Goal: Transaction & Acquisition: Purchase product/service

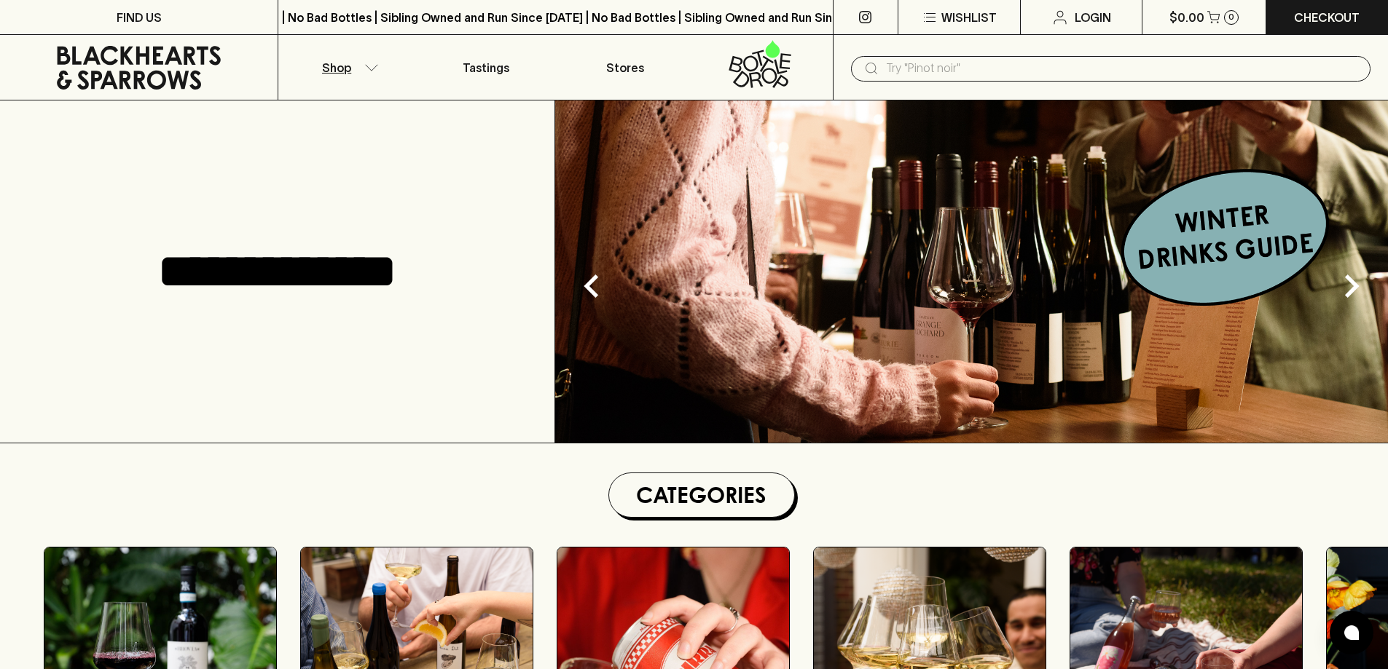
click at [337, 73] on p "Shop" at bounding box center [336, 67] width 29 height 17
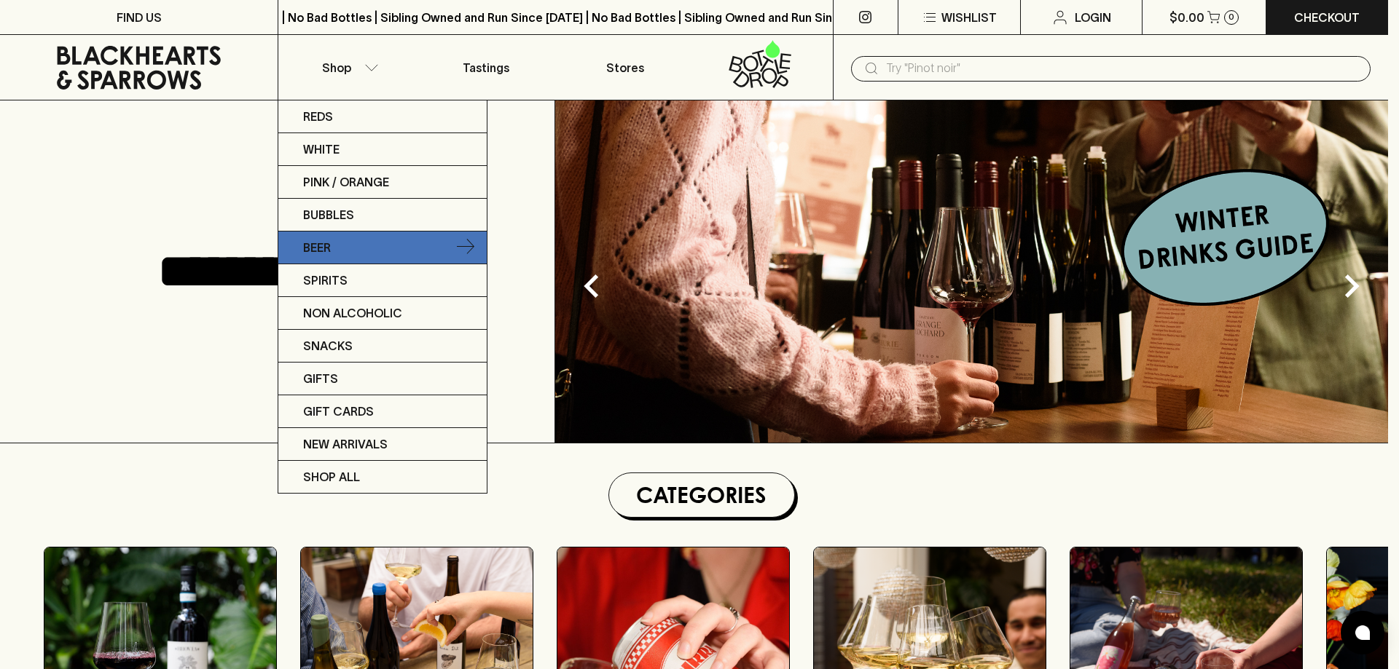
click at [442, 251] on link "Beer" at bounding box center [382, 248] width 208 height 33
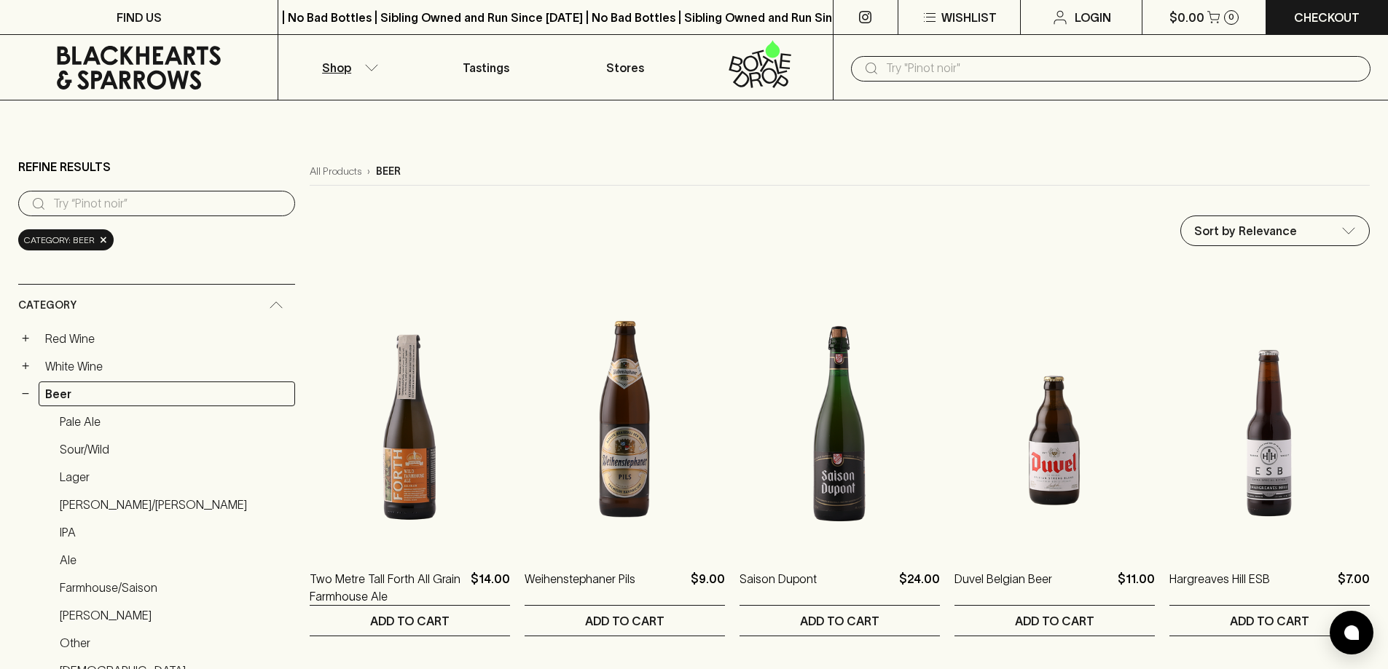
click at [994, 76] on input "text" at bounding box center [1122, 68] width 473 height 23
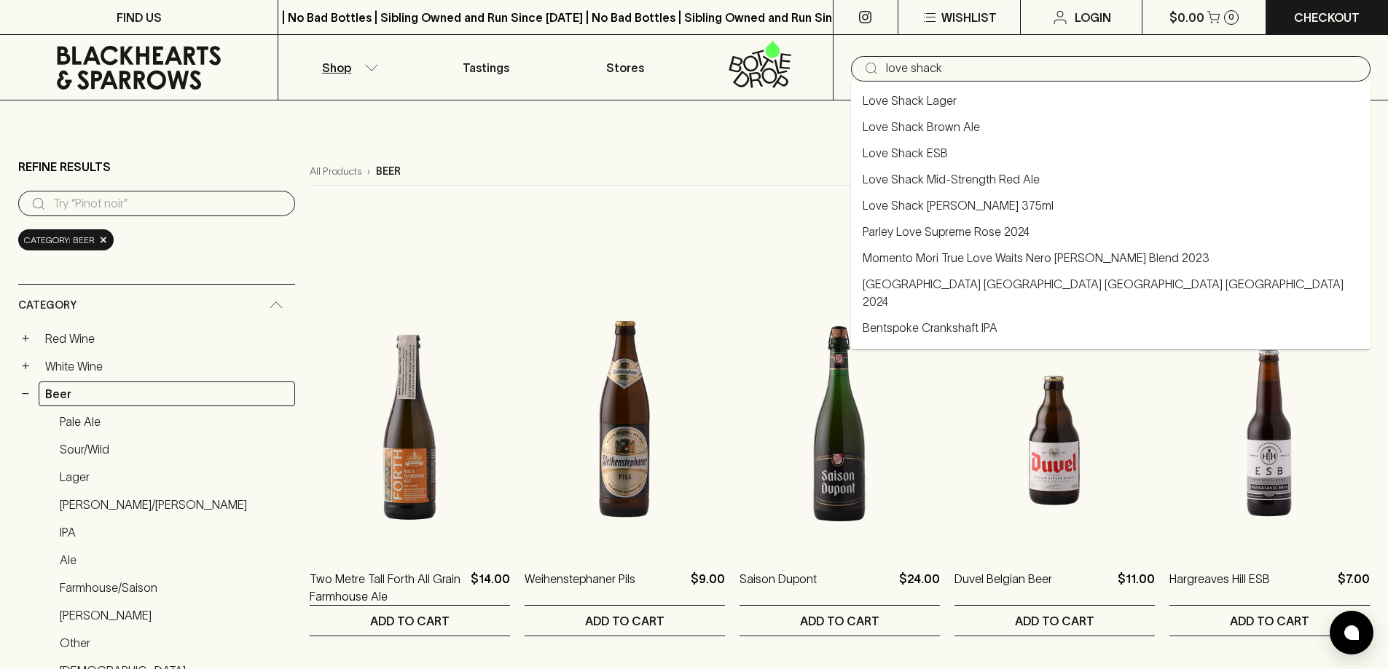
type input "love shack"
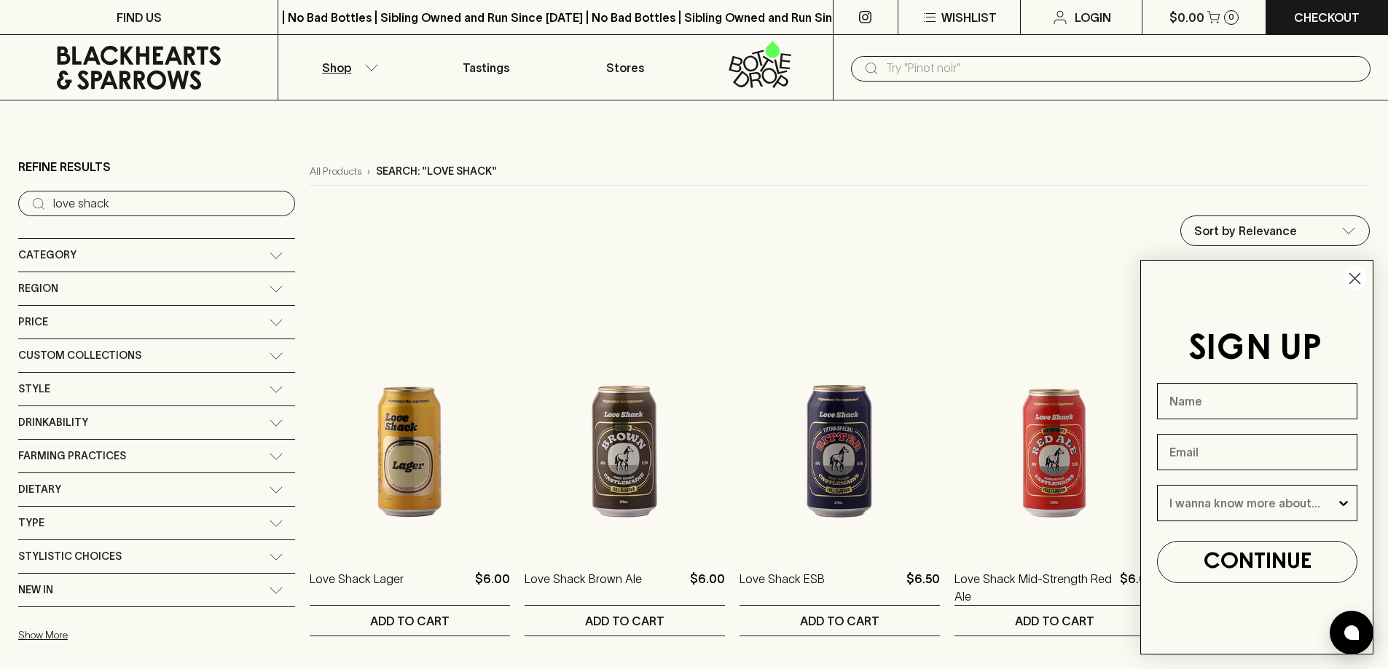
click at [1360, 275] on circle "Close dialog" at bounding box center [1355, 279] width 24 height 24
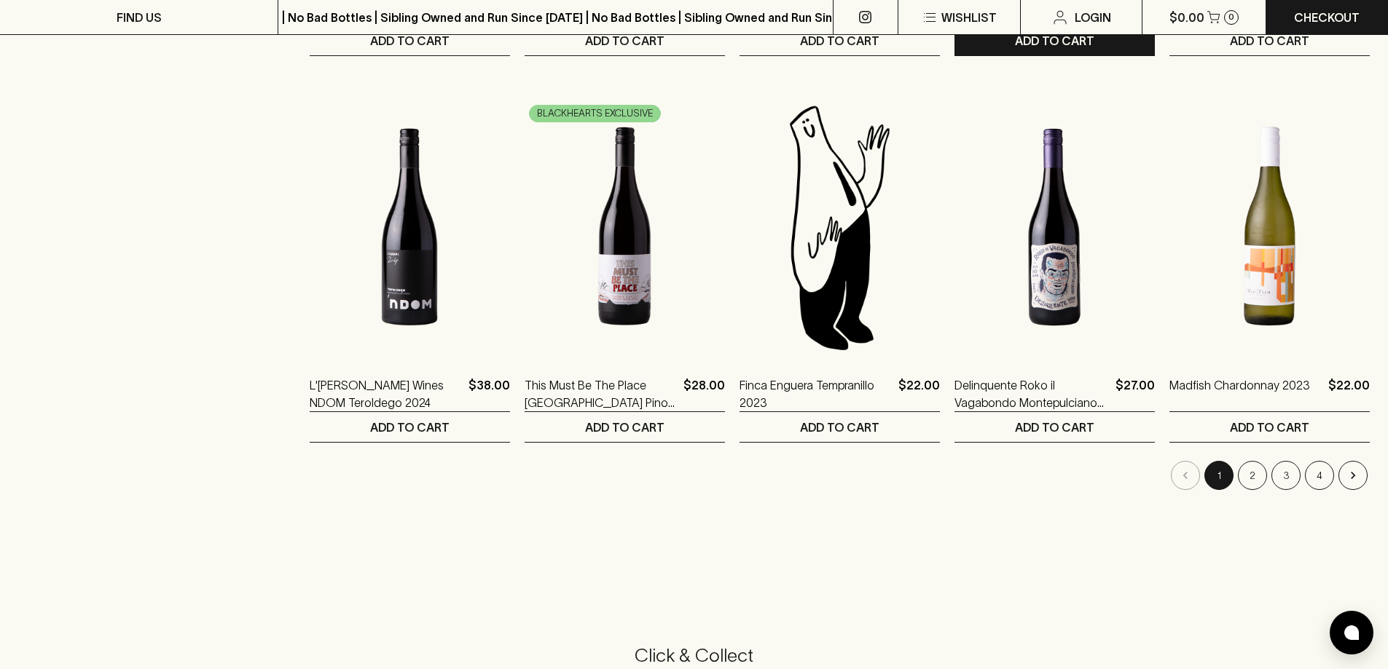
scroll to position [1384, 0]
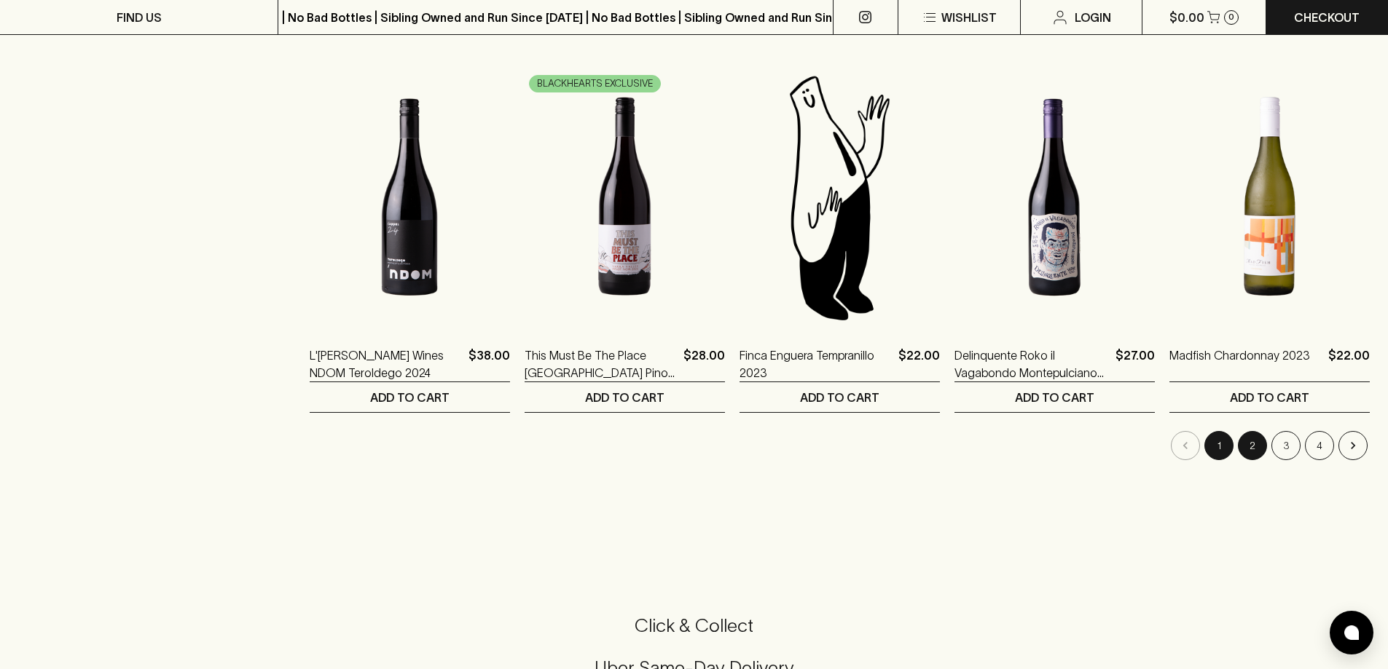
click at [1251, 444] on button "2" at bounding box center [1252, 445] width 29 height 29
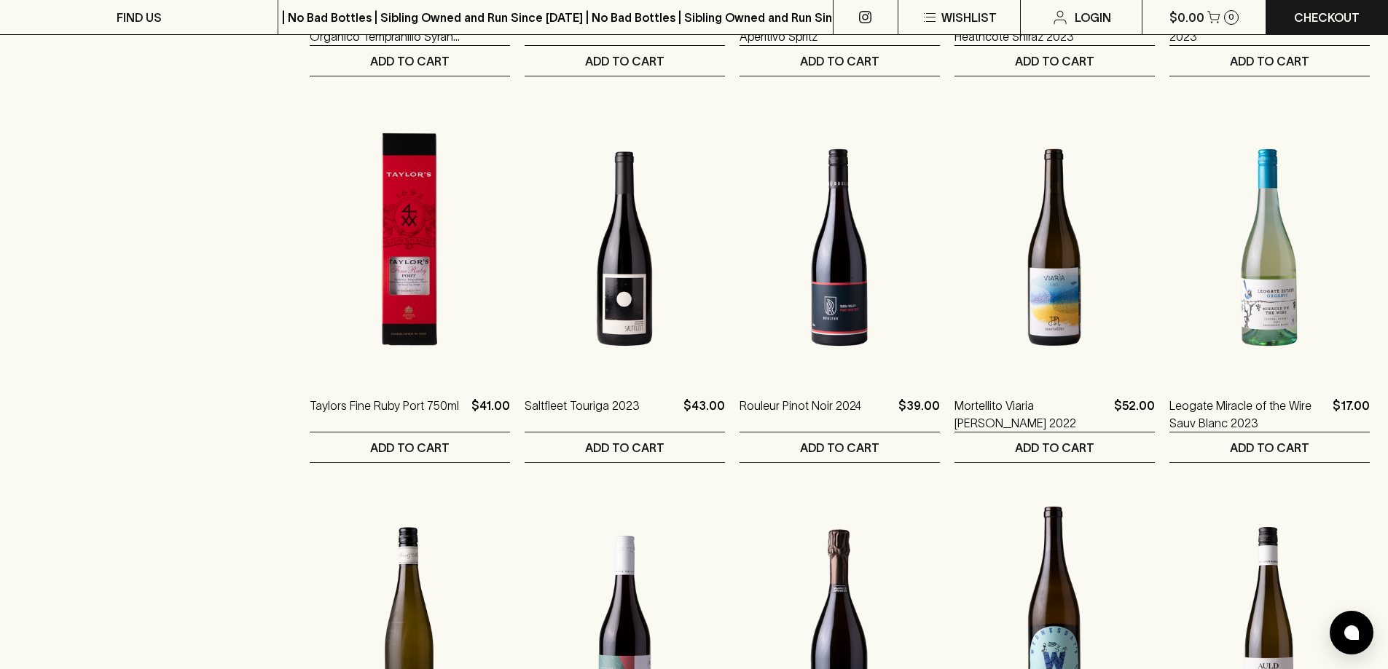
scroll to position [1384, 0]
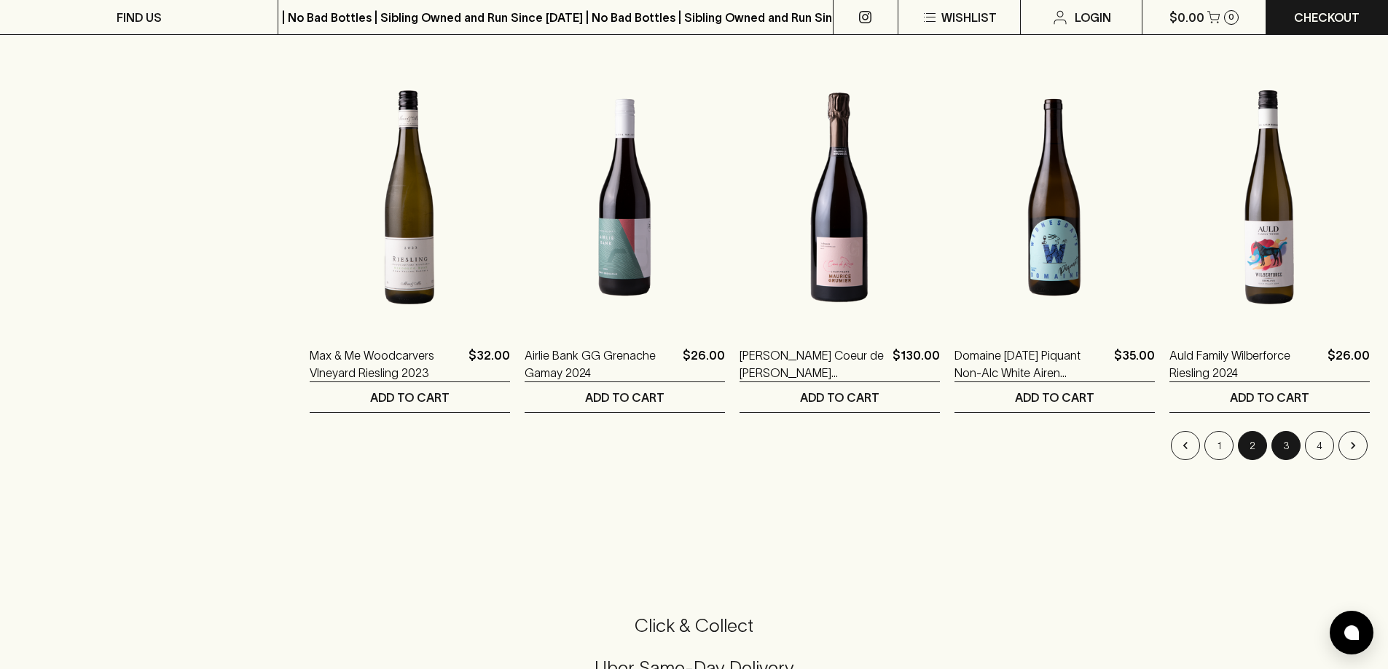
click at [1283, 449] on button "3" at bounding box center [1285, 445] width 29 height 29
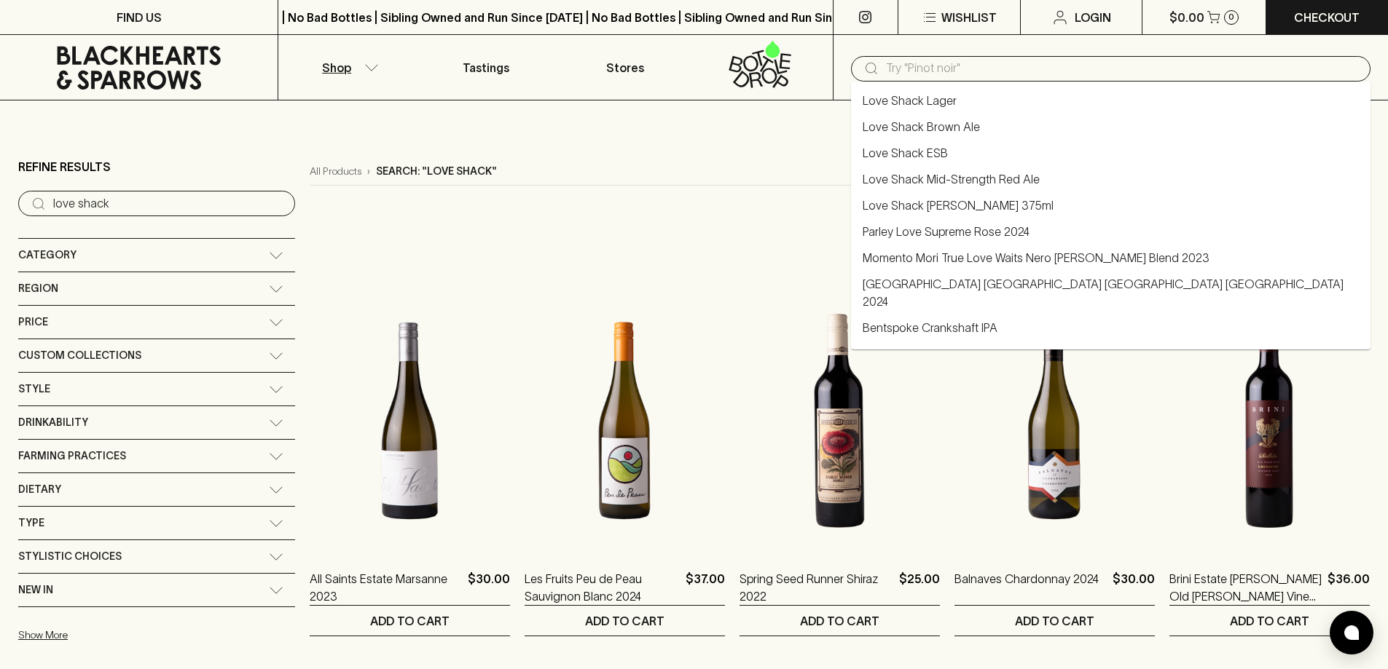
click at [996, 76] on input "text" at bounding box center [1122, 68] width 473 height 23
type input "love shack lager ipa"
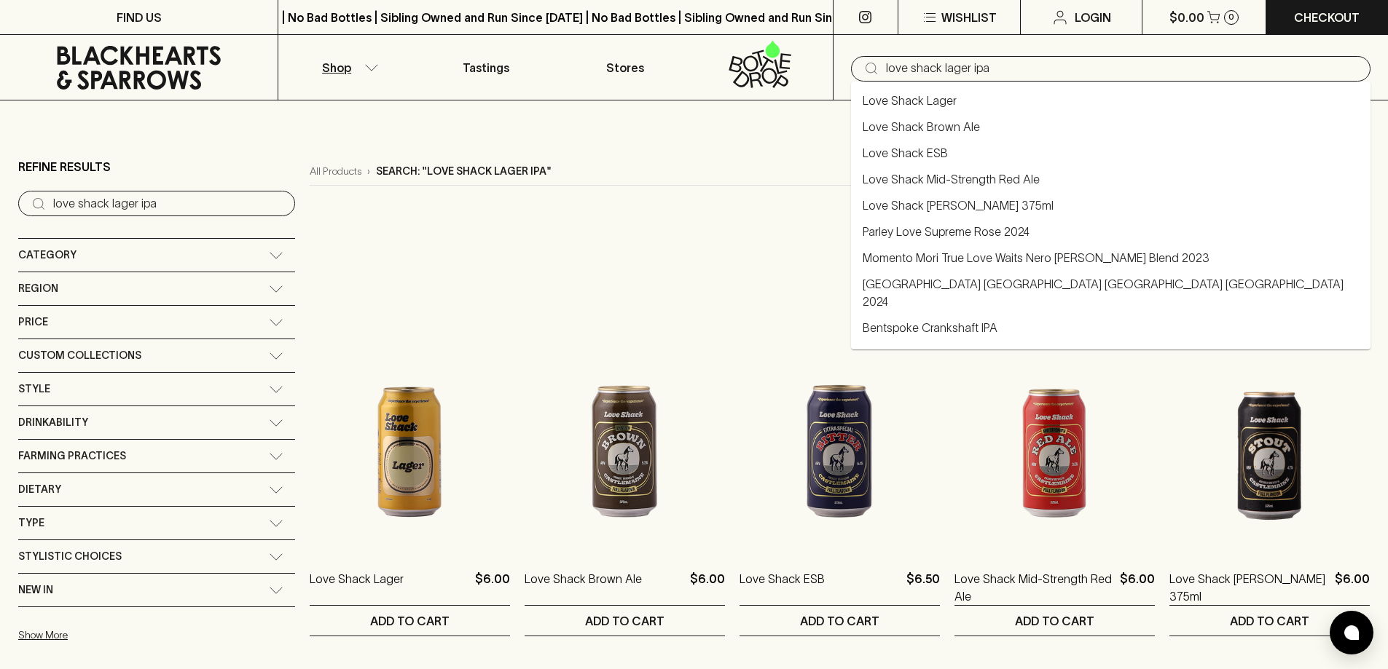
drag, startPoint x: 997, startPoint y: 76, endPoint x: 879, endPoint y: 73, distance: 118.0
click at [879, 73] on div "​ love shack lager ipa" at bounding box center [1110, 68] width 519 height 25
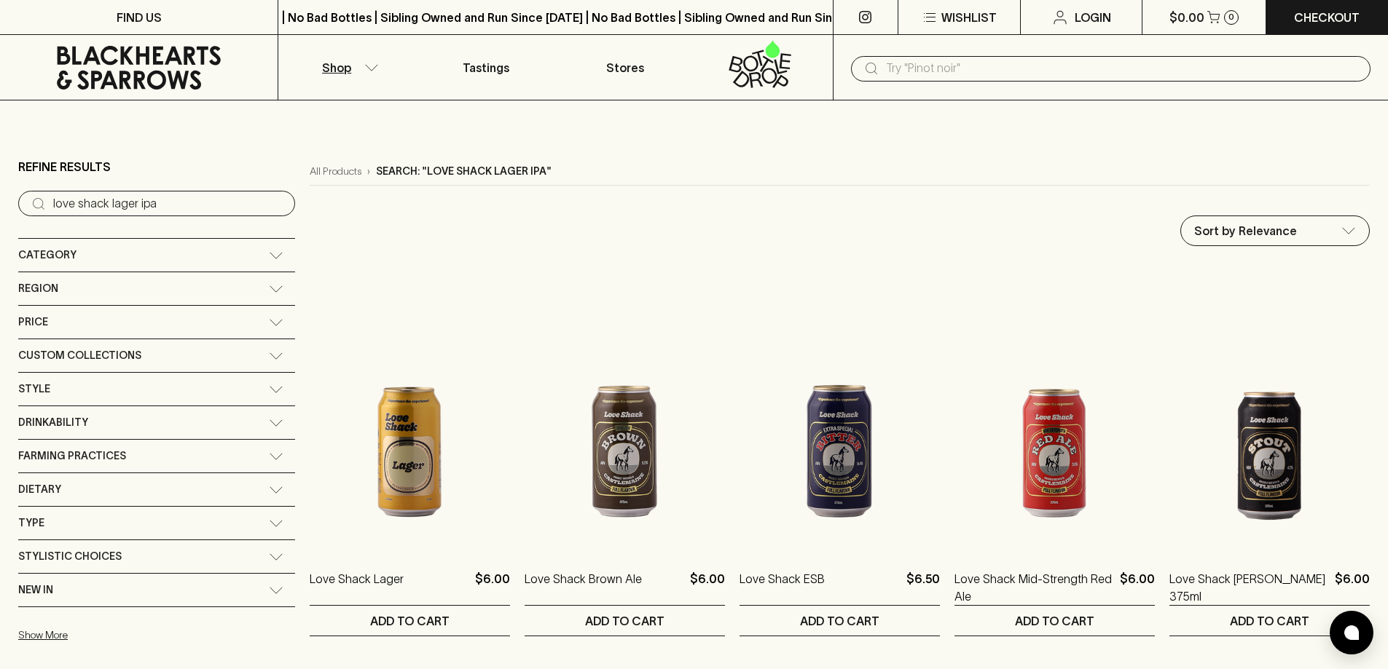
click at [376, 65] on icon "button" at bounding box center [371, 67] width 15 height 7
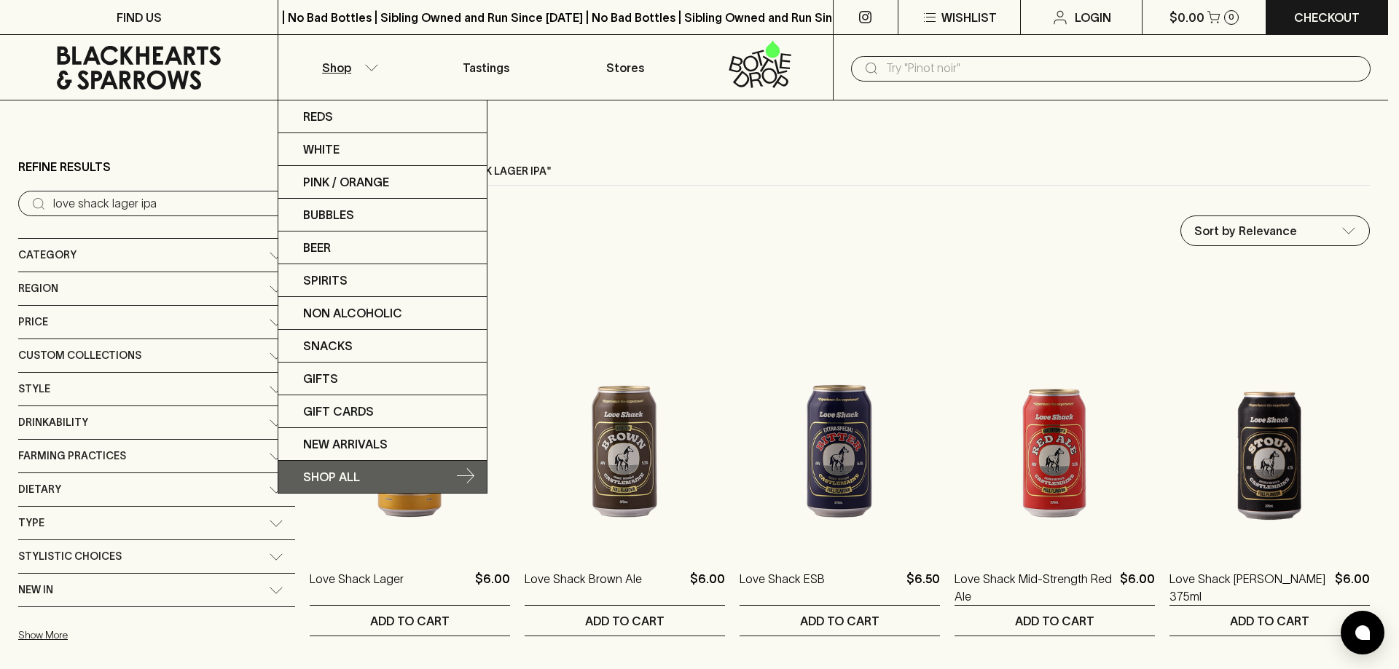
click at [460, 472] on icon at bounding box center [465, 476] width 17 height 17
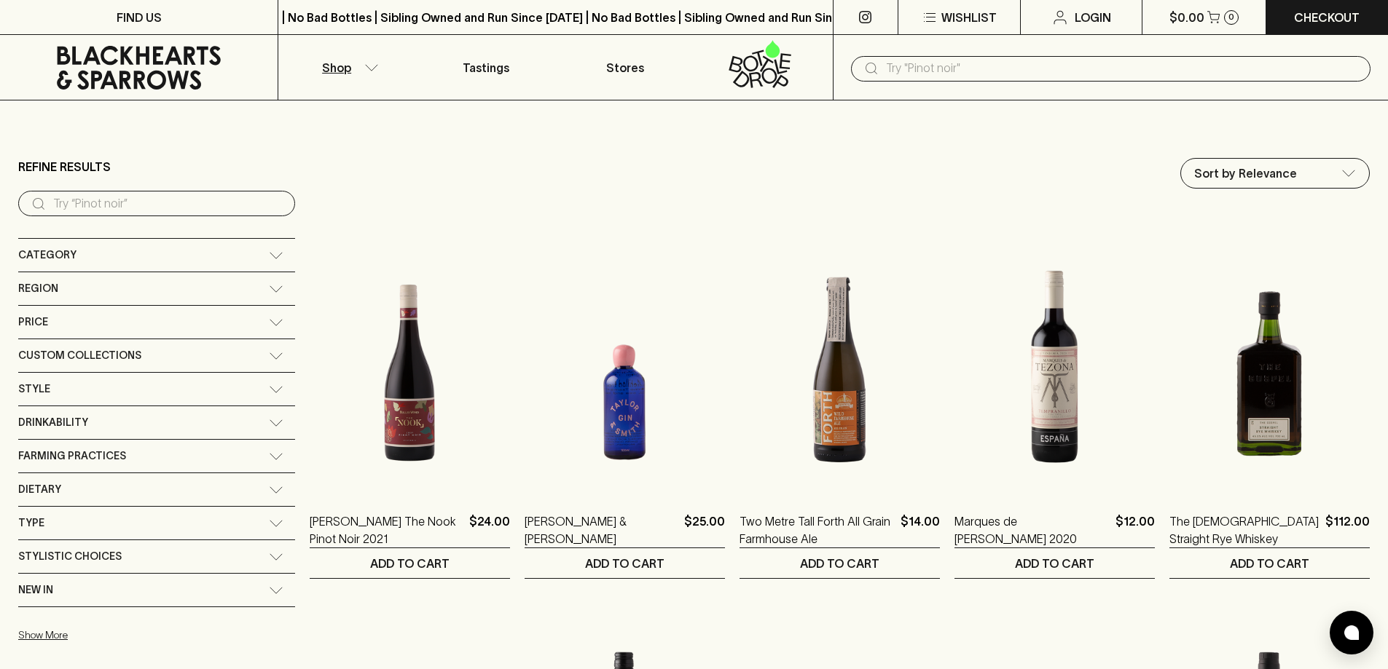
click at [1038, 83] on div "​" at bounding box center [1110, 68] width 555 height 66
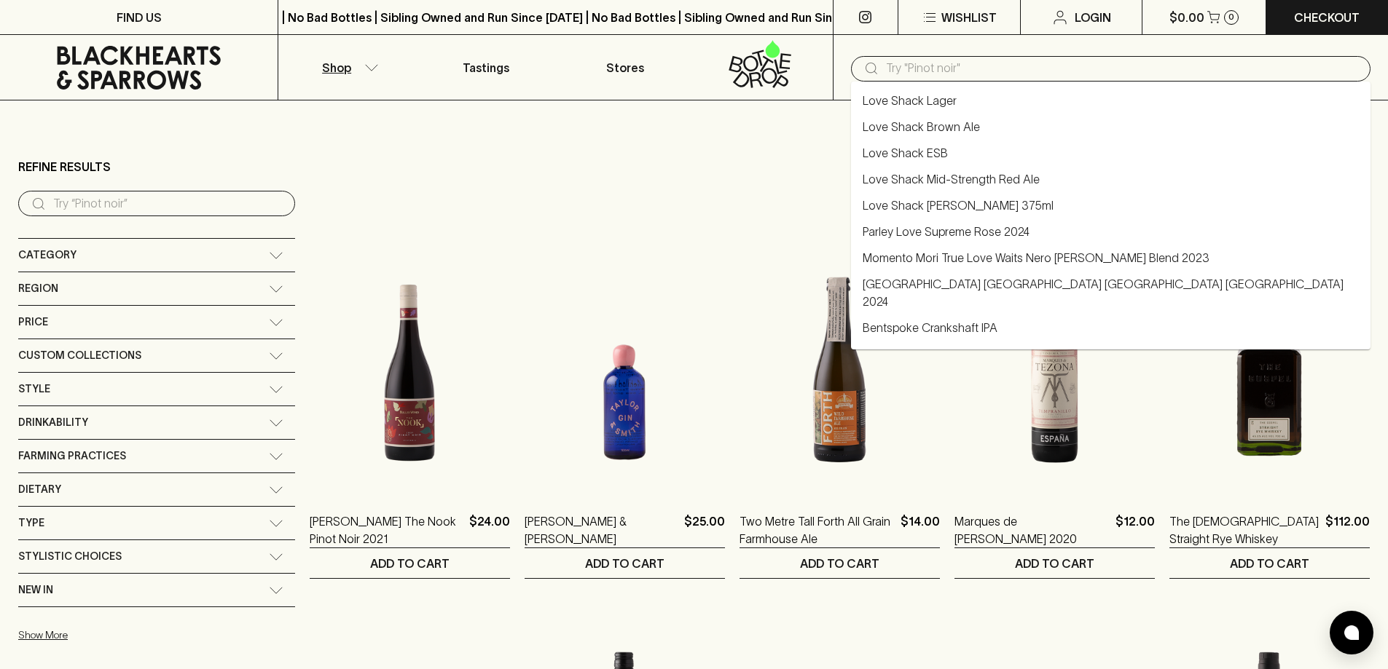
click at [1005, 65] on input "text" at bounding box center [1122, 68] width 473 height 23
type input "love shack ipa"
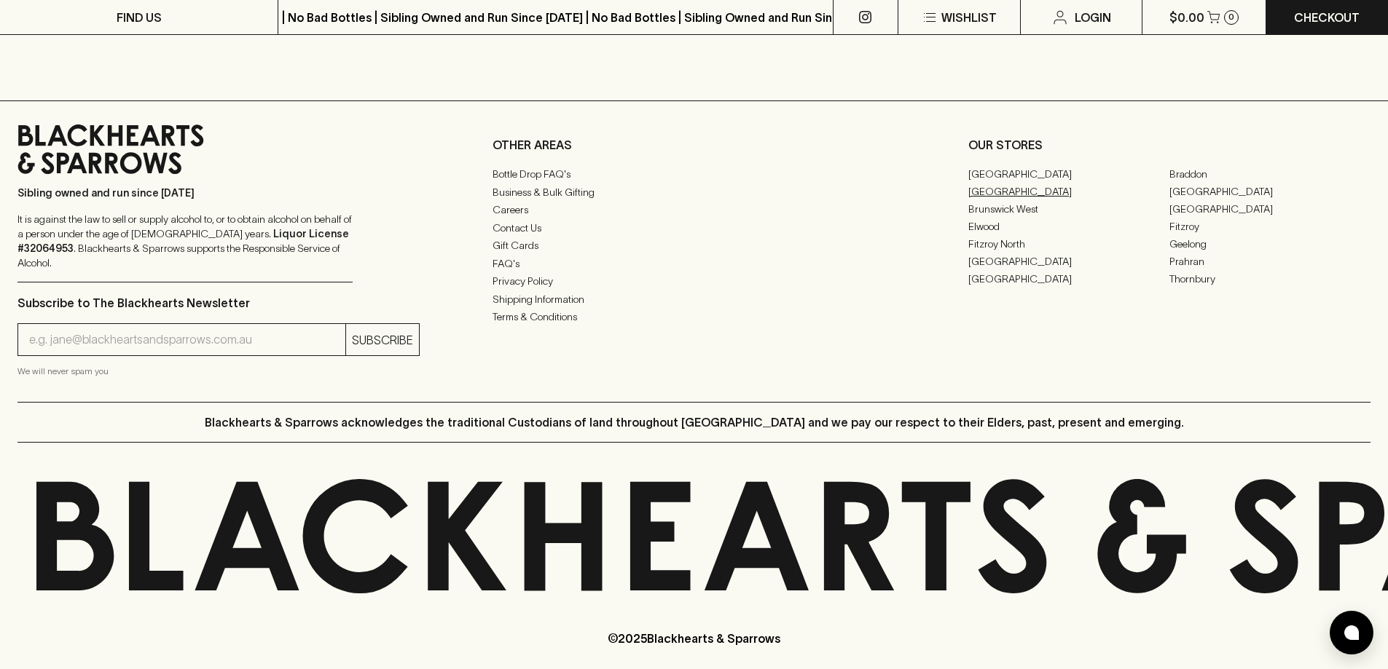
scroll to position [1603, 0]
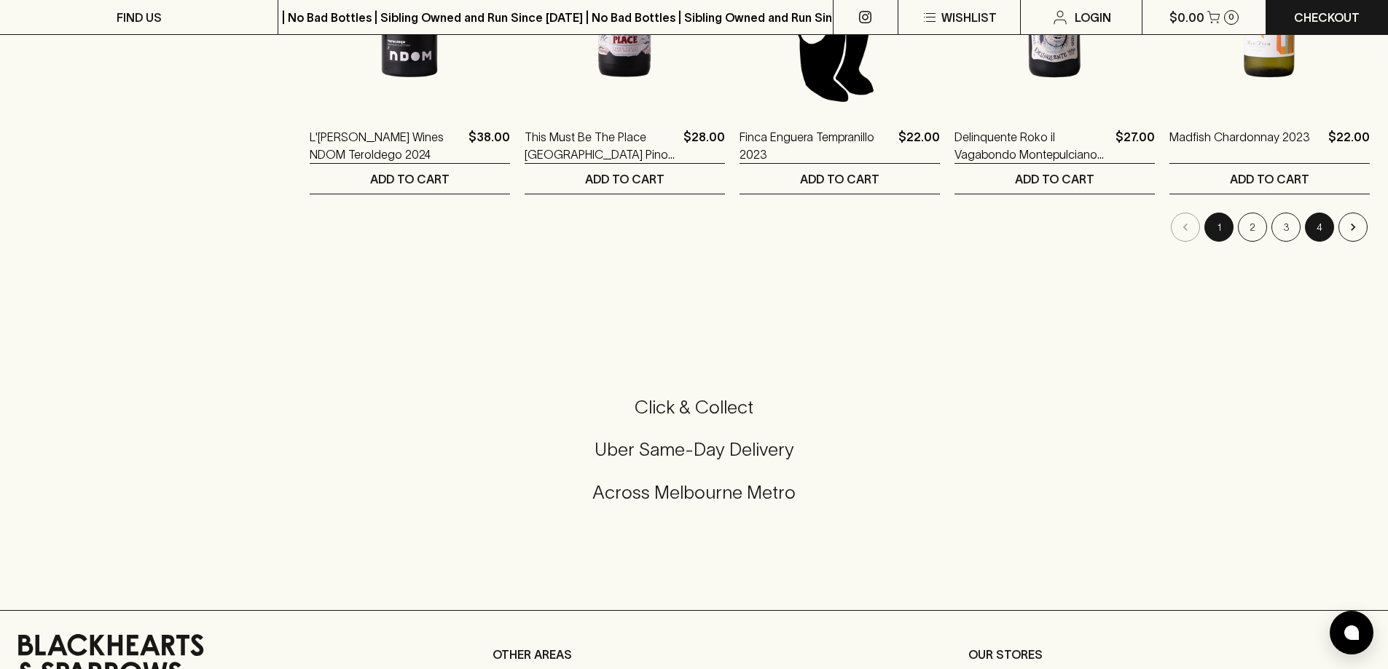
click at [1321, 224] on button "4" at bounding box center [1319, 227] width 29 height 29
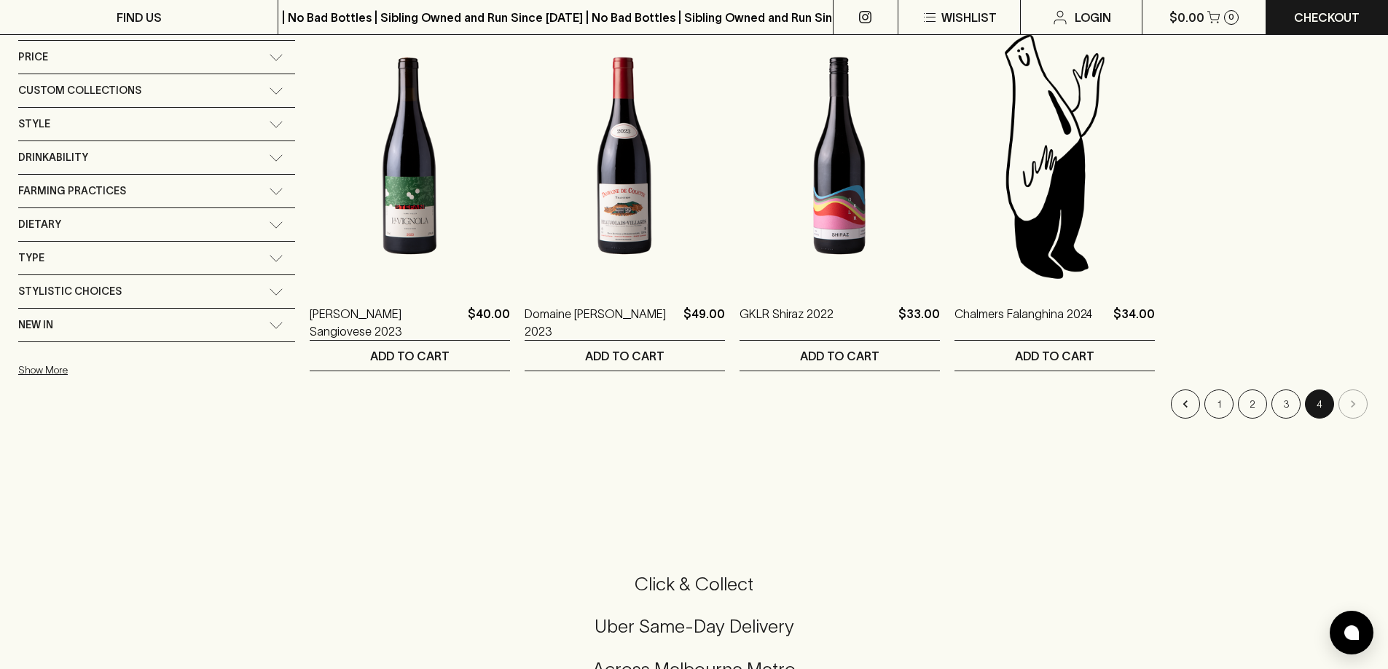
scroll to position [437, 0]
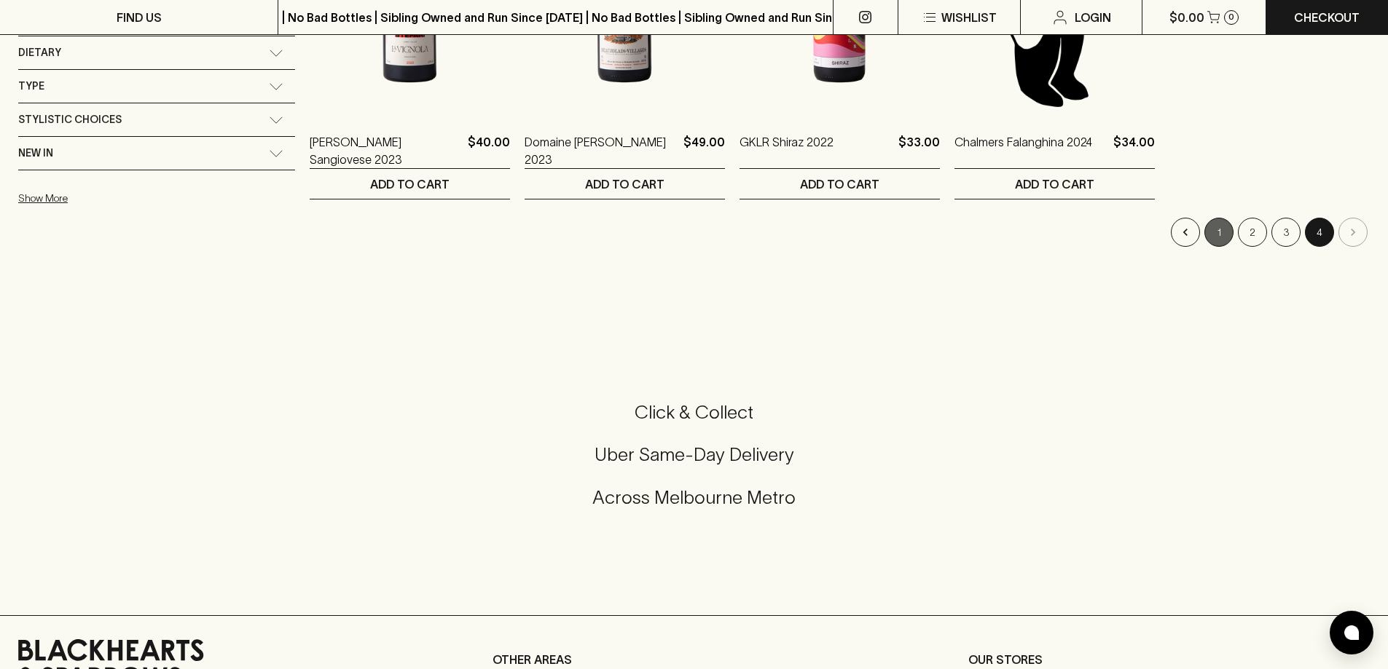
click at [1222, 237] on button "1" at bounding box center [1218, 232] width 29 height 29
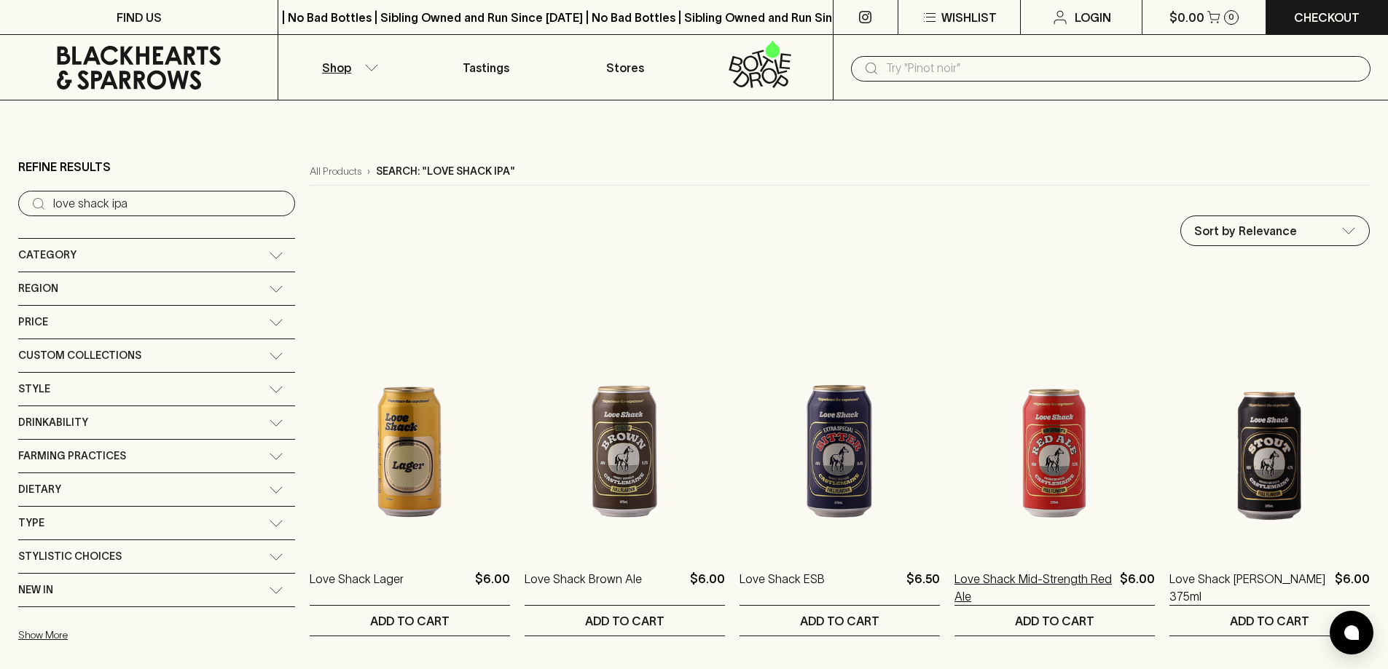
click at [1014, 584] on p "Love Shack Mid-Strength Red Ale" at bounding box center [1034, 587] width 160 height 35
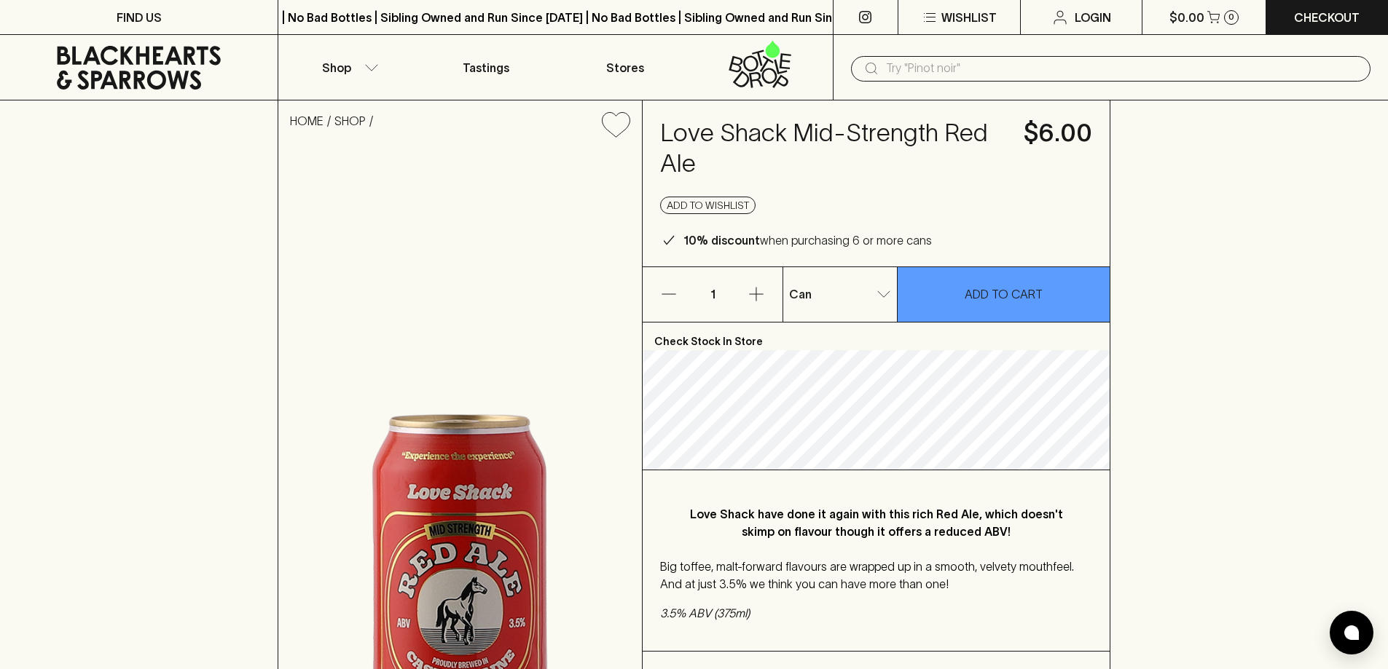
click at [694, 131] on h4 "Love Shack Mid-Strength Red Ale" at bounding box center [833, 148] width 346 height 61
drag, startPoint x: 771, startPoint y: 135, endPoint x: 650, endPoint y: 138, distance: 121.7
click at [650, 138] on div "Love Shack Mid-Strength Red Ale $6.00 Add to wishlist 10% discount when purchas…" at bounding box center [875, 184] width 467 height 166
drag, startPoint x: 1247, startPoint y: 278, endPoint x: 1222, endPoint y: 278, distance: 25.5
click at [1246, 278] on div "HOME SHOP Love Shack Mid-Strength Red Ale $6.00 Add to wishlist 10% discount wh…" at bounding box center [694, 479] width 1388 height 756
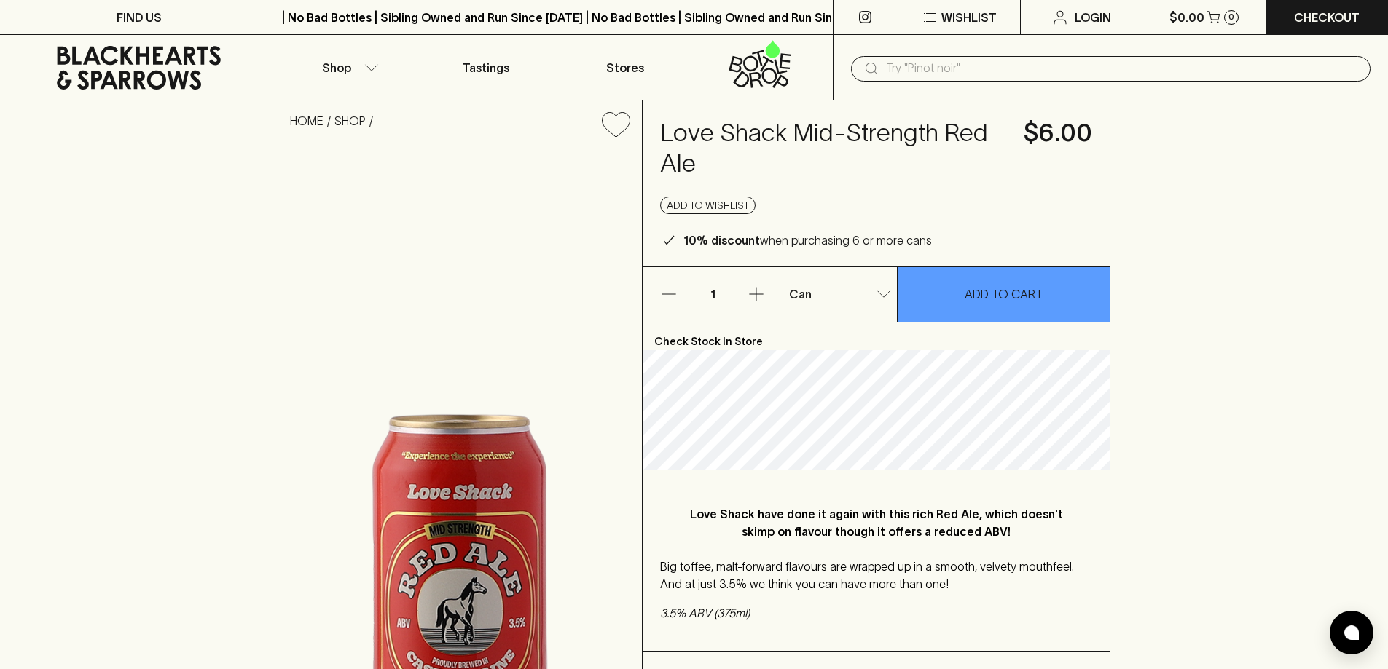
scroll to position [146, 0]
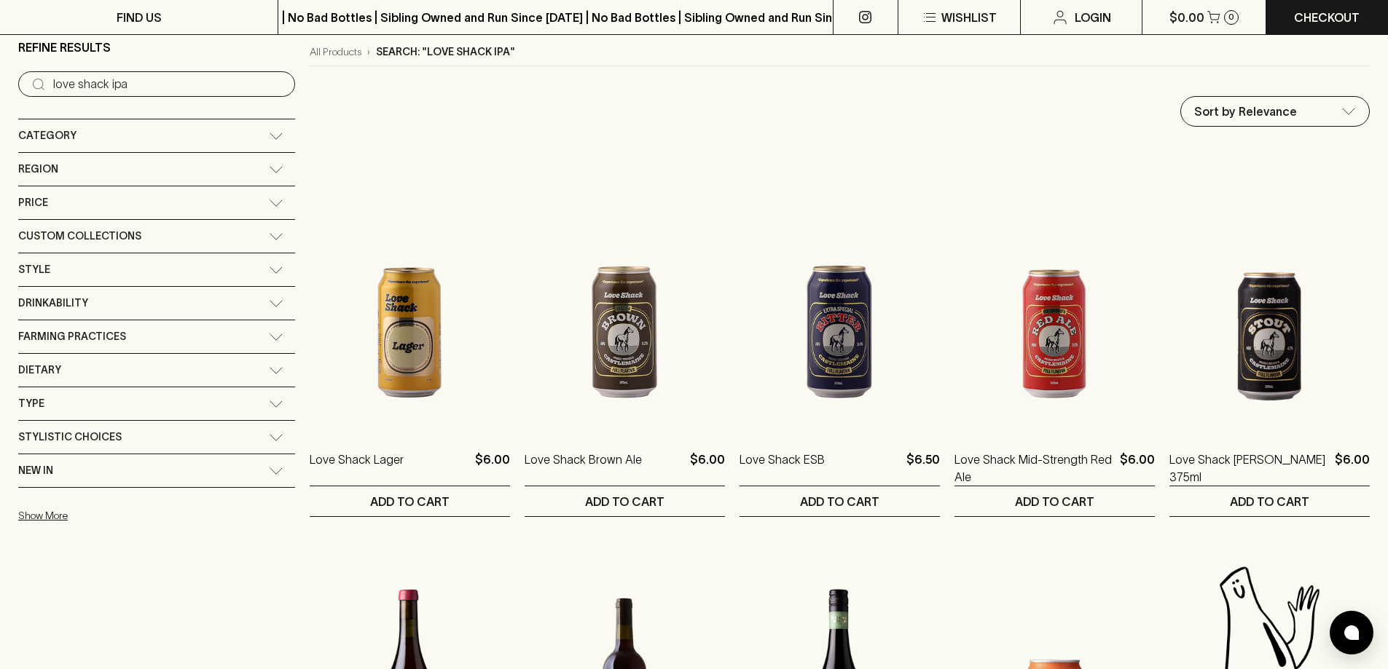
scroll to position [146, 0]
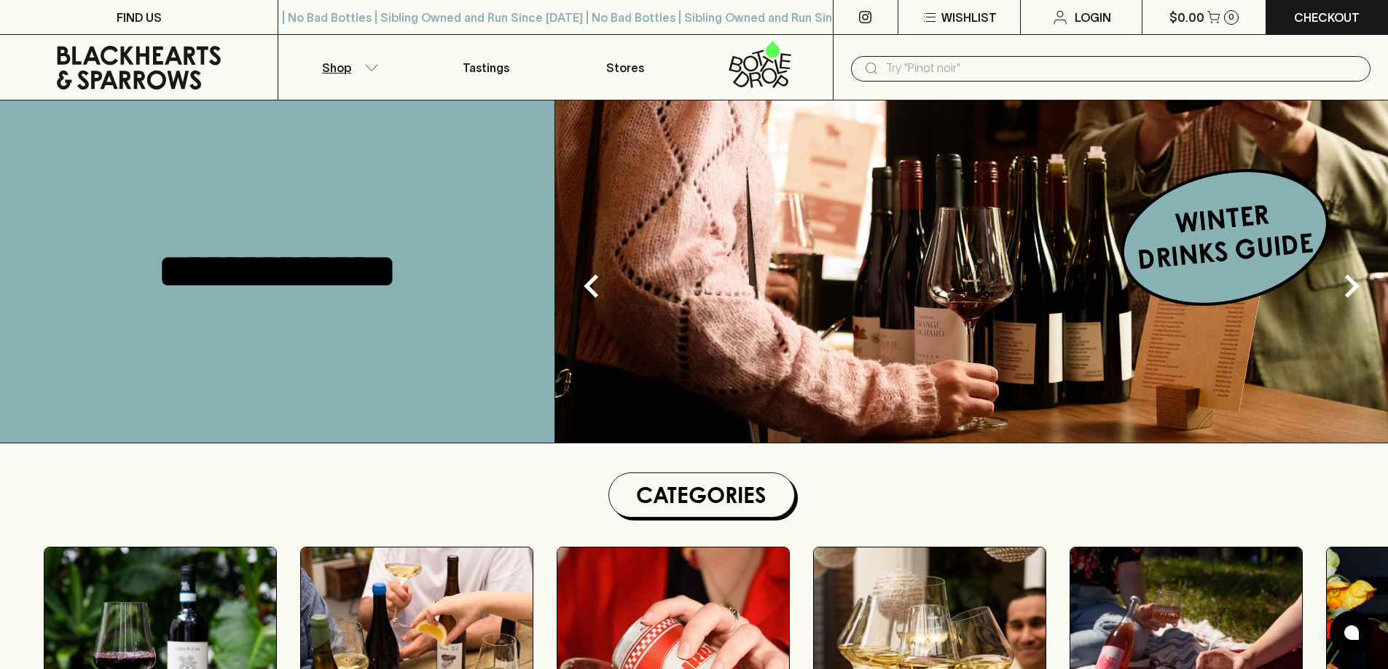
click at [361, 63] on button "Shop" at bounding box center [347, 67] width 138 height 65
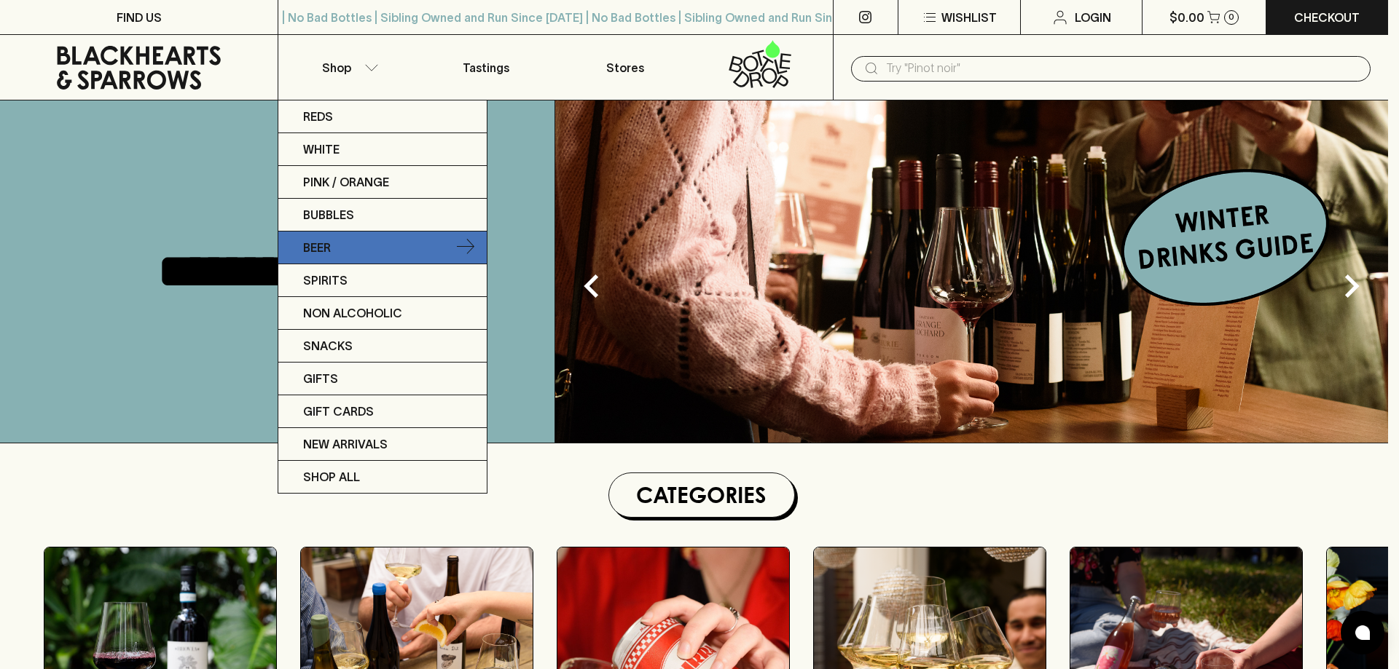
click at [372, 253] on link "Beer" at bounding box center [382, 248] width 208 height 33
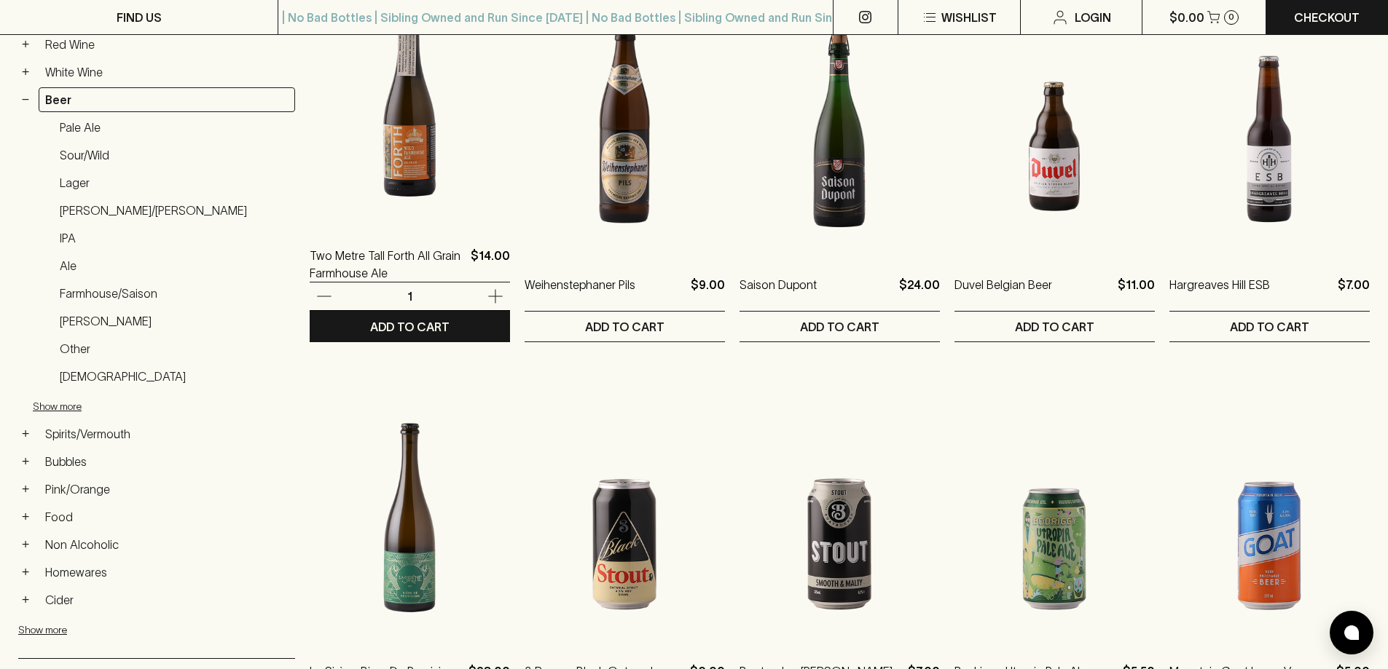
scroll to position [291, 0]
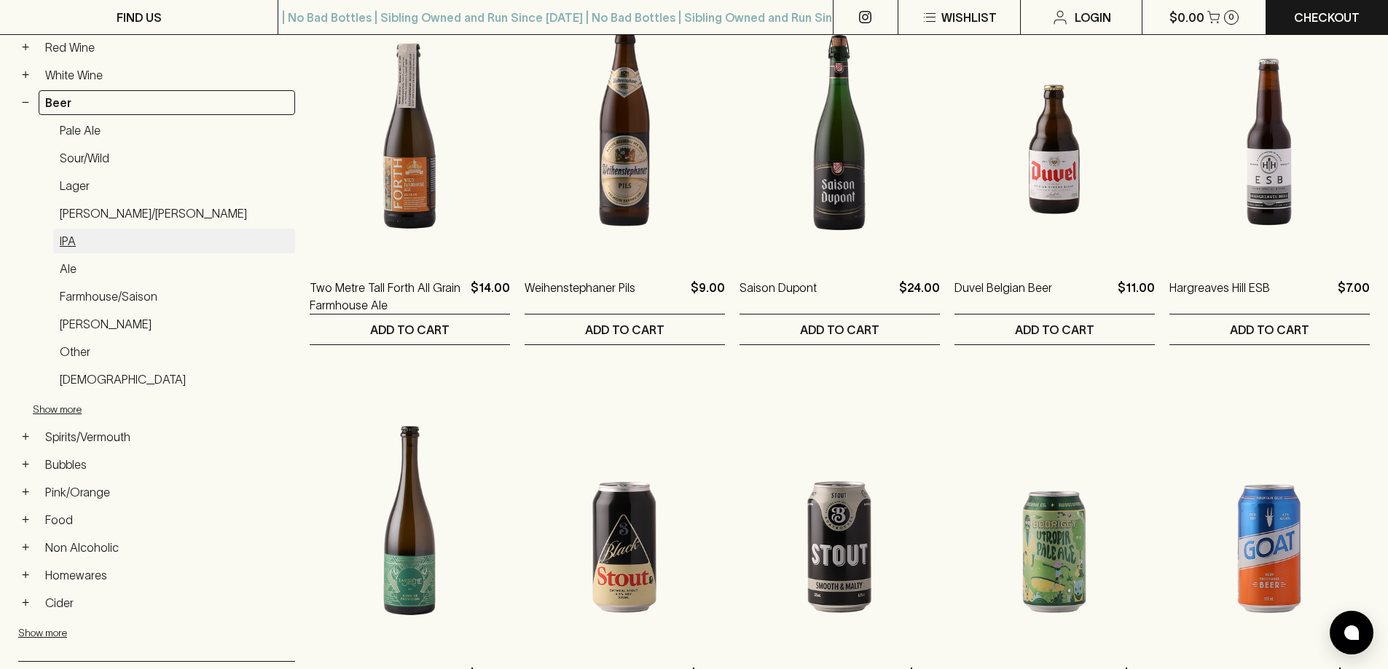
drag, startPoint x: 79, startPoint y: 129, endPoint x: 68, endPoint y: 239, distance: 110.5
click at [68, 239] on link "IPA" at bounding box center [174, 241] width 242 height 25
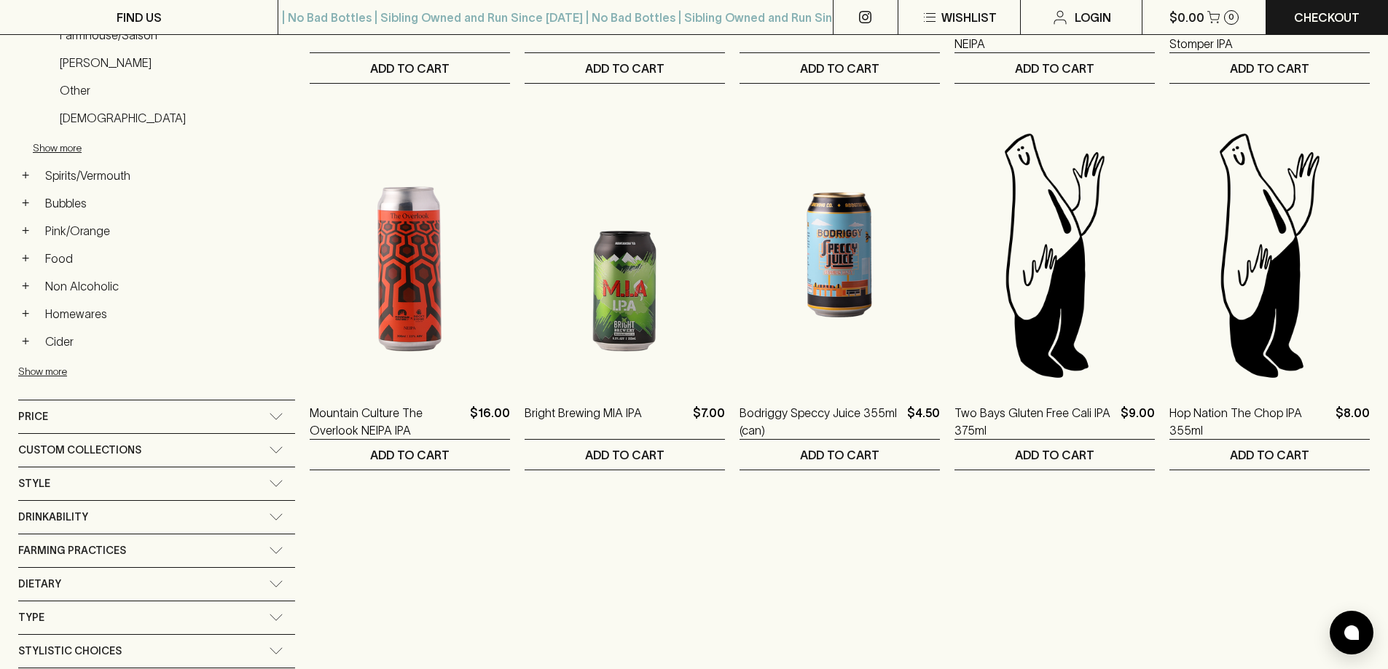
scroll to position [583, 0]
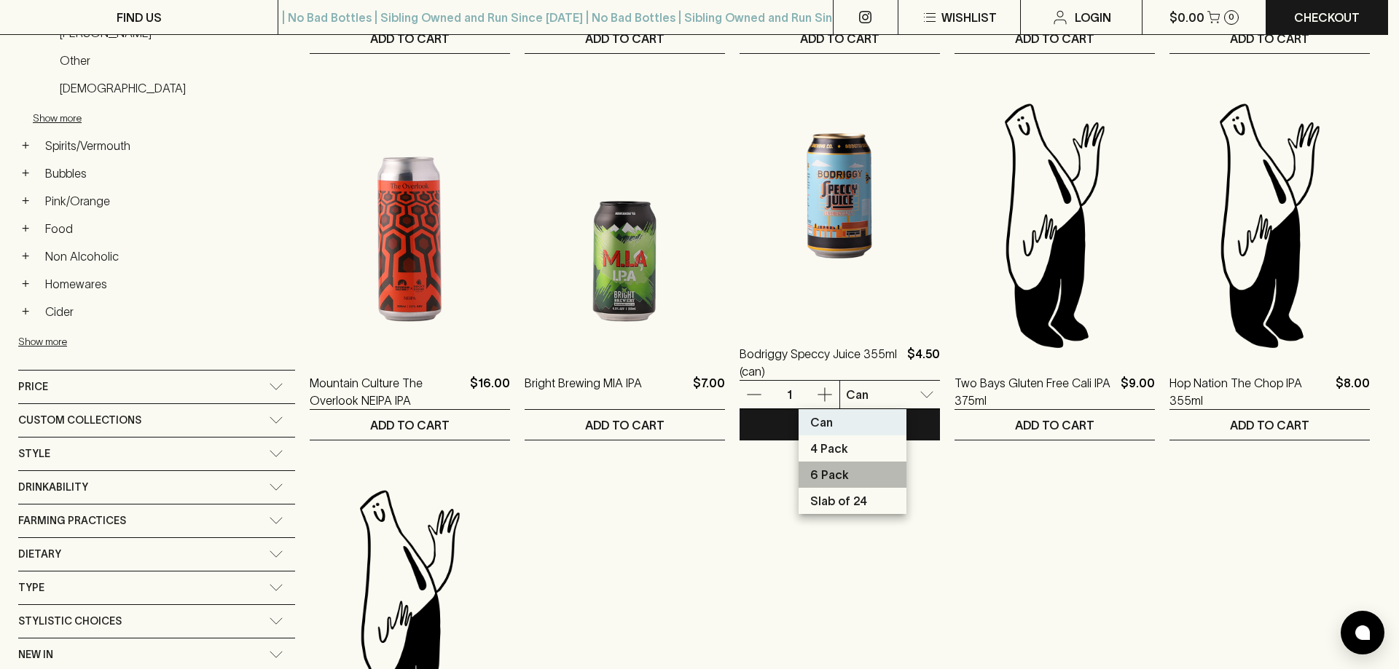
click at [841, 482] on p "6 Pack" at bounding box center [829, 474] width 39 height 17
type input "2"
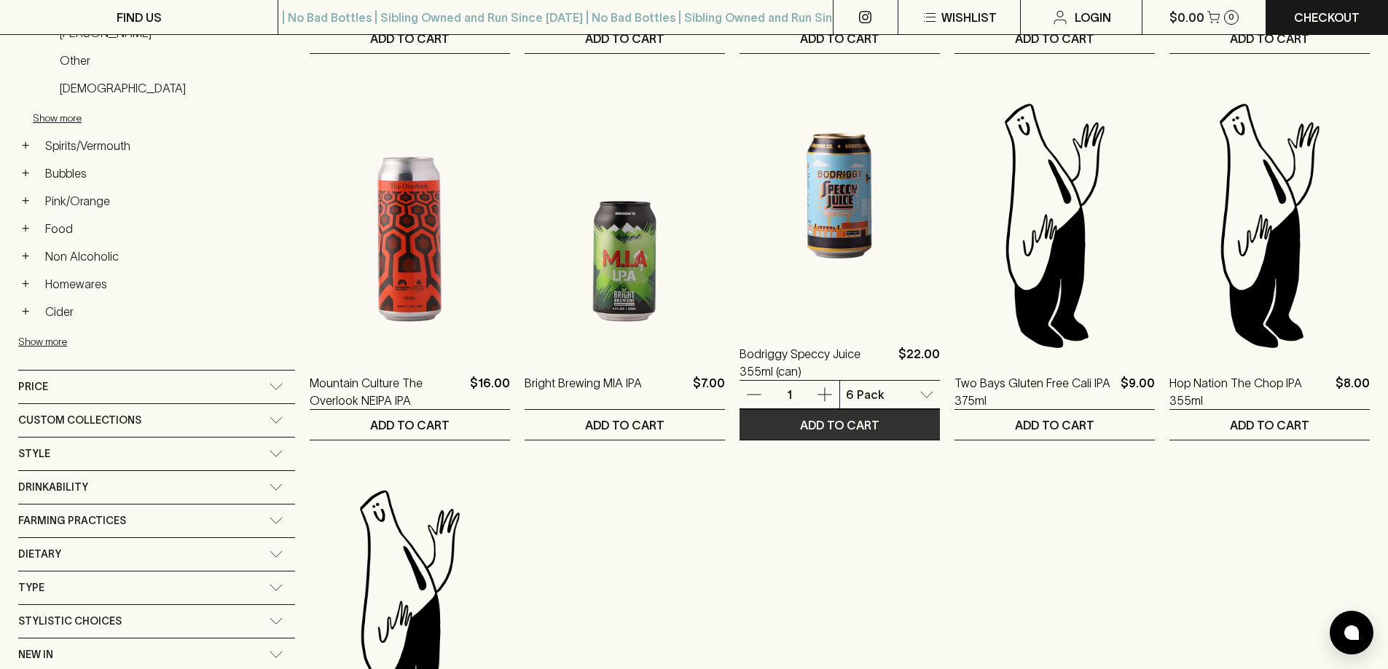
click at [814, 425] on p "ADD TO CART" at bounding box center [839, 425] width 79 height 17
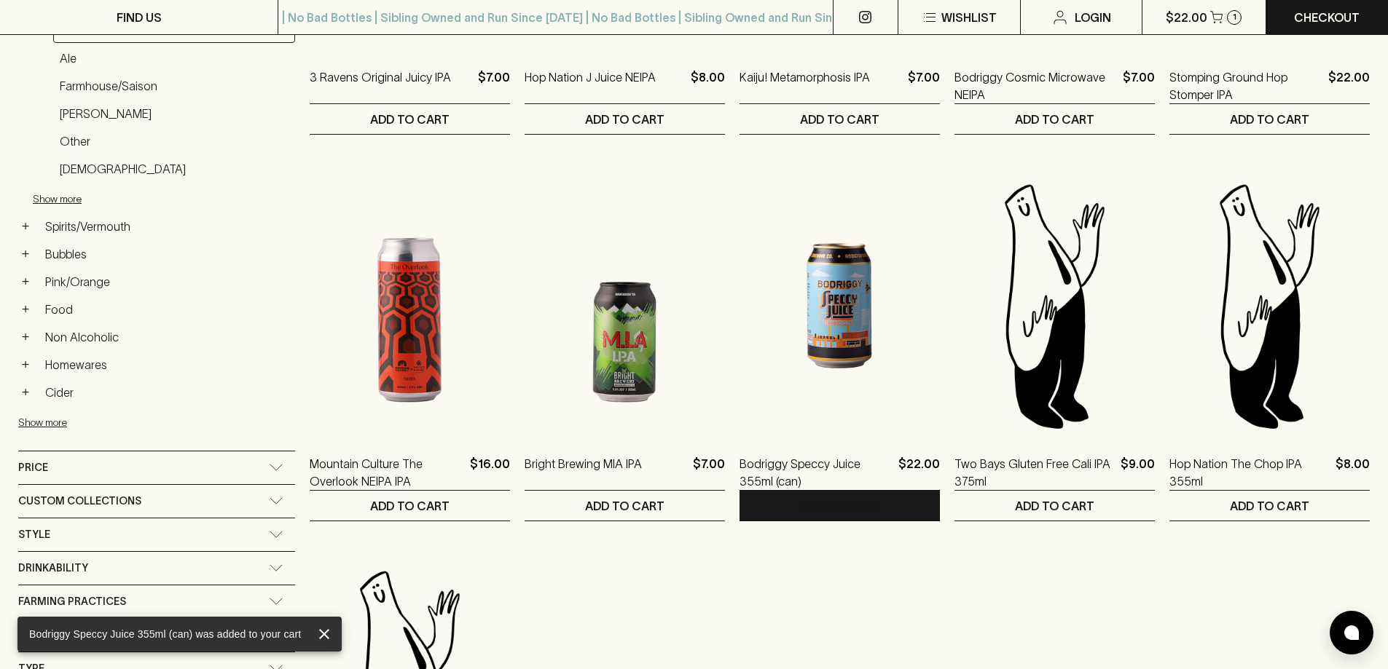
scroll to position [0, 0]
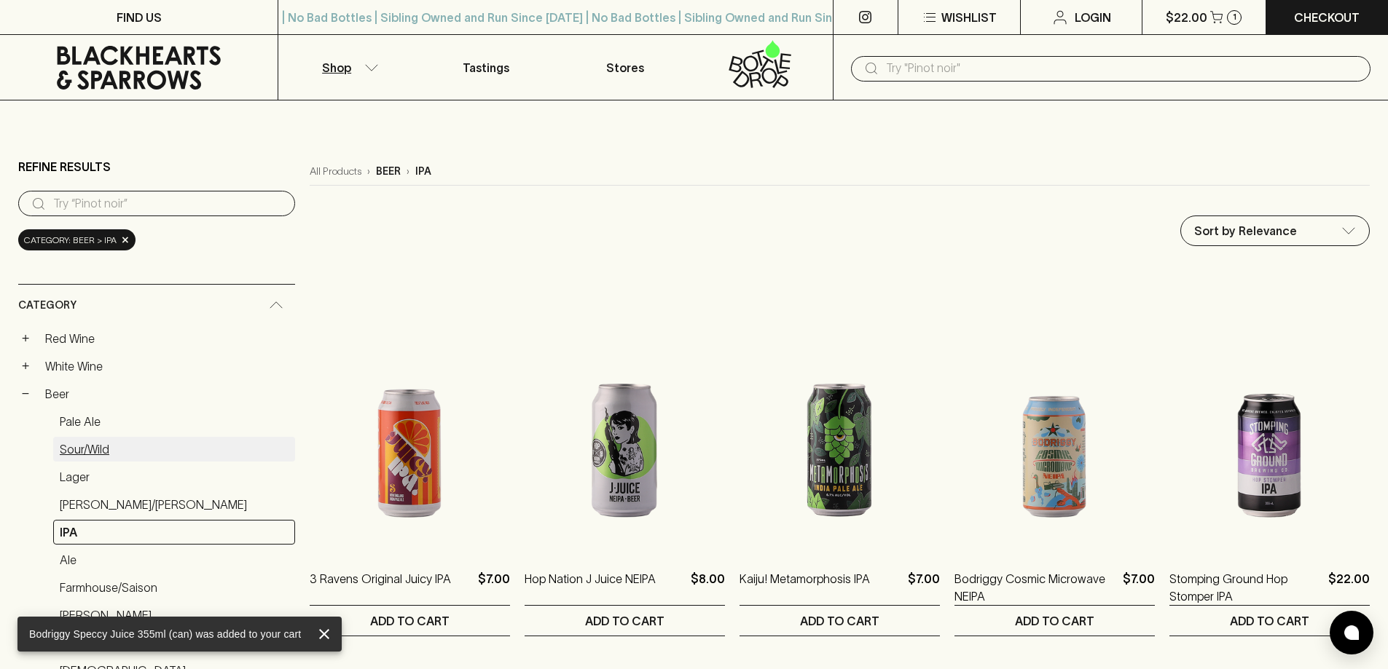
click at [81, 445] on link "Sour/Wild" at bounding box center [174, 449] width 242 height 25
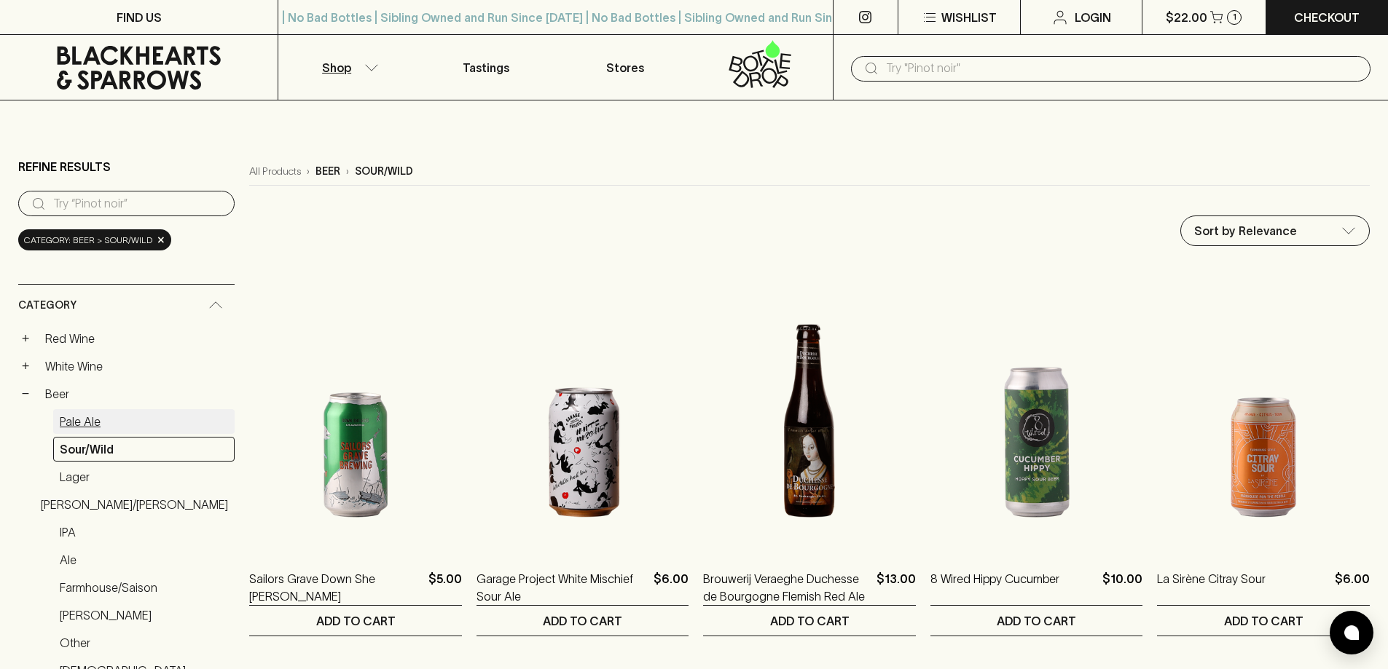
click at [96, 420] on link "Pale Ale" at bounding box center [143, 421] width 181 height 25
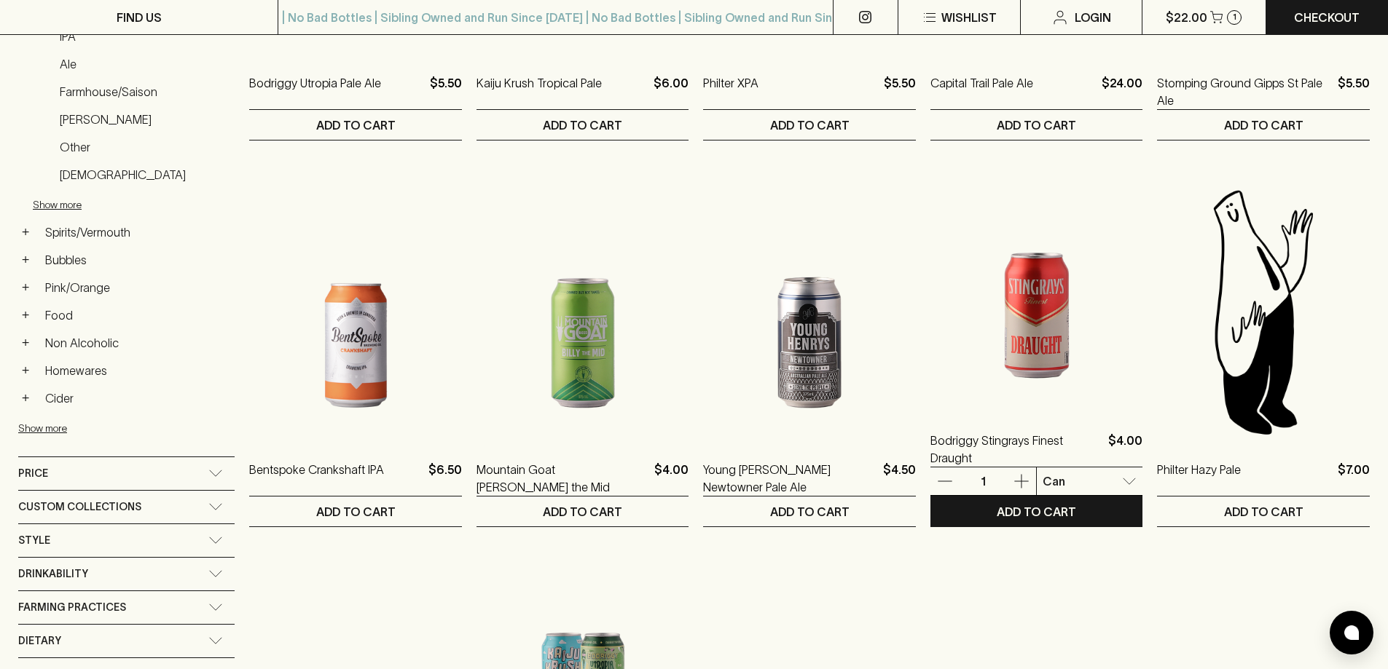
scroll to position [510, 0]
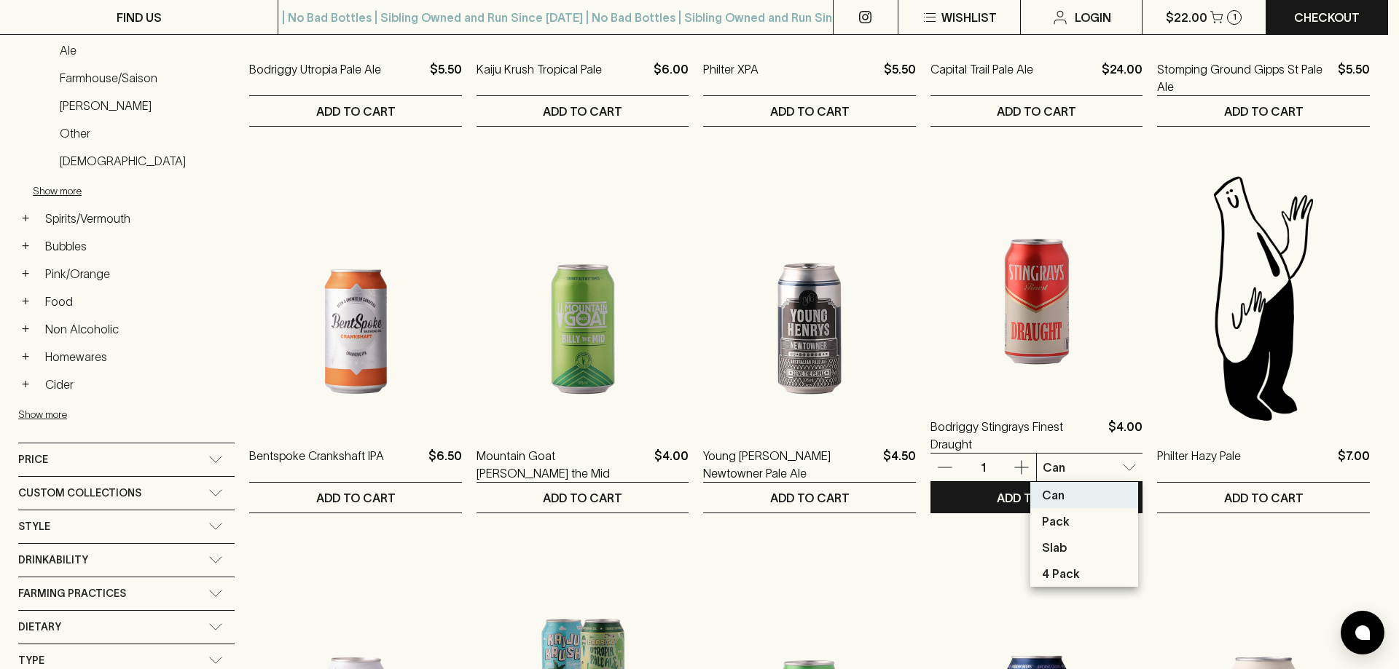
click at [1067, 575] on p "4 Pack" at bounding box center [1061, 573] width 38 height 17
type input "3"
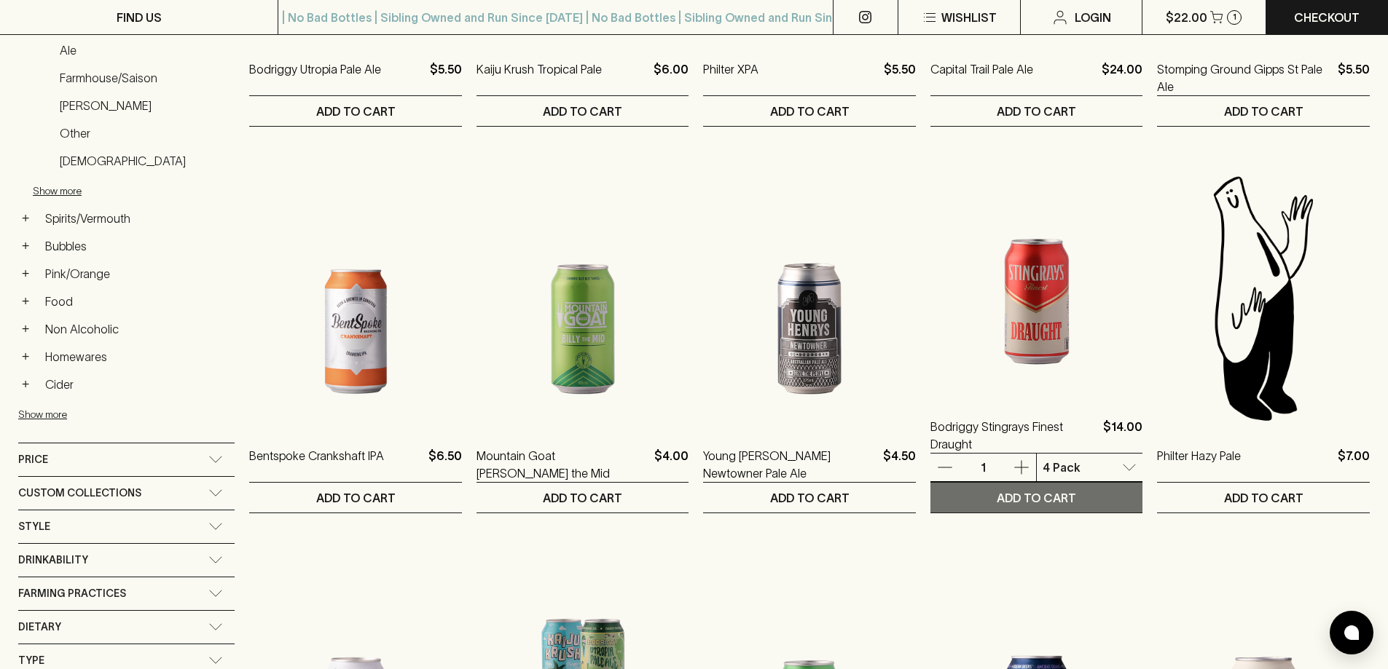
click at [1064, 508] on button "ADD TO CART" at bounding box center [1036, 498] width 213 height 30
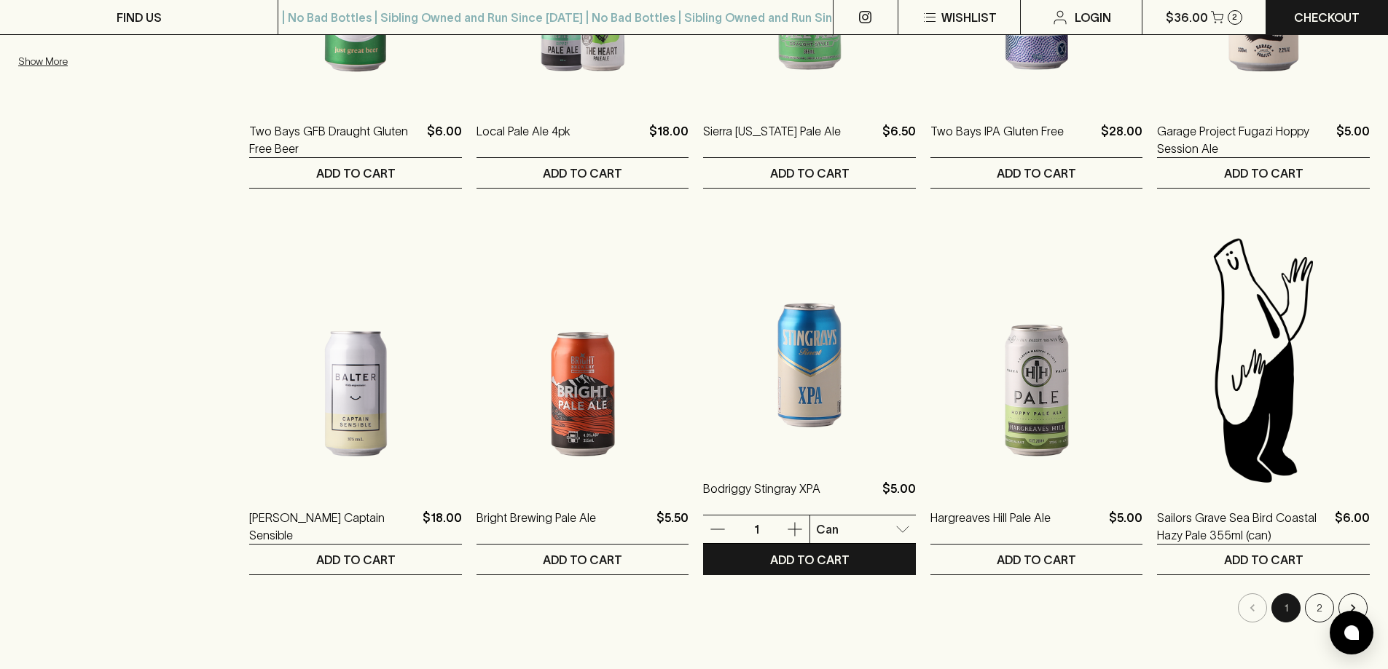
scroll to position [1238, 0]
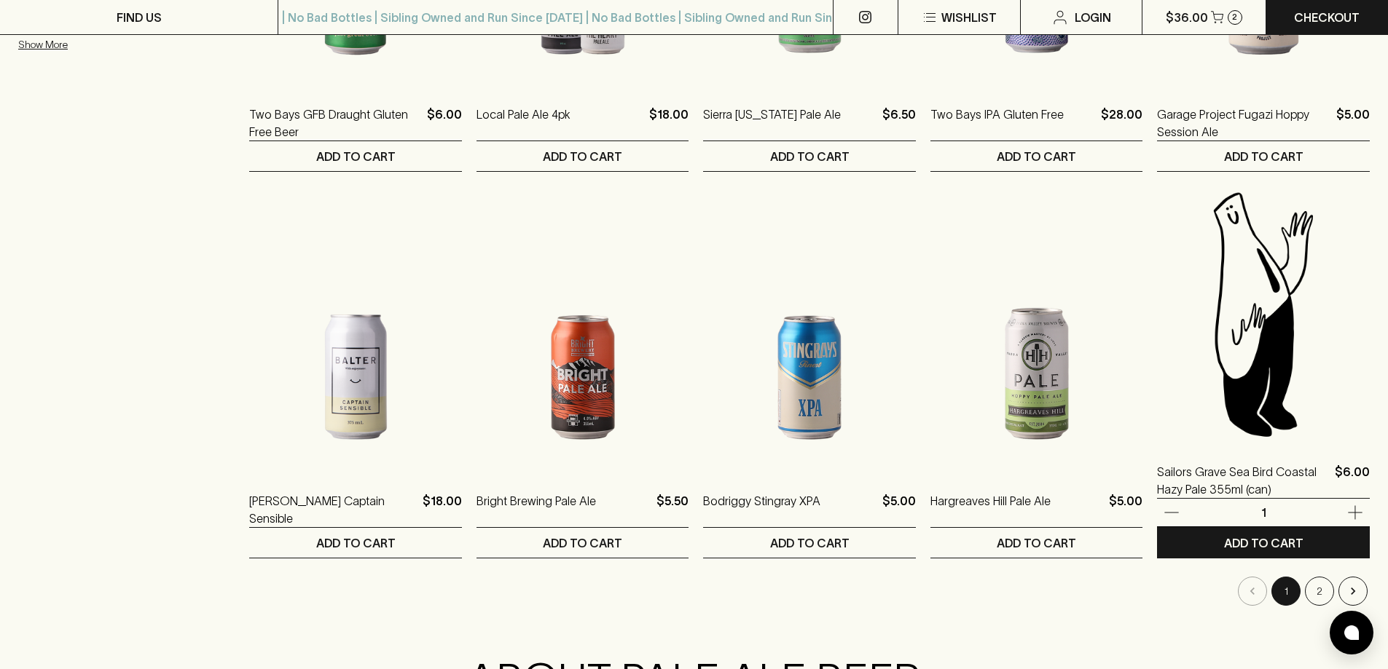
click at [1325, 516] on button "button" at bounding box center [1325, 513] width 89 height 16
click at [1177, 512] on button "button" at bounding box center [1201, 513] width 89 height 16
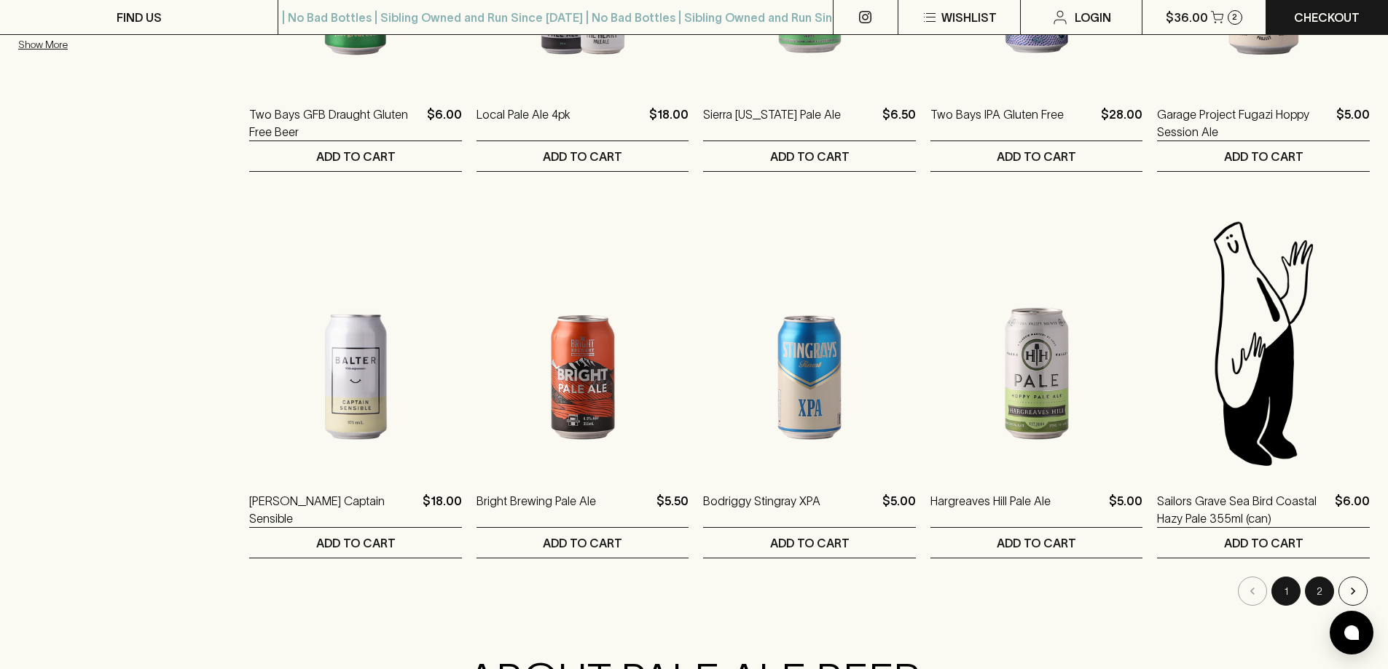
click at [1324, 602] on button "2" at bounding box center [1319, 591] width 29 height 29
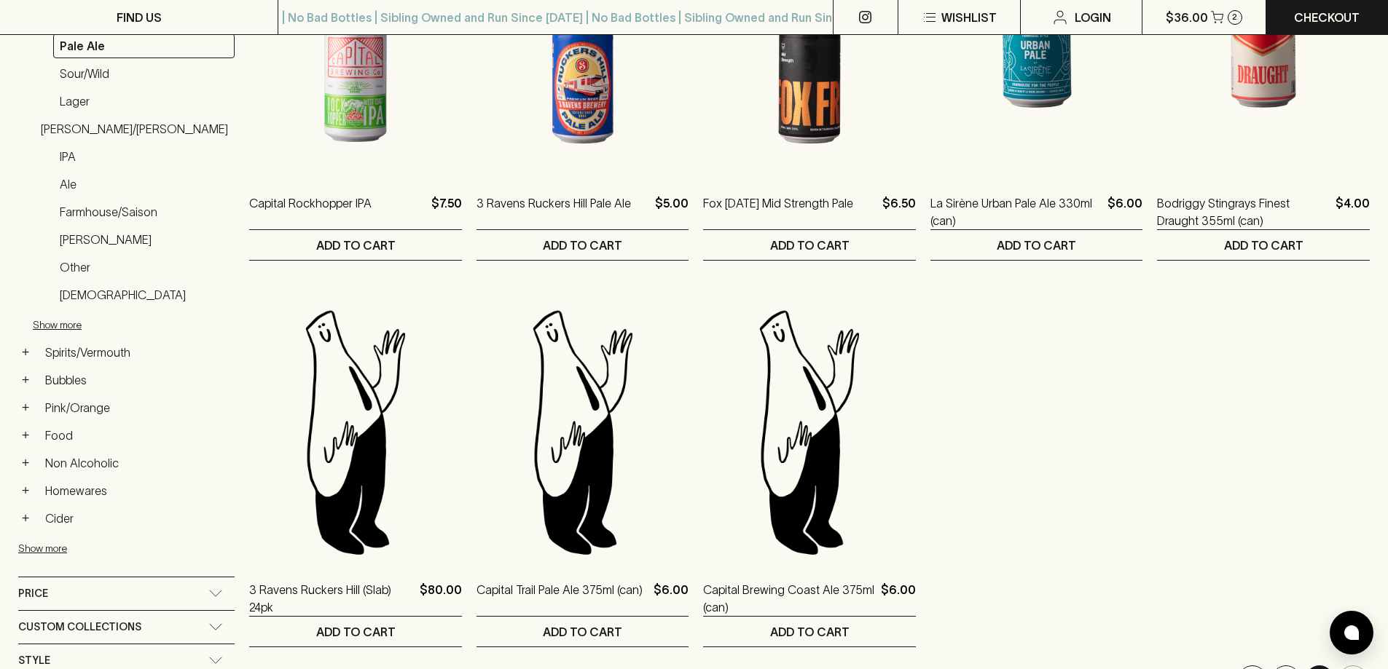
scroll to position [583, 0]
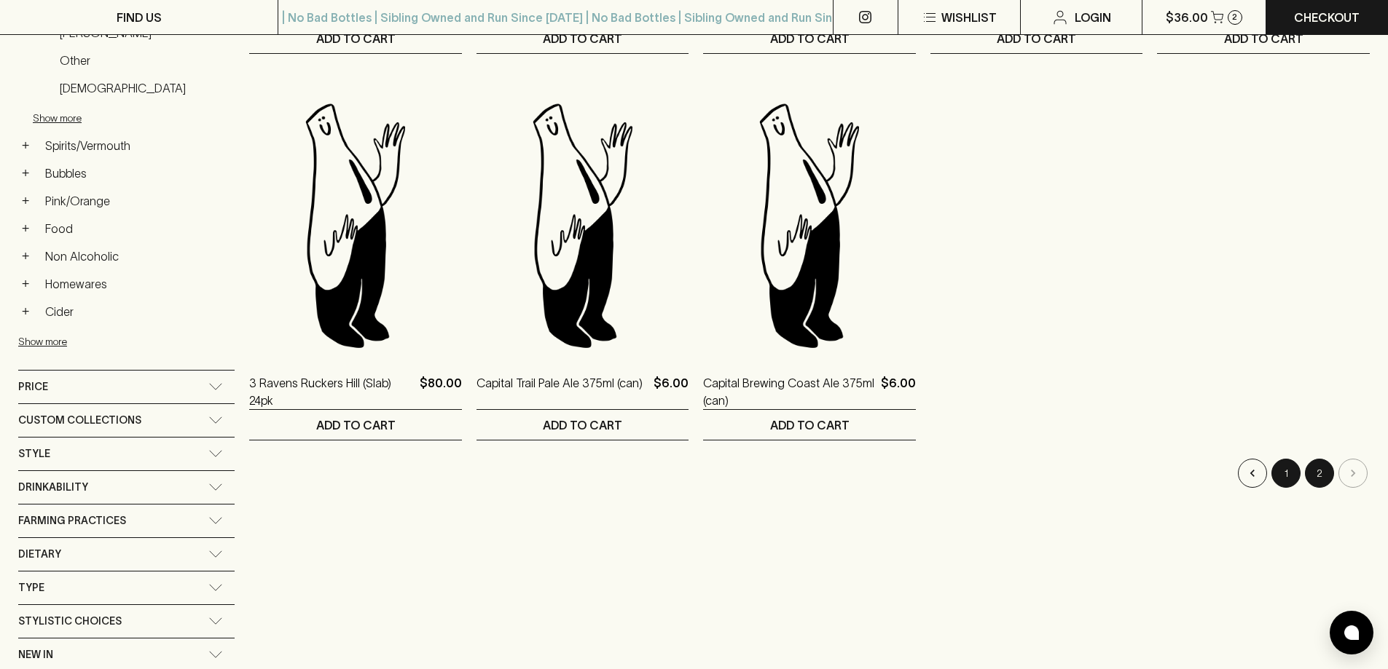
click at [1286, 479] on button "1" at bounding box center [1285, 473] width 29 height 29
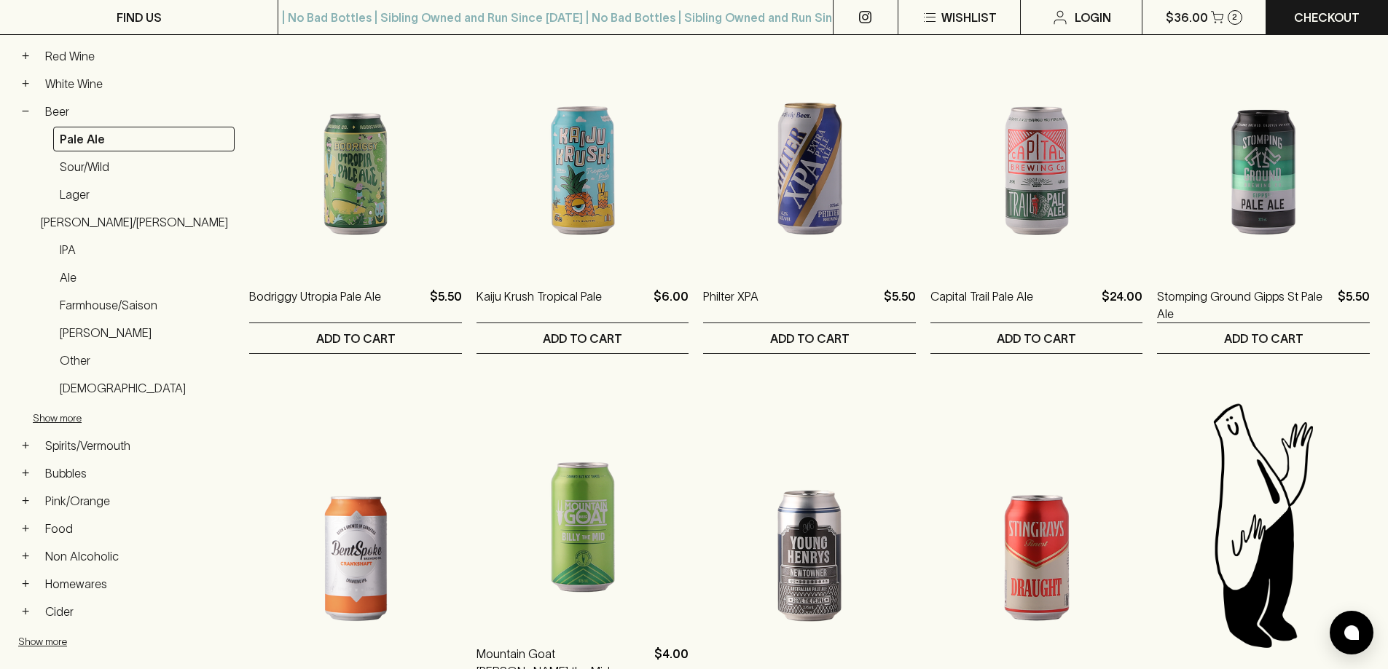
scroll to position [291, 0]
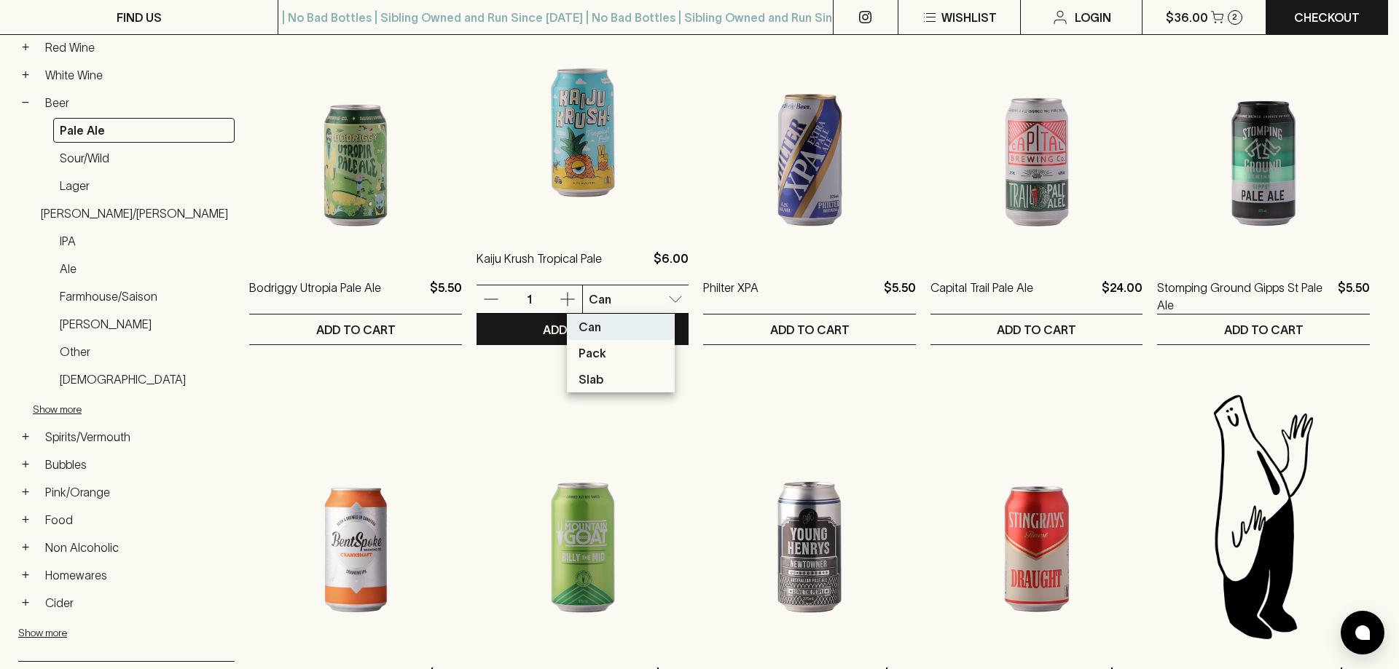
click at [606, 361] on li "Pack" at bounding box center [621, 353] width 108 height 26
type input "1"
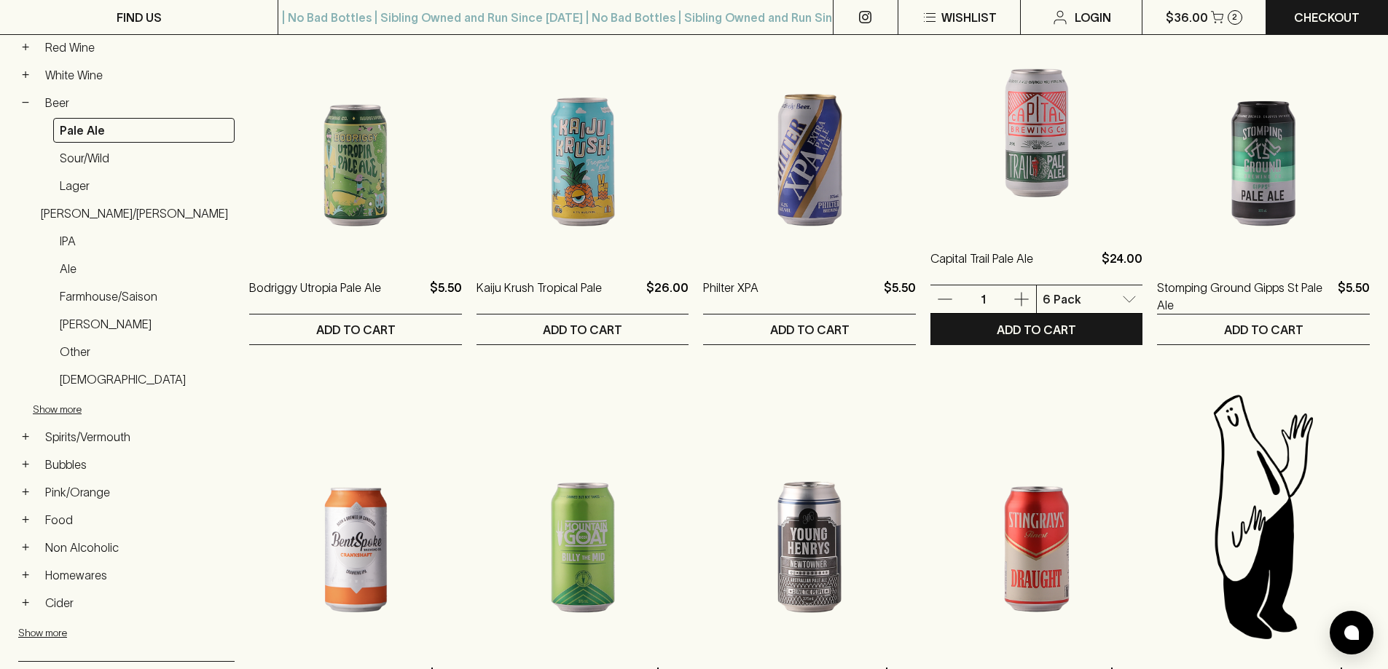
click at [1031, 184] on img at bounding box center [1036, 100] width 213 height 255
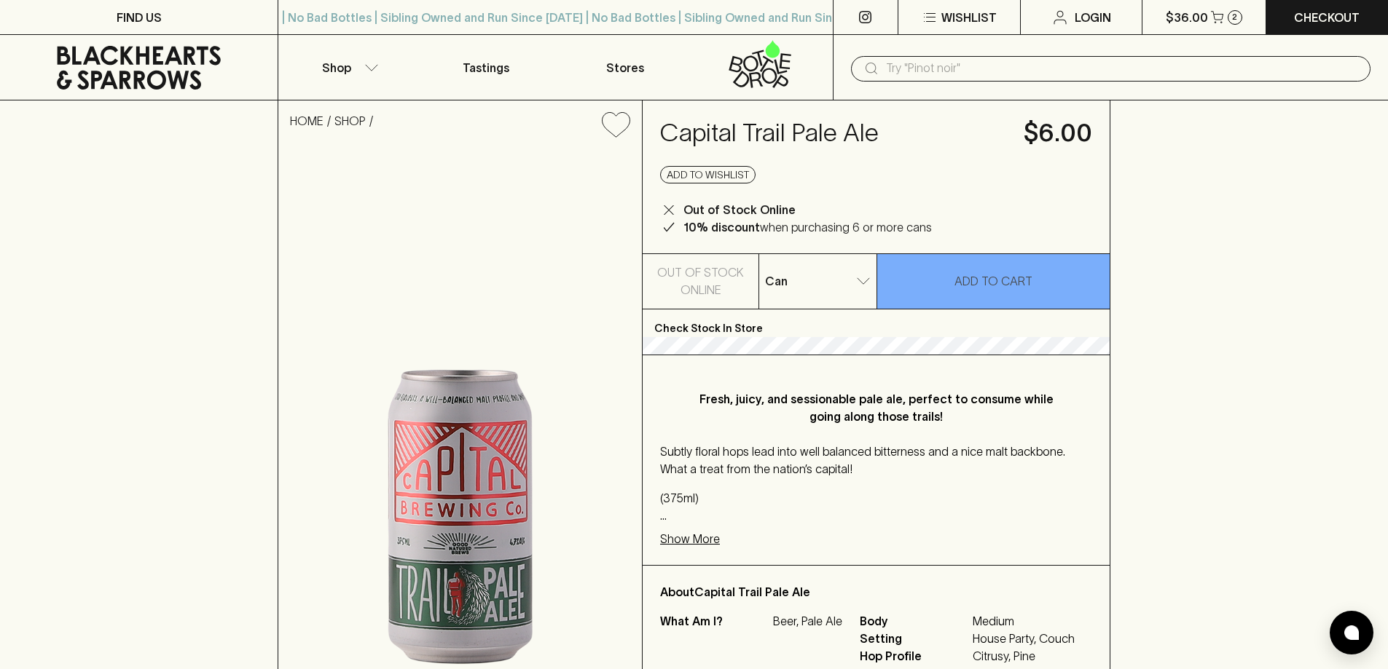
type input "1"
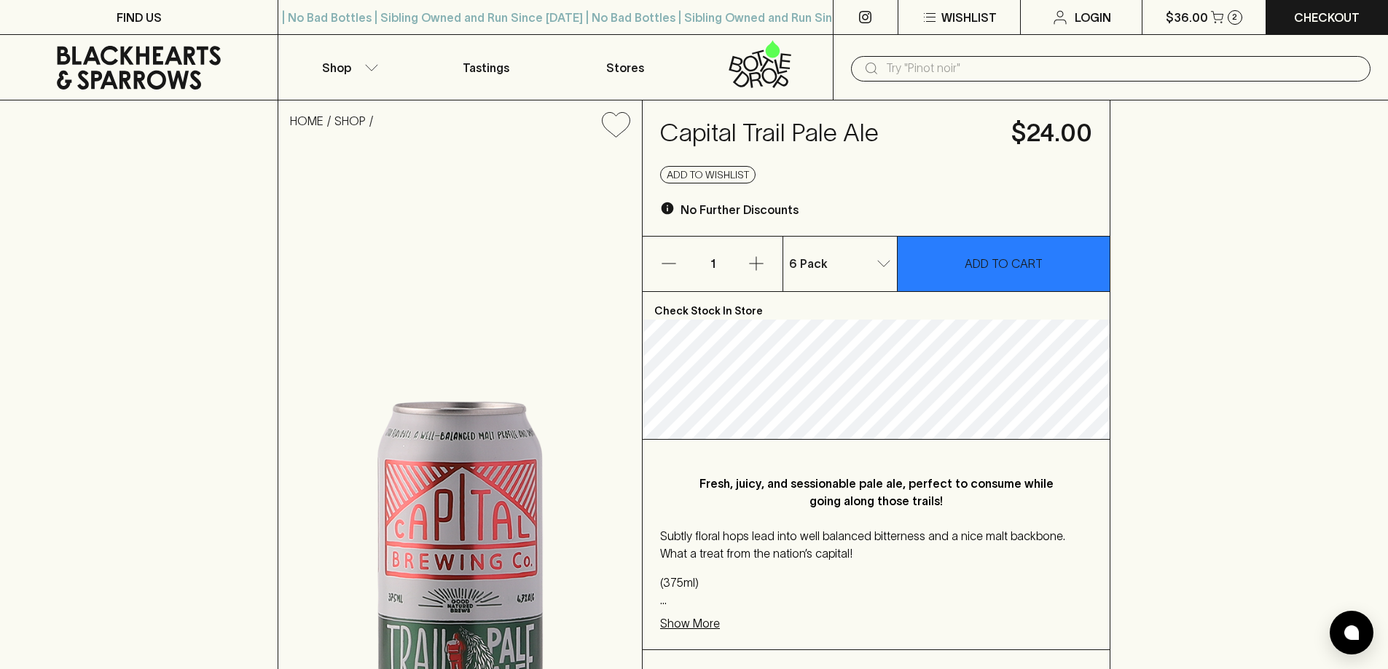
drag, startPoint x: 989, startPoint y: 274, endPoint x: 1013, endPoint y: 226, distance: 53.8
click at [994, 263] on button "ADD TO CART" at bounding box center [1003, 264] width 212 height 55
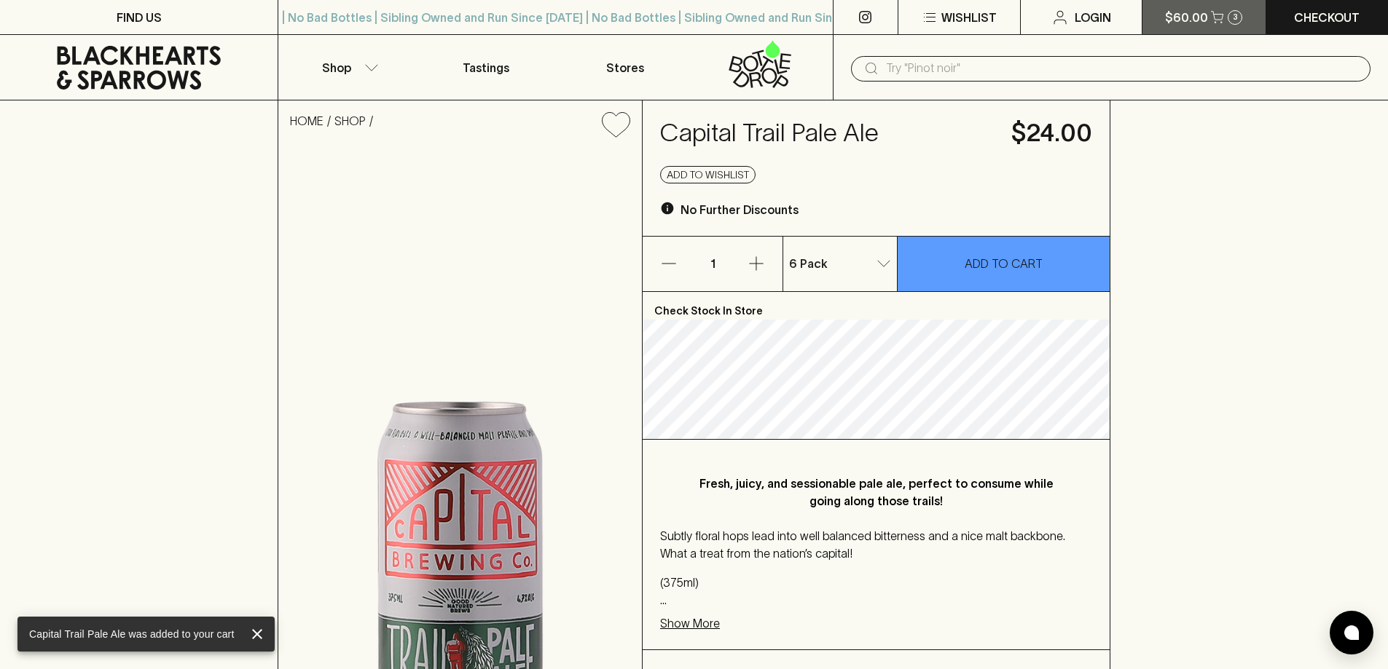
click at [1199, 21] on p "$60.00" at bounding box center [1186, 17] width 43 height 17
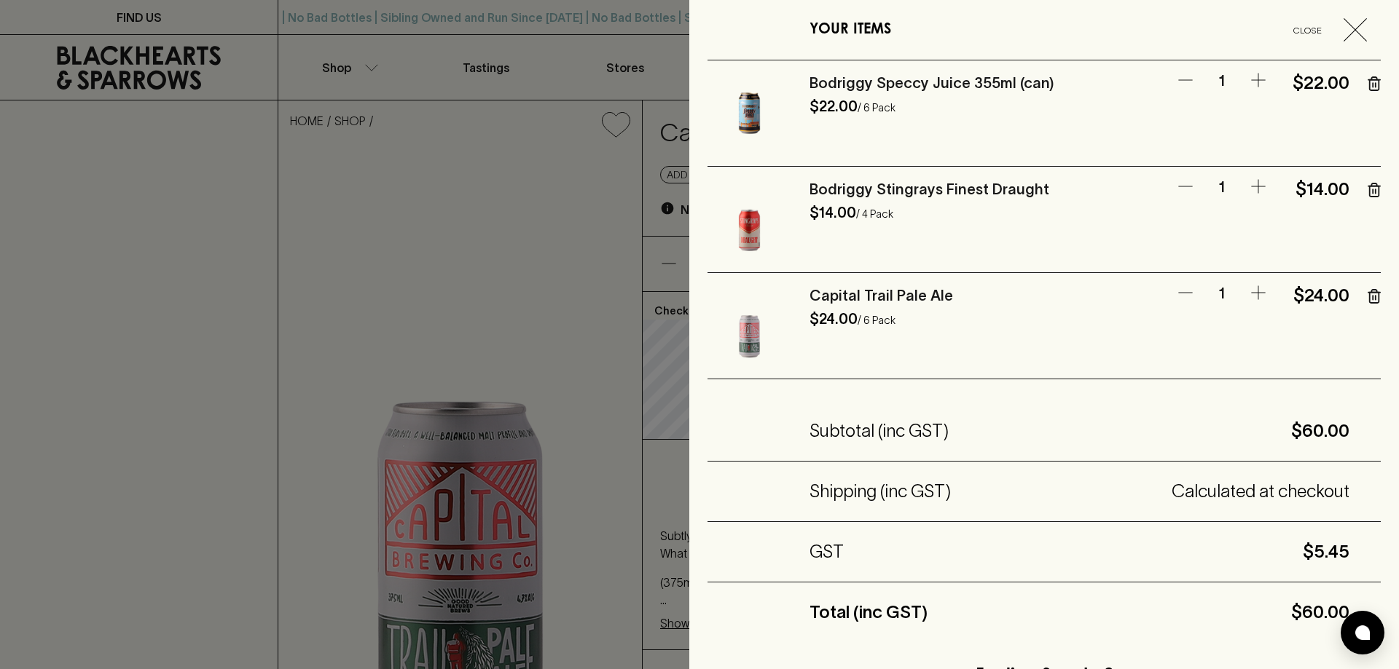
click at [1367, 302] on icon "button" at bounding box center [1373, 296] width 13 height 15
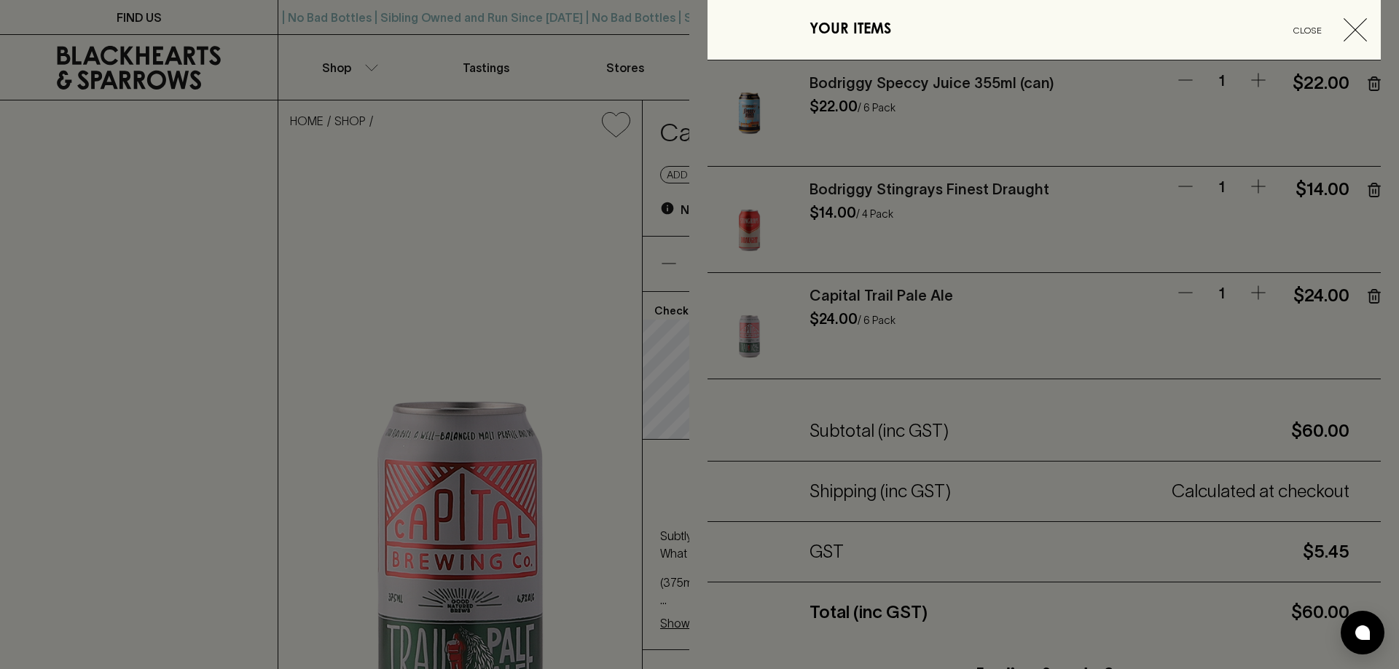
click at [532, 118] on div at bounding box center [699, 334] width 1399 height 669
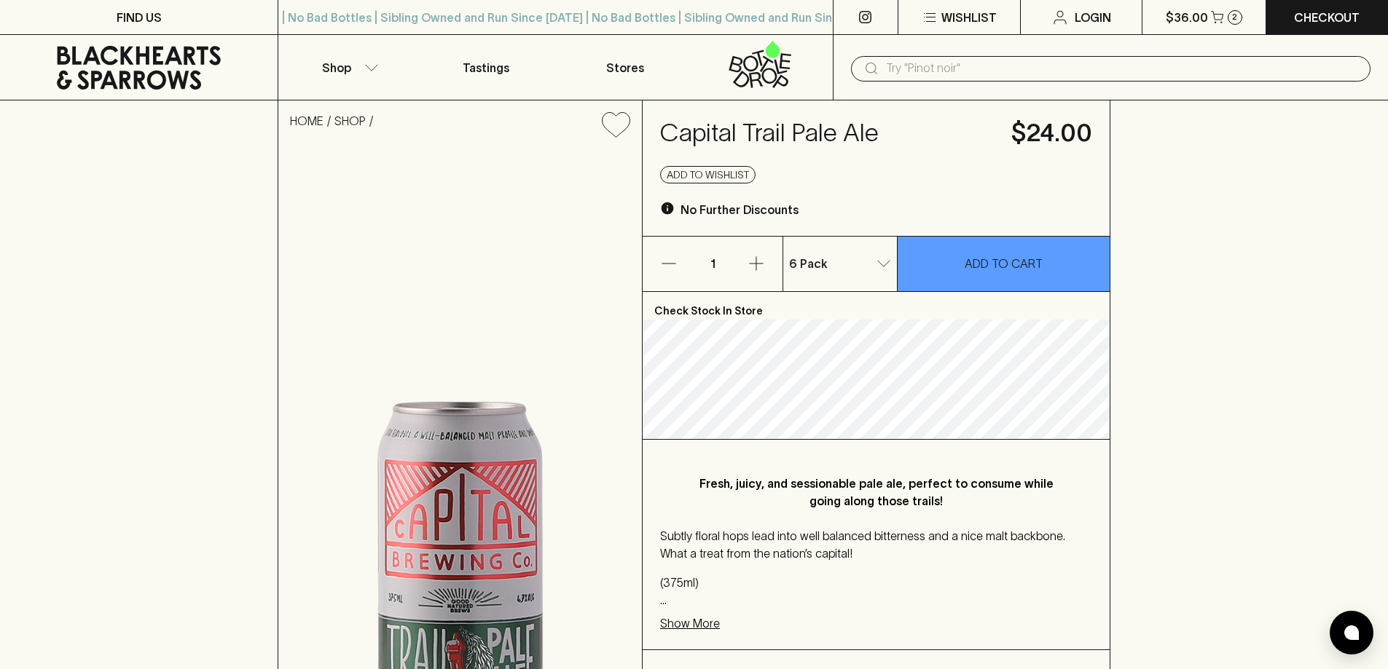
click at [991, 73] on input "text" at bounding box center [1122, 68] width 473 height 23
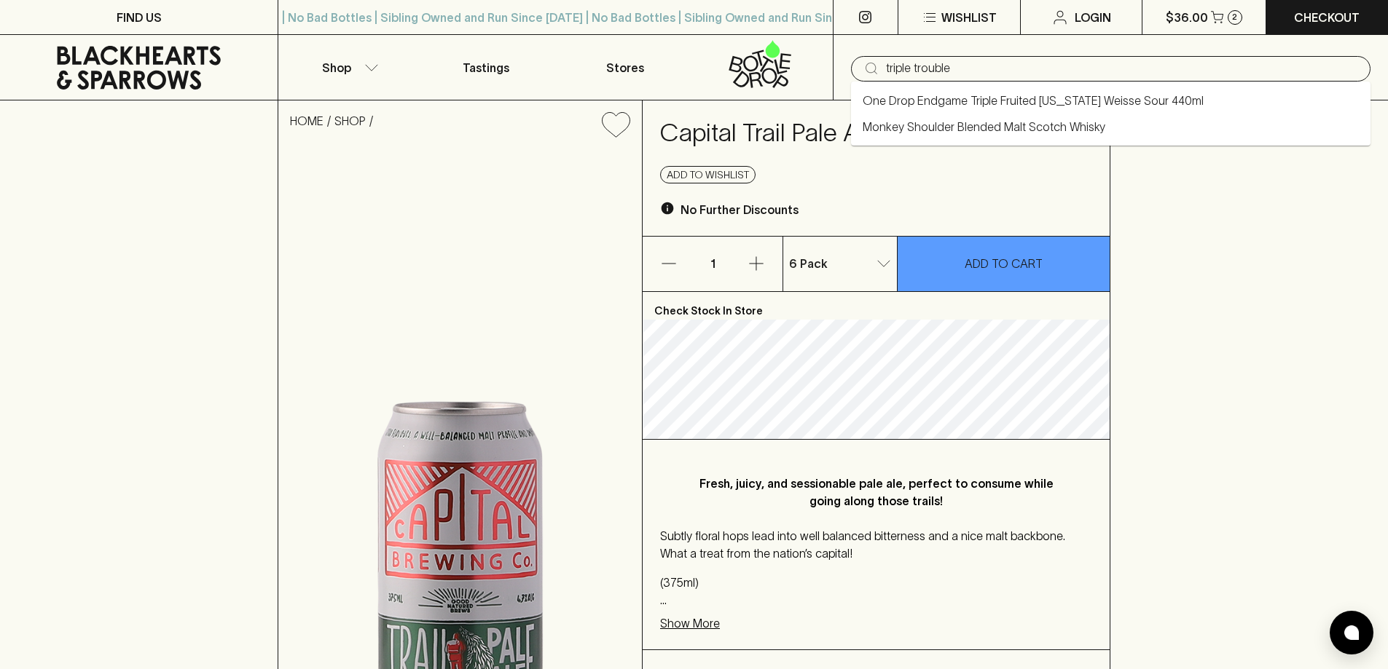
type input "triple trouble"
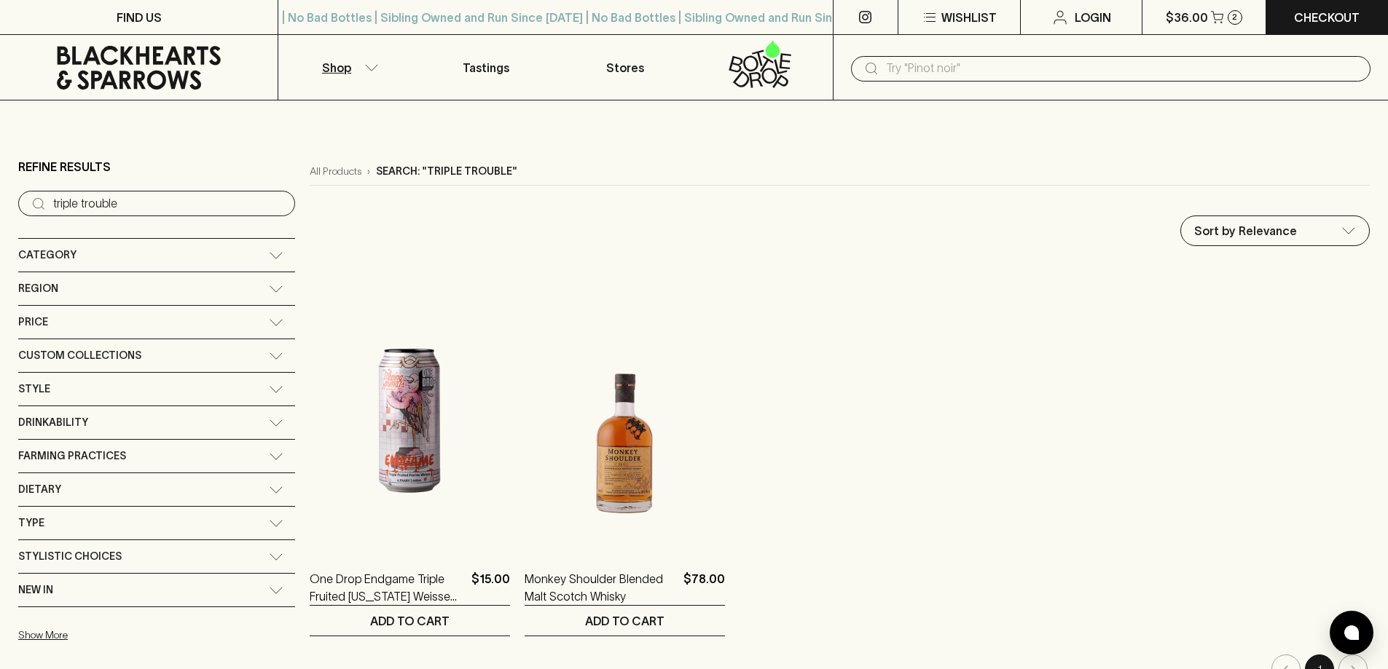
click at [987, 63] on input "text" at bounding box center [1122, 68] width 473 height 23
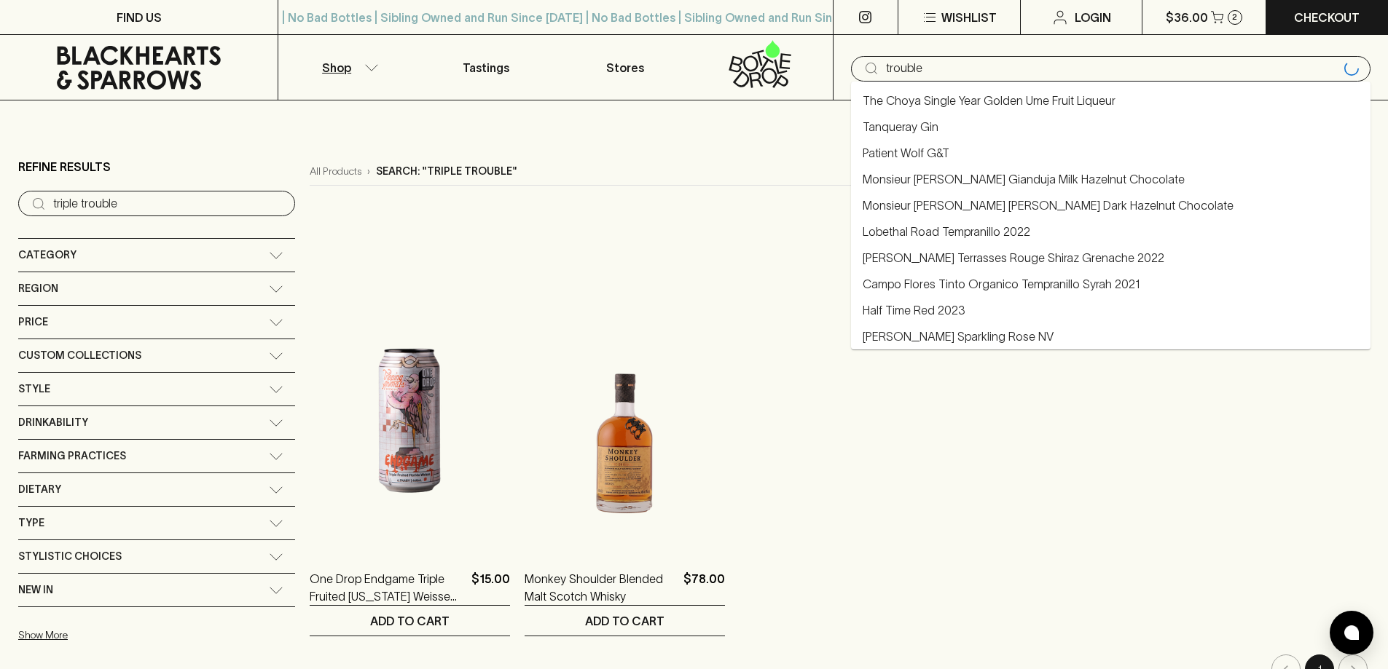
type input "trouble"
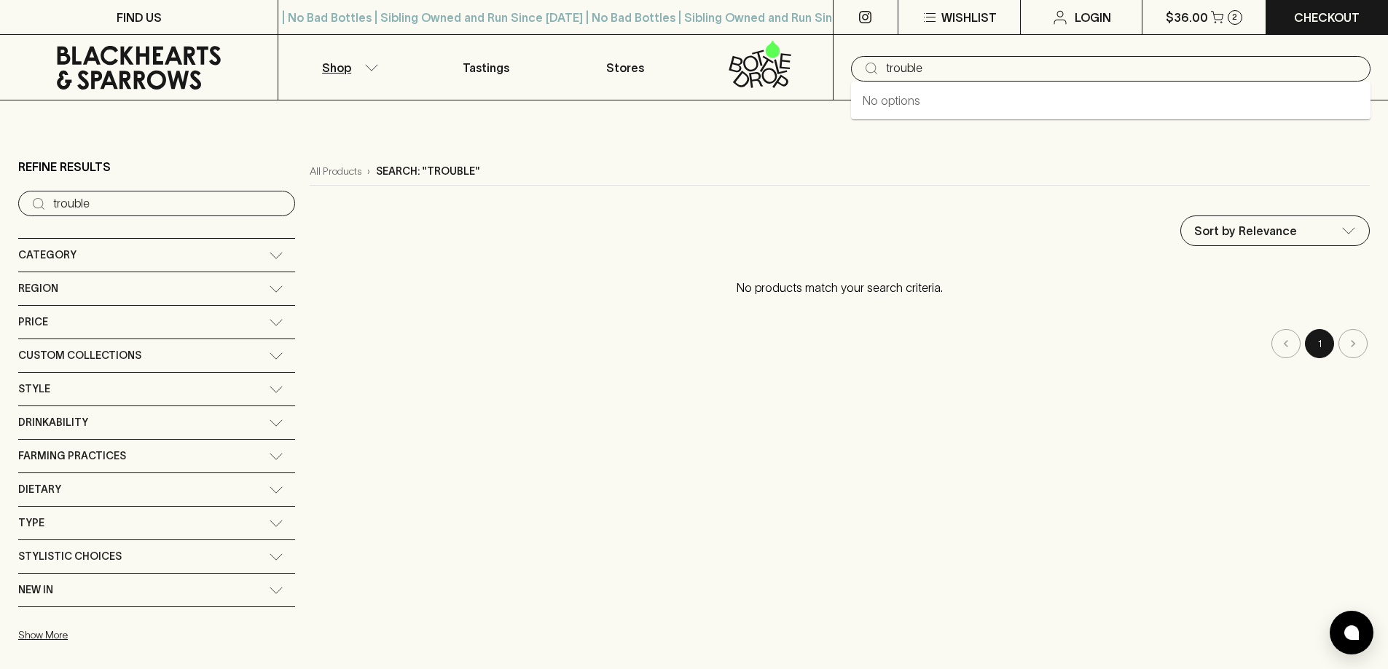
drag, startPoint x: 966, startPoint y: 68, endPoint x: 796, endPoint y: 87, distance: 170.8
click at [796, 87] on div "Shop Tastings Stores ​ trouble" at bounding box center [694, 68] width 1388 height 66
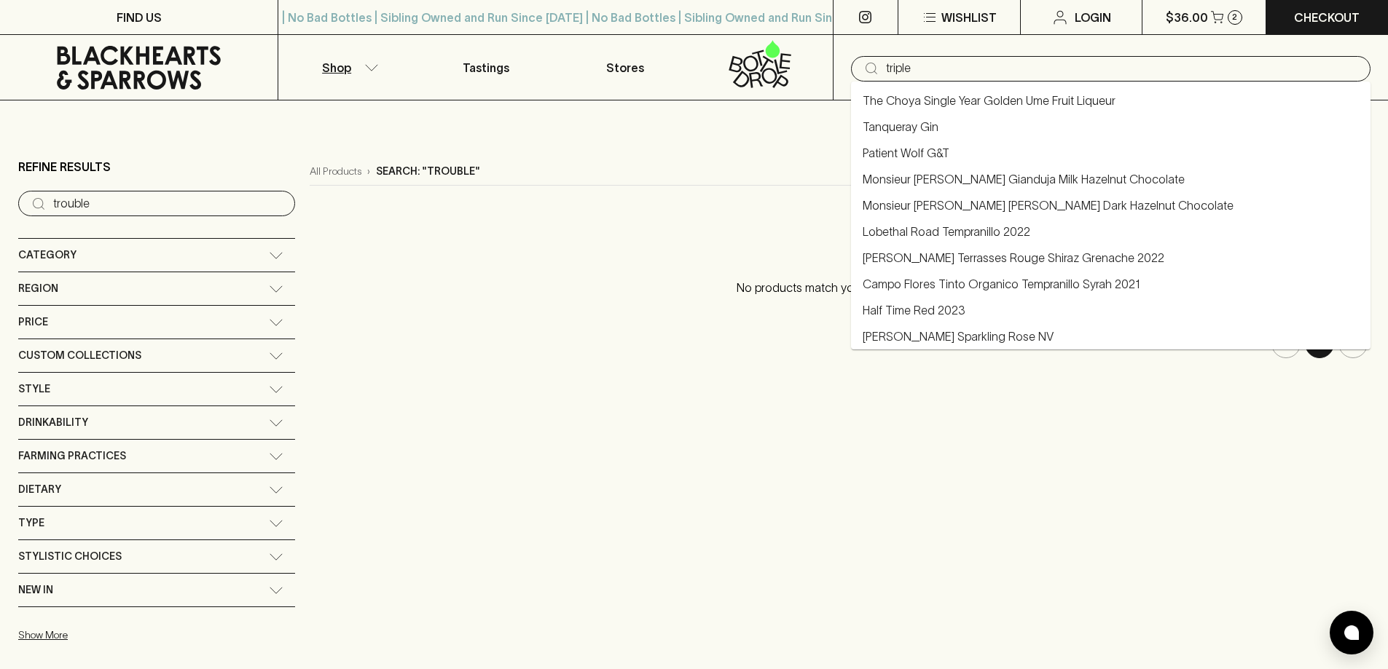
type input "triple"
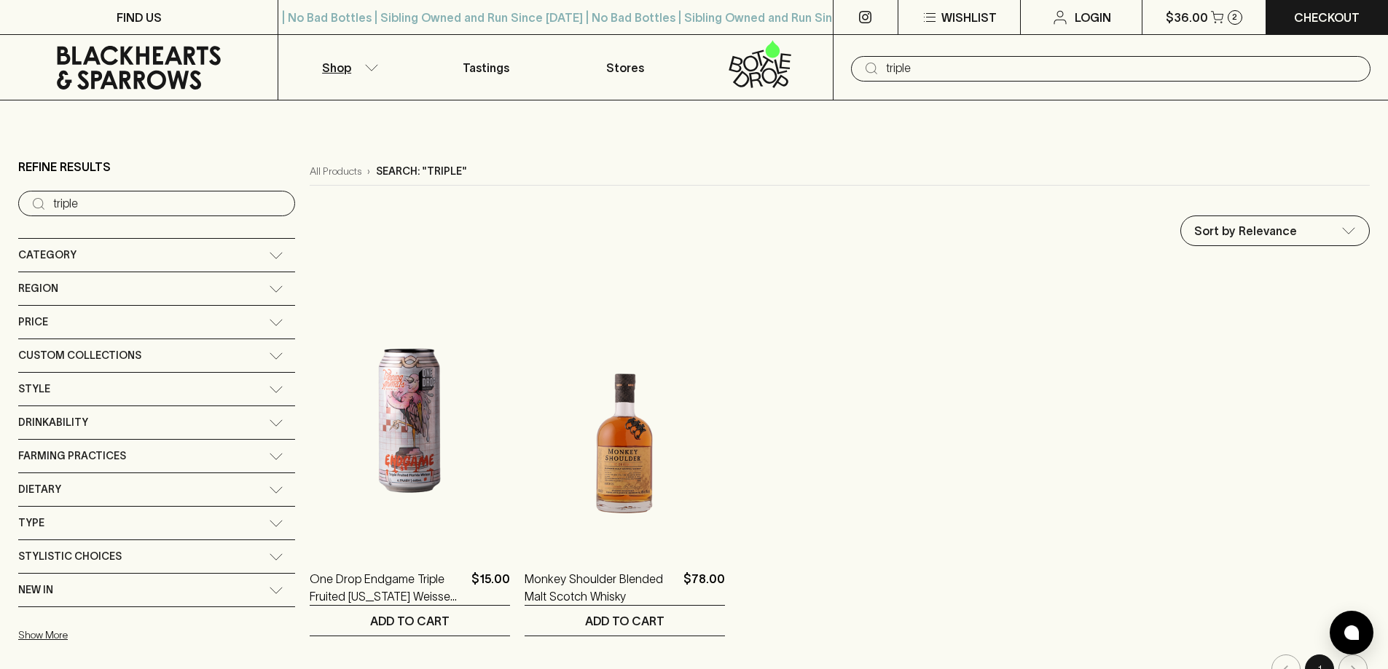
drag, startPoint x: 924, startPoint y: 63, endPoint x: 771, endPoint y: 82, distance: 154.9
click at [771, 82] on div "Shop Tastings Stores ​ triple" at bounding box center [694, 68] width 1388 height 66
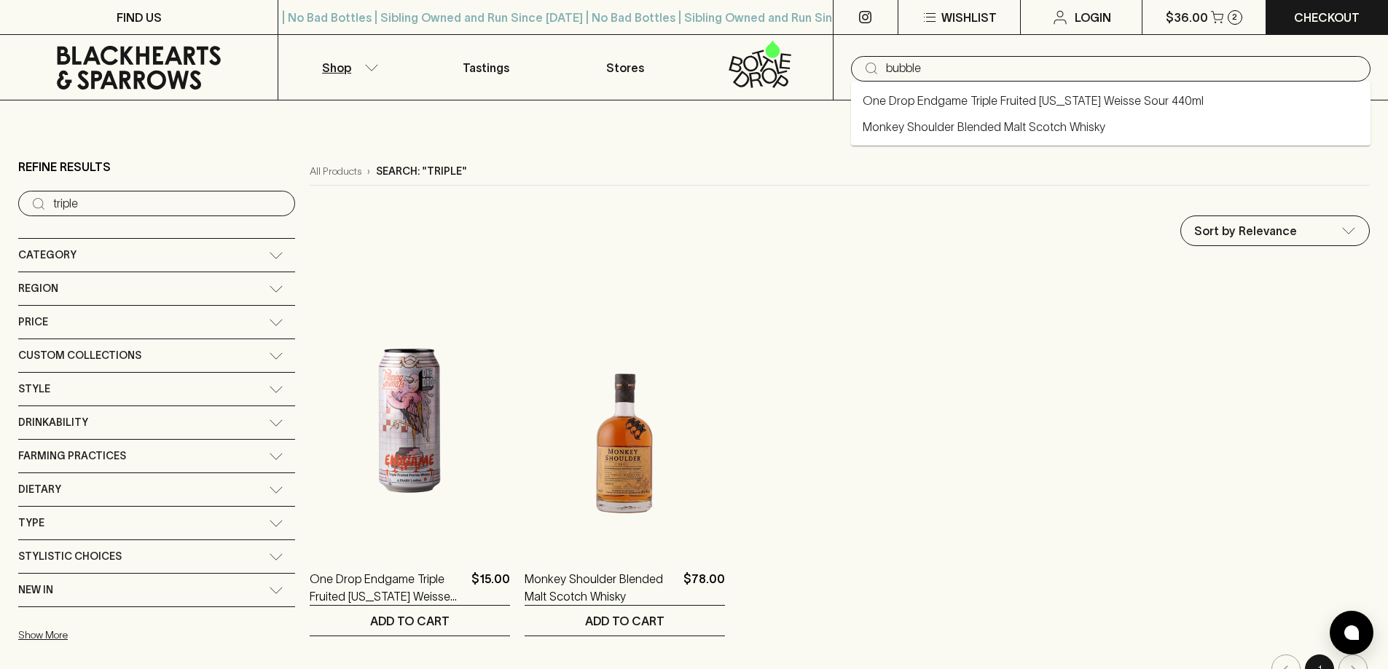
type input "bubble"
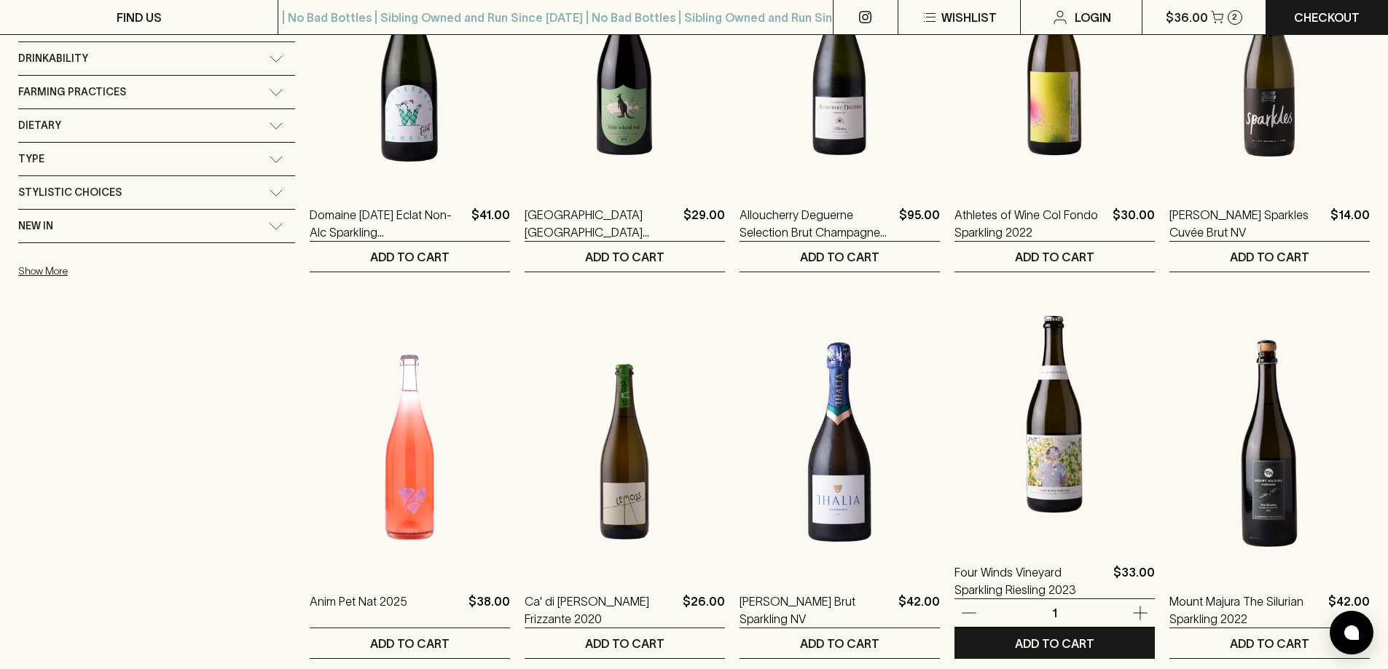
scroll to position [437, 0]
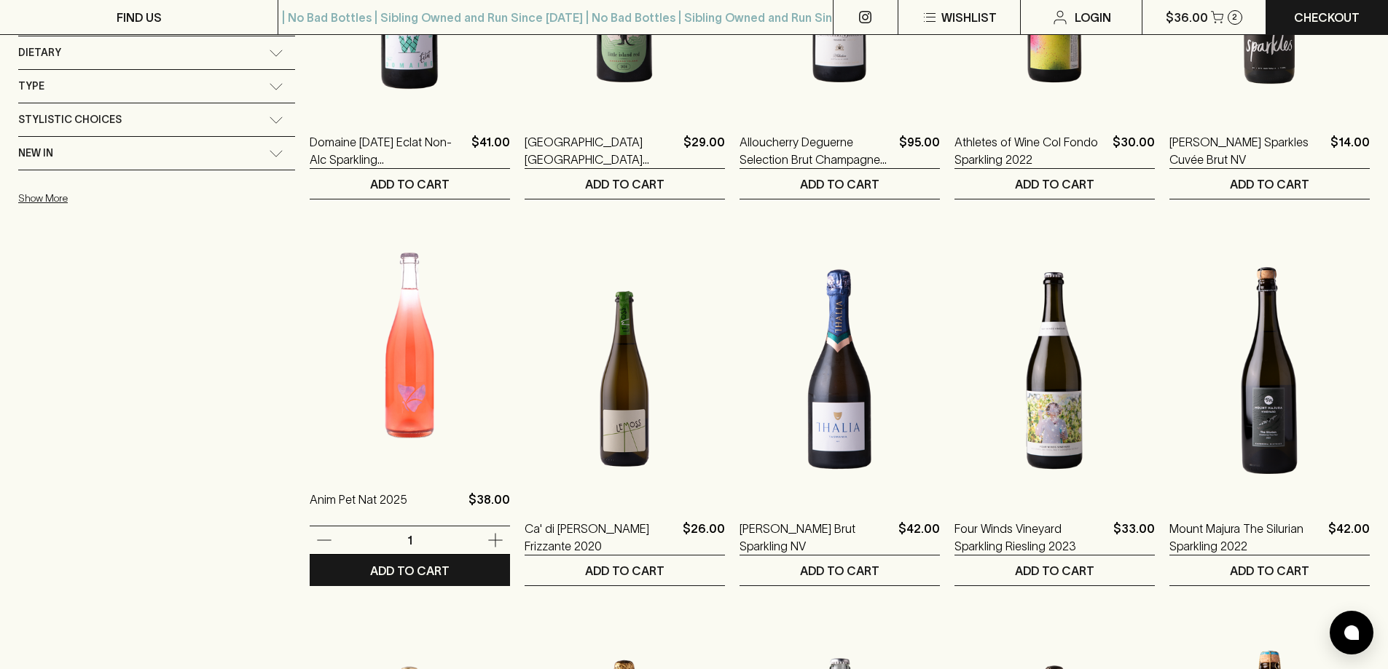
click at [322, 380] on img at bounding box center [410, 341] width 200 height 255
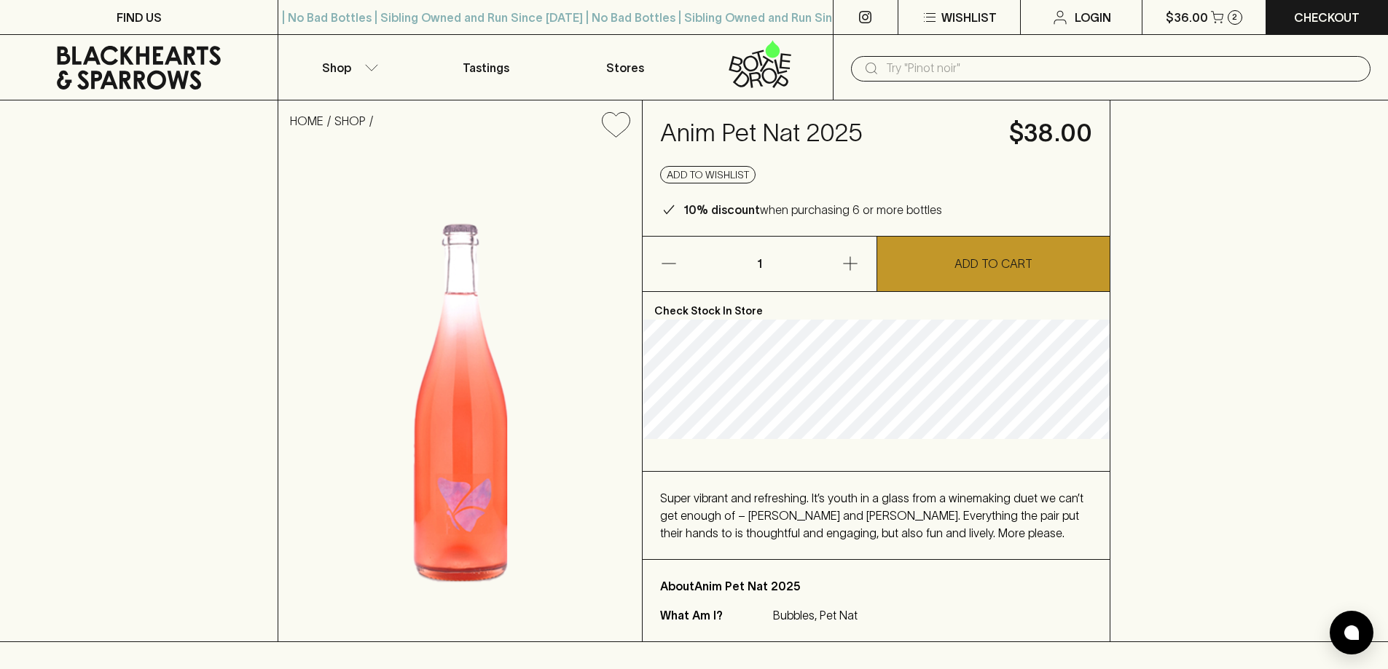
click at [951, 256] on button "ADD TO CART" at bounding box center [993, 264] width 233 height 55
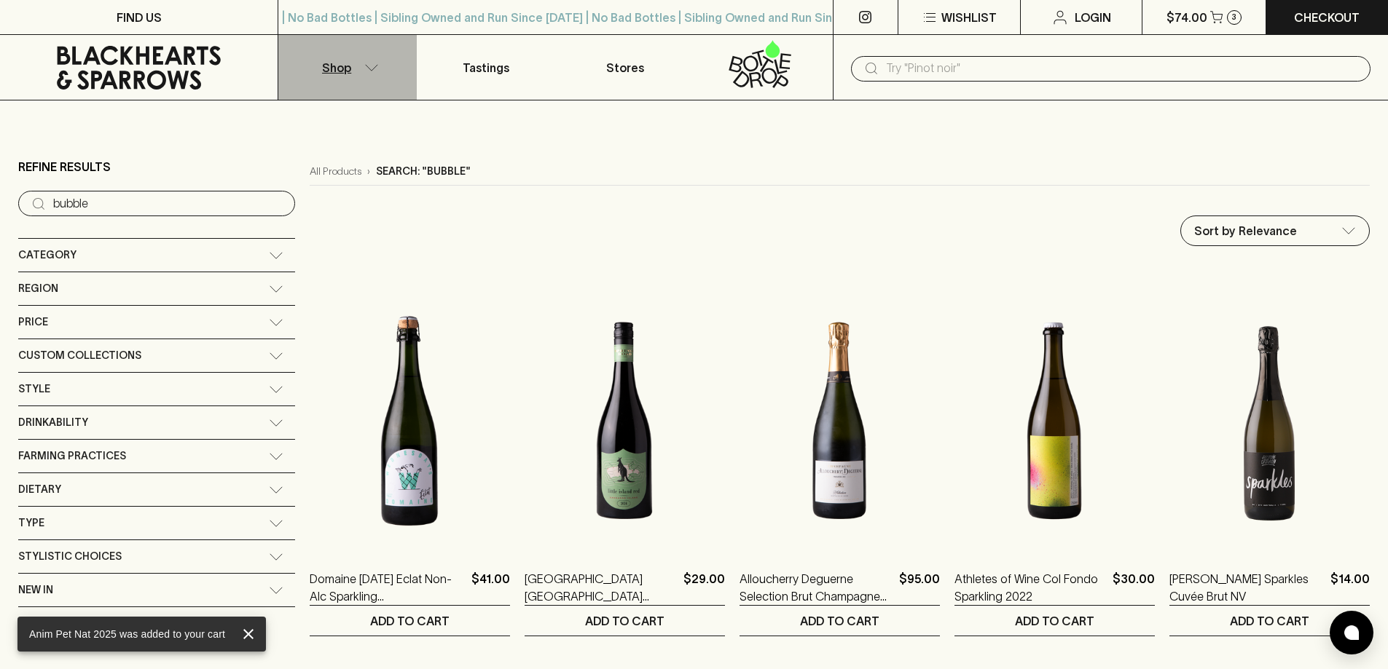
click at [370, 66] on icon "button" at bounding box center [371, 67] width 15 height 7
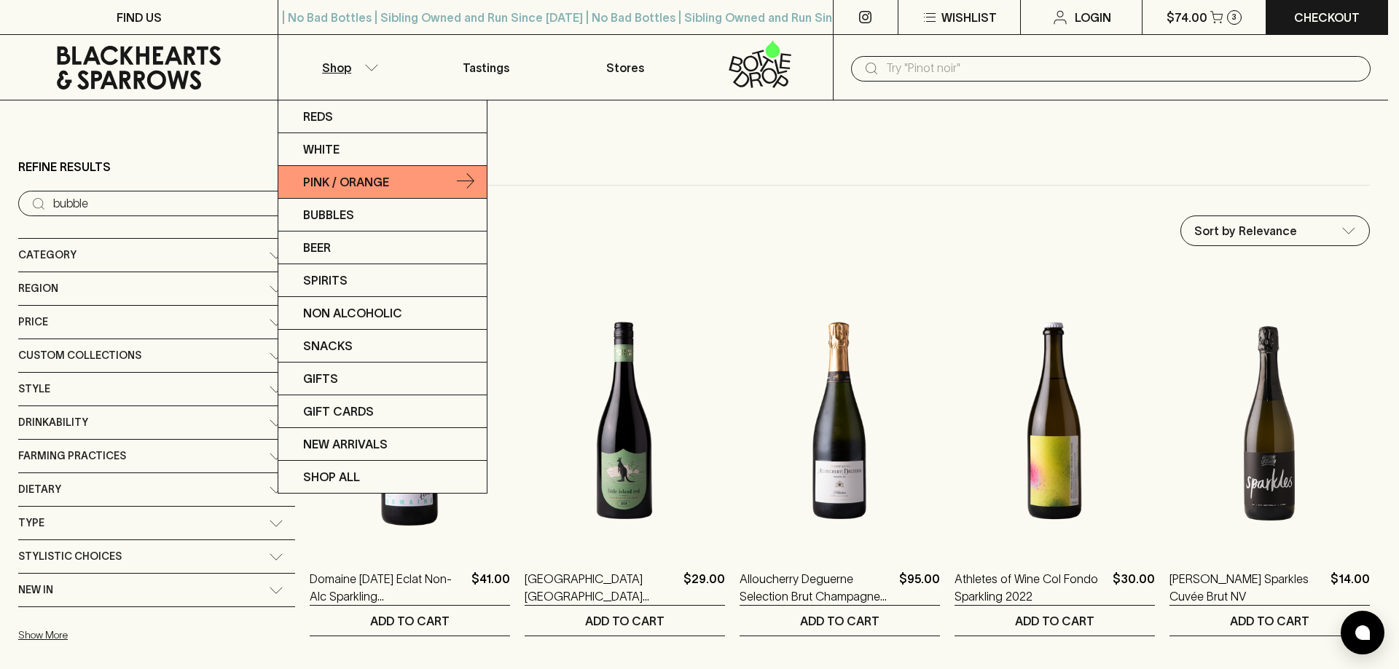
click at [347, 178] on p "Pink / Orange" at bounding box center [346, 181] width 86 height 17
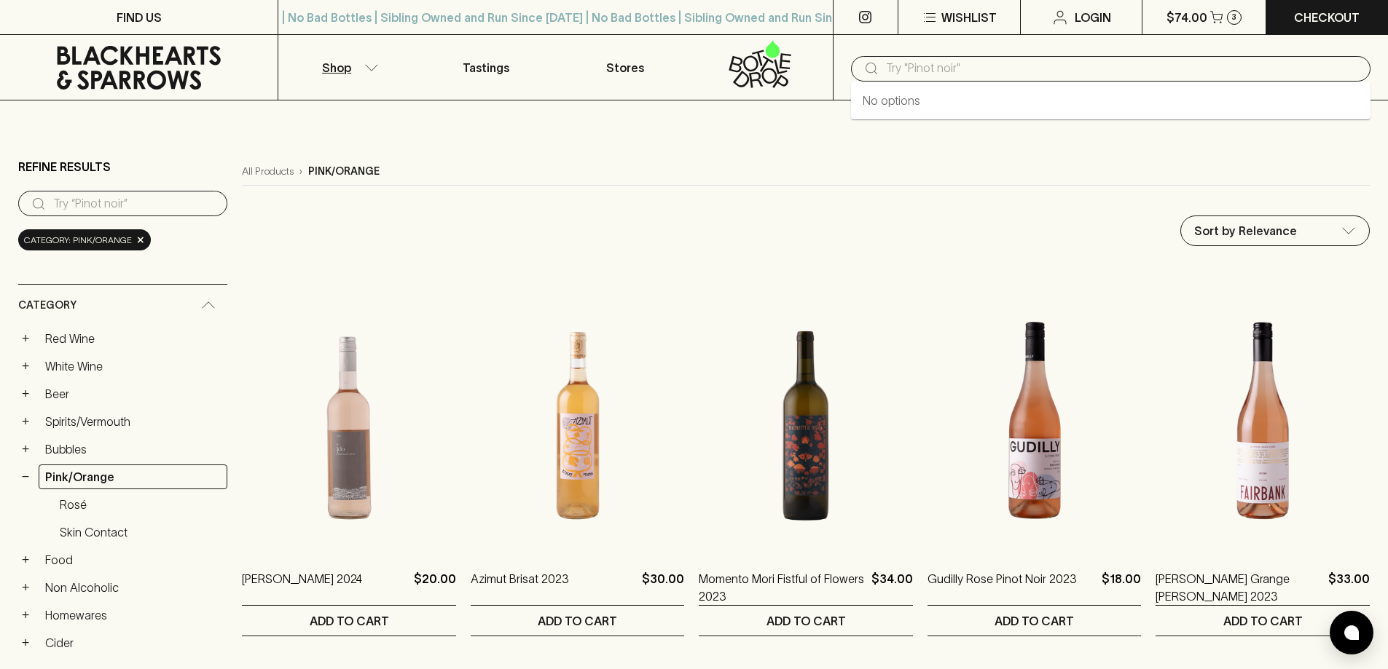
click at [989, 66] on input "text" at bounding box center [1122, 68] width 473 height 23
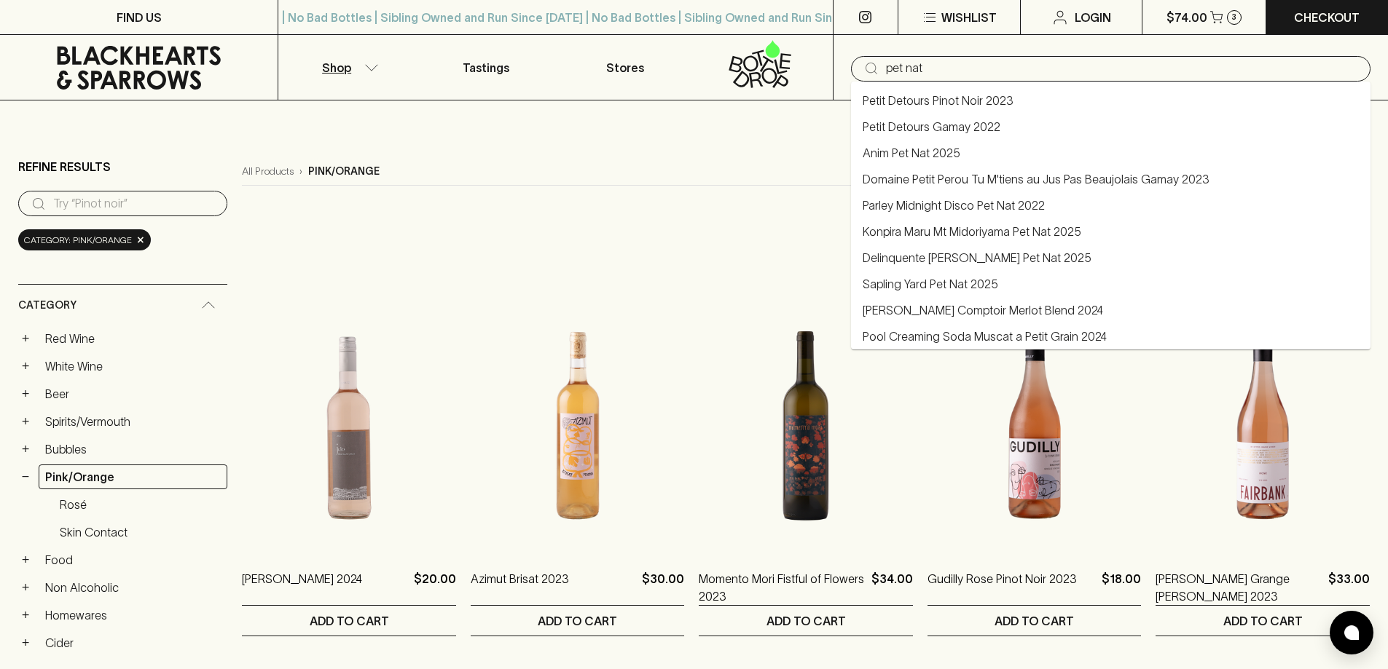
type input "pet nat"
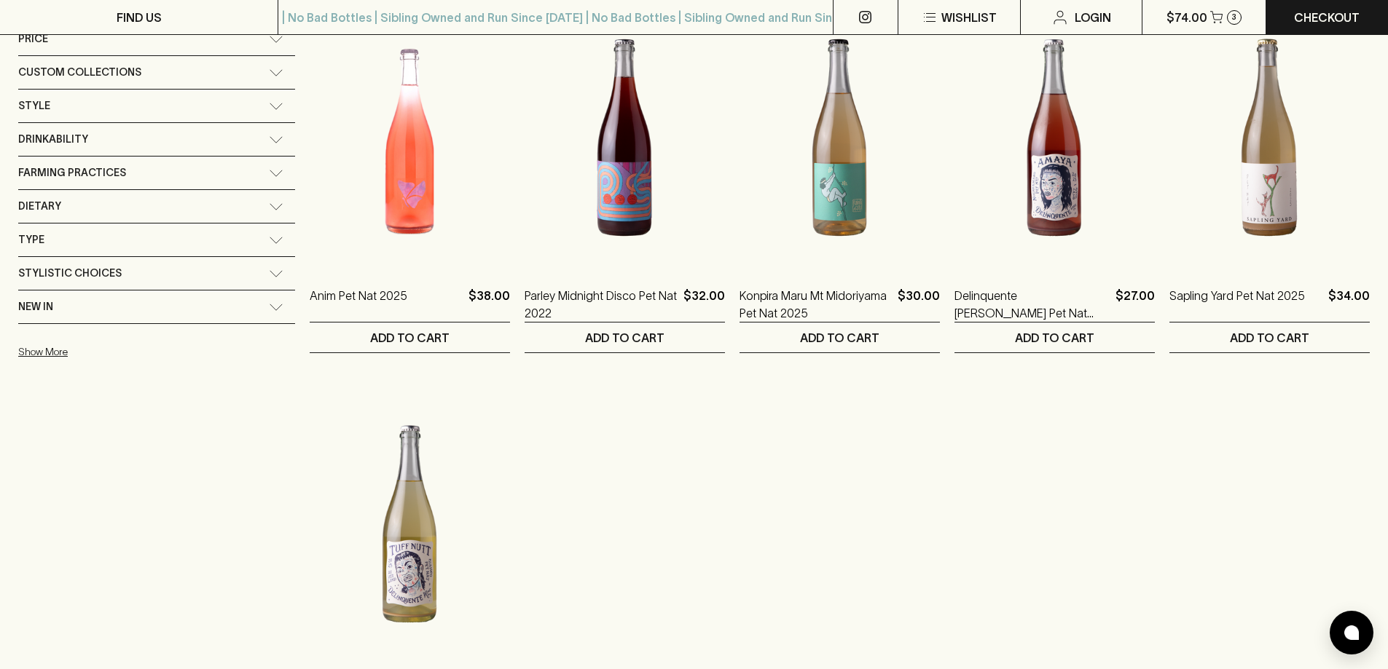
scroll to position [291, 0]
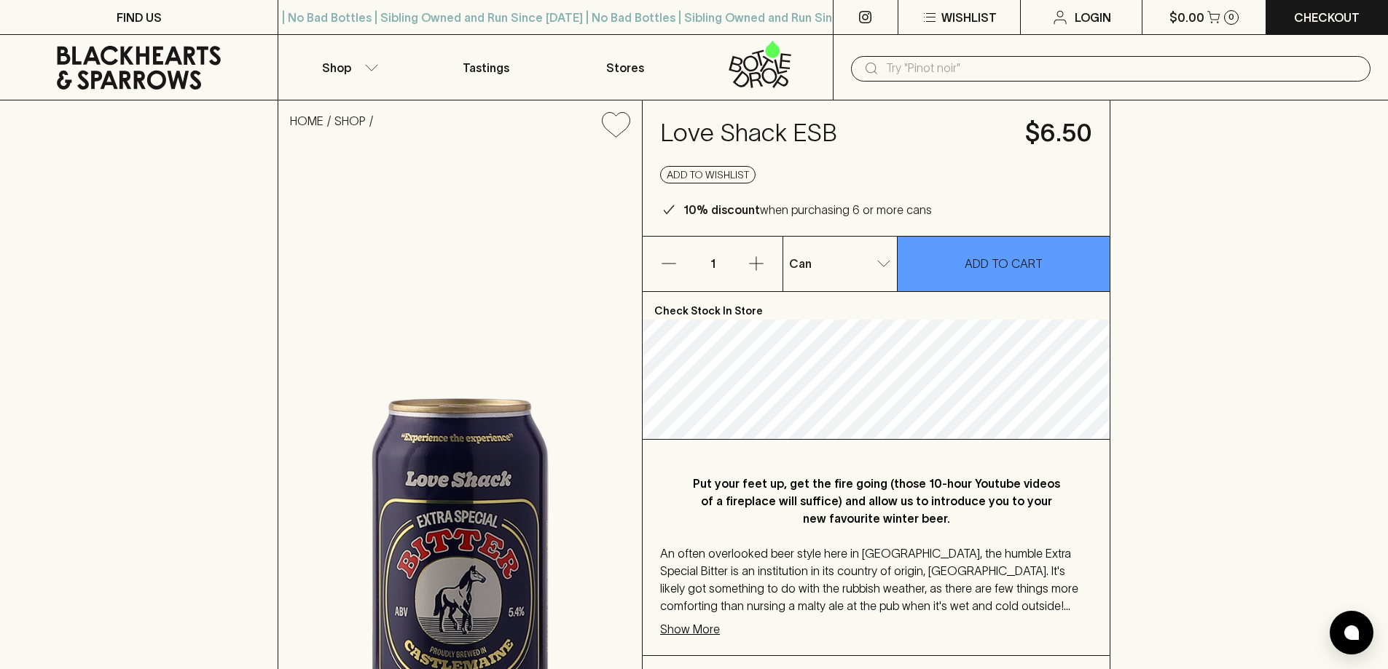
click at [946, 62] on input "text" at bounding box center [1122, 68] width 473 height 23
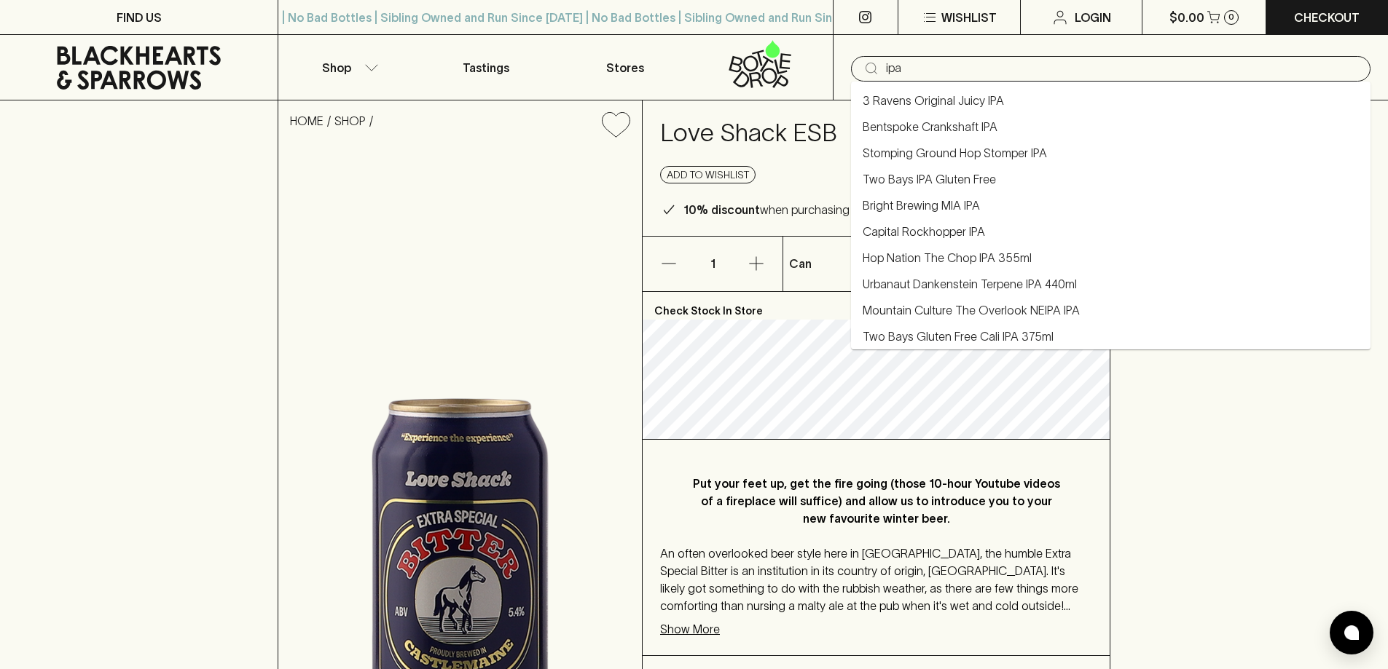
type input "ipa"
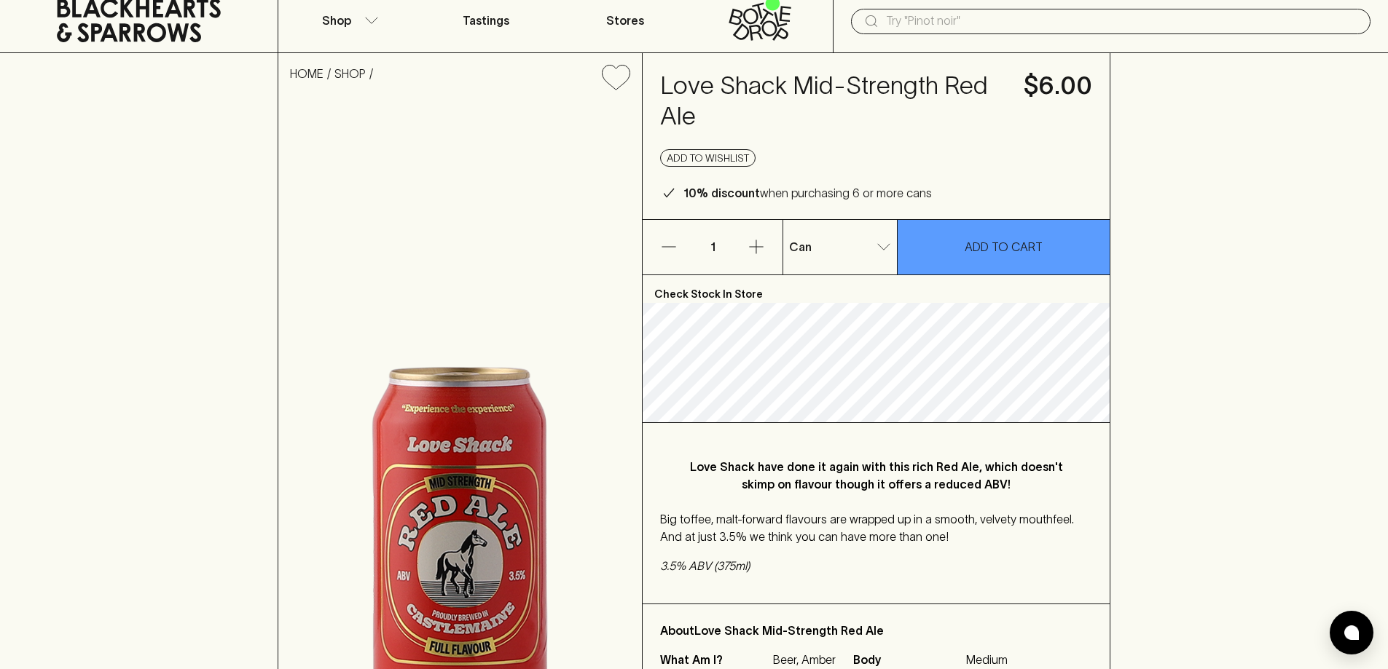
scroll to position [73, 0]
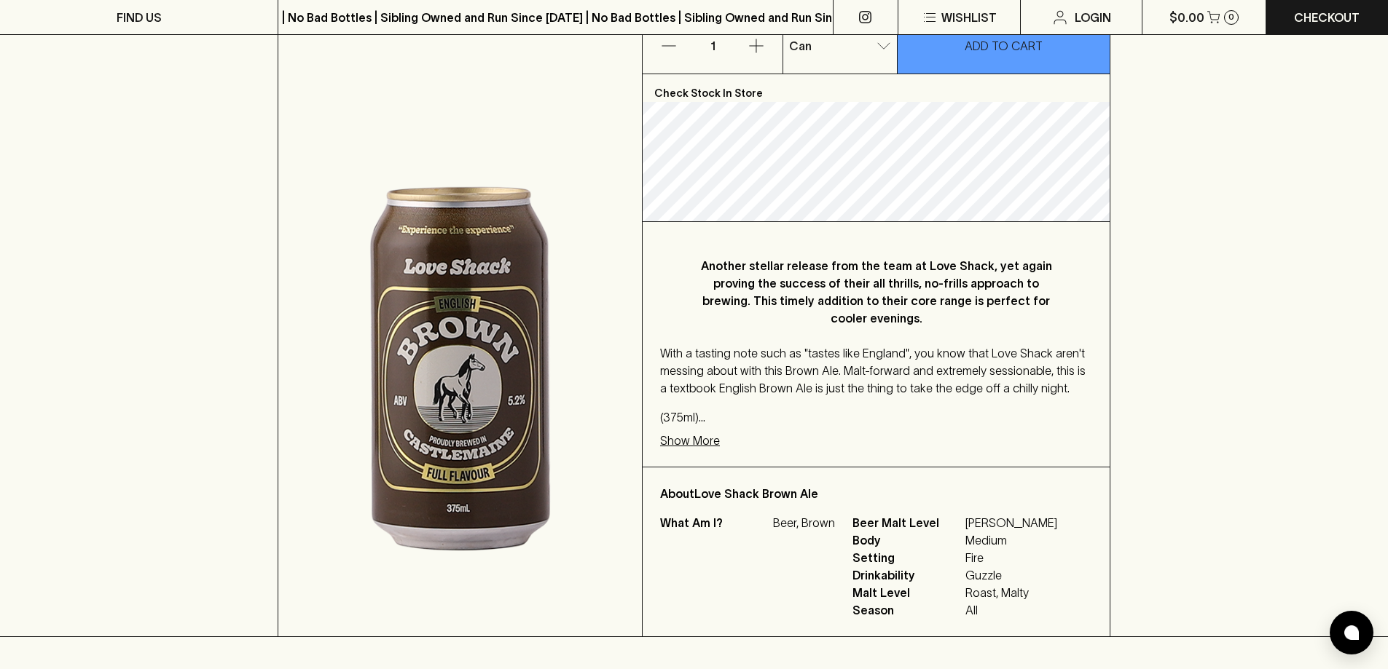
scroll to position [219, 0]
drag, startPoint x: 773, startPoint y: 267, endPoint x: 1017, endPoint y: 268, distance: 244.0
click at [1017, 268] on p "Another stellar release from the team at Love Shack, yet again proving the succ…" at bounding box center [876, 291] width 374 height 70
drag, startPoint x: 814, startPoint y: 299, endPoint x: 1045, endPoint y: 301, distance: 230.9
click at [1045, 301] on p "Another stellar release from the team at Love Shack, yet again proving the succ…" at bounding box center [876, 291] width 374 height 70
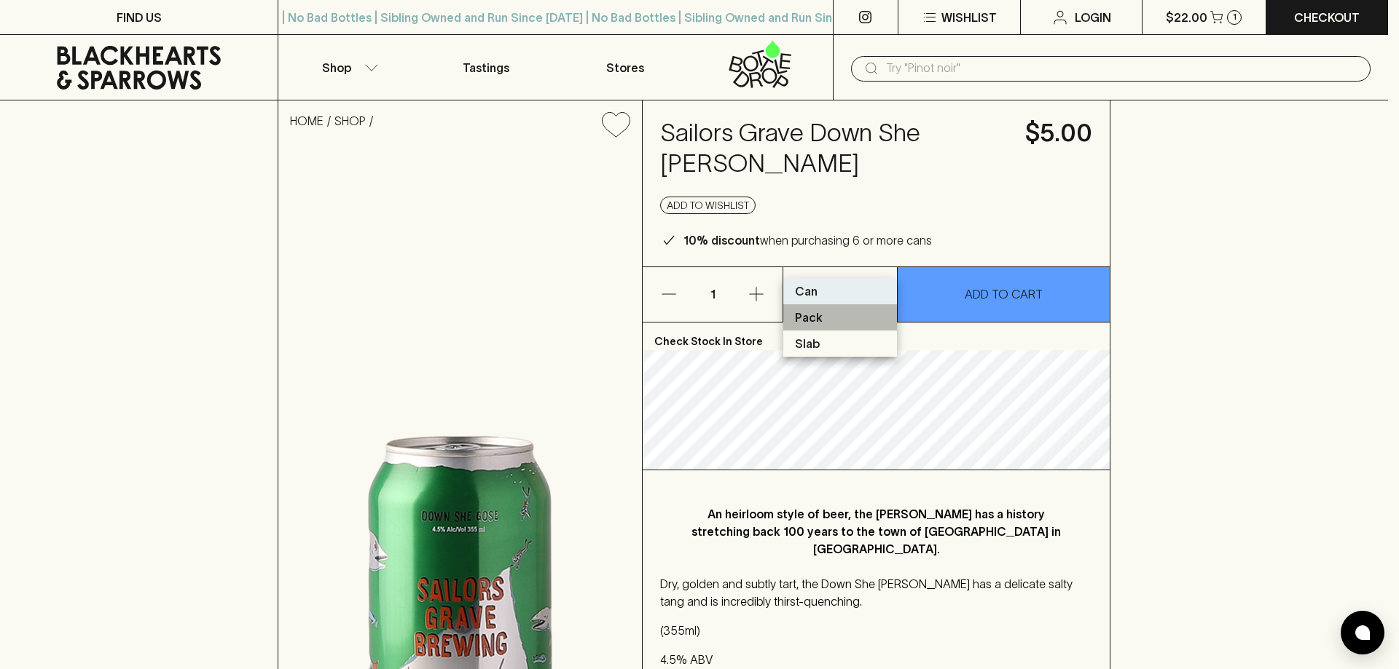
click at [809, 318] on p "Pack" at bounding box center [809, 317] width 28 height 17
type input "1"
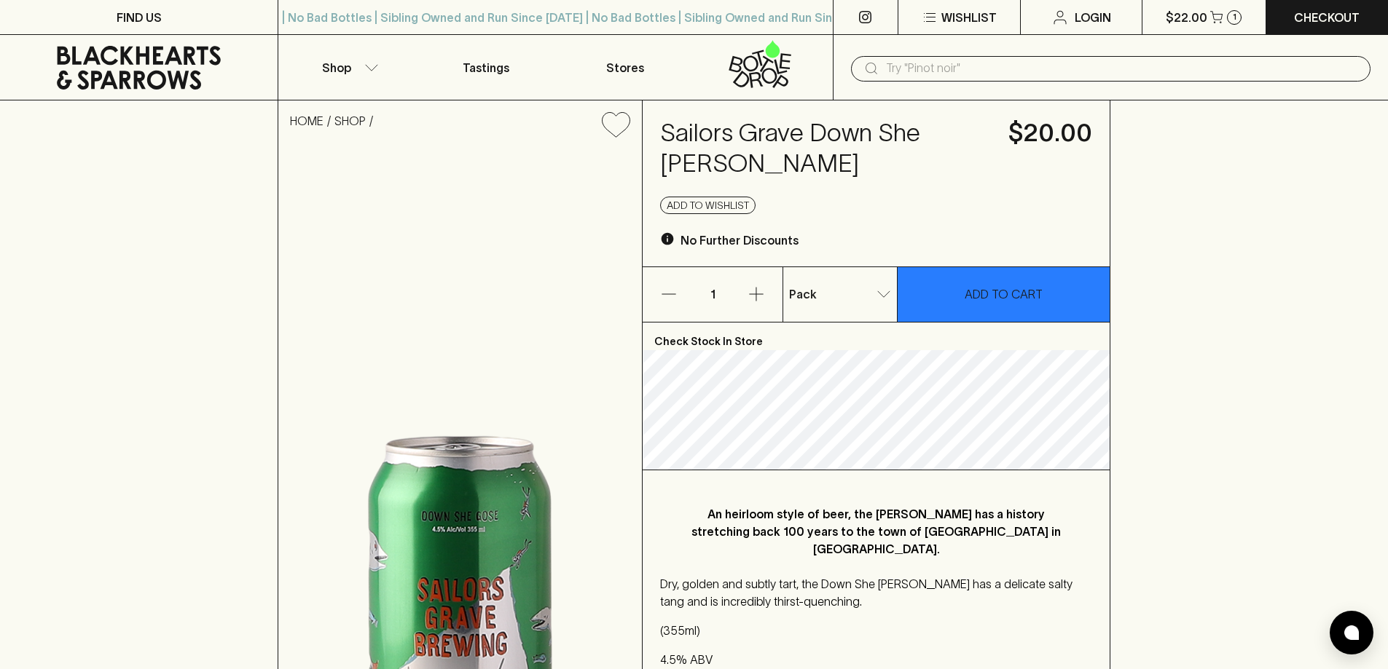
click at [1005, 275] on button "ADD TO CART" at bounding box center [1003, 294] width 212 height 55
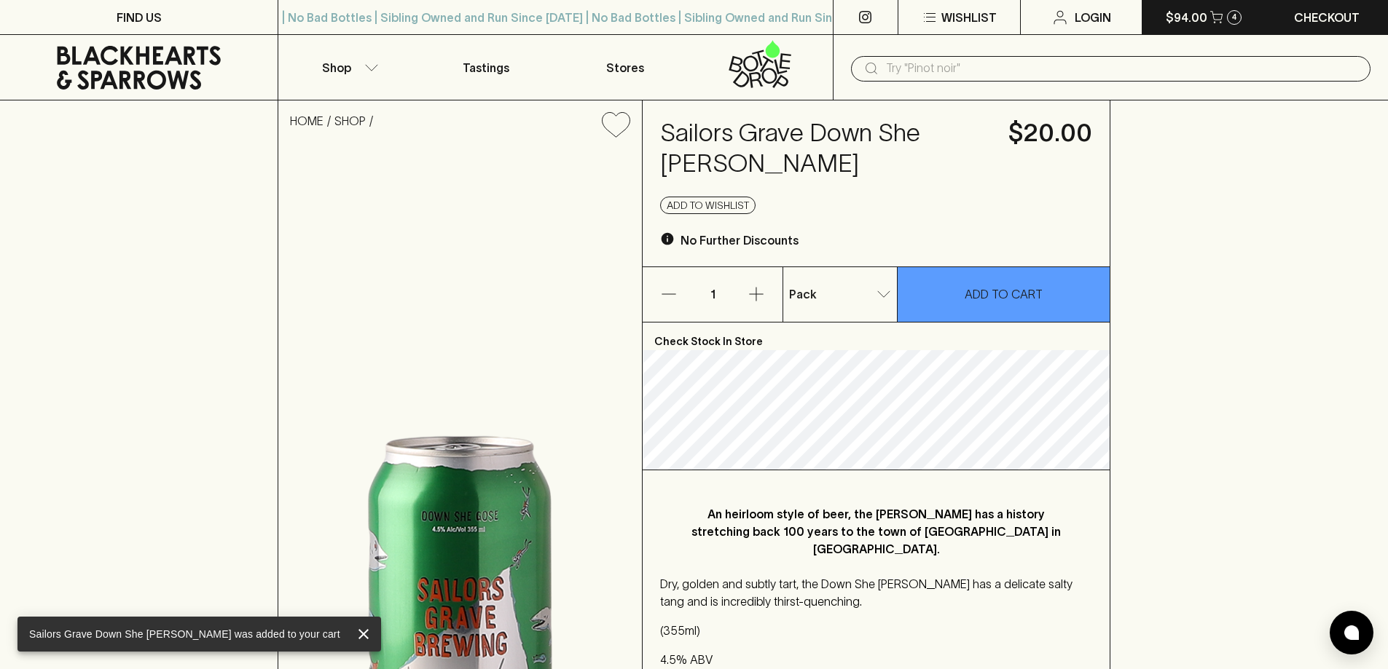
click at [1203, 21] on p "$94.00" at bounding box center [1186, 17] width 42 height 17
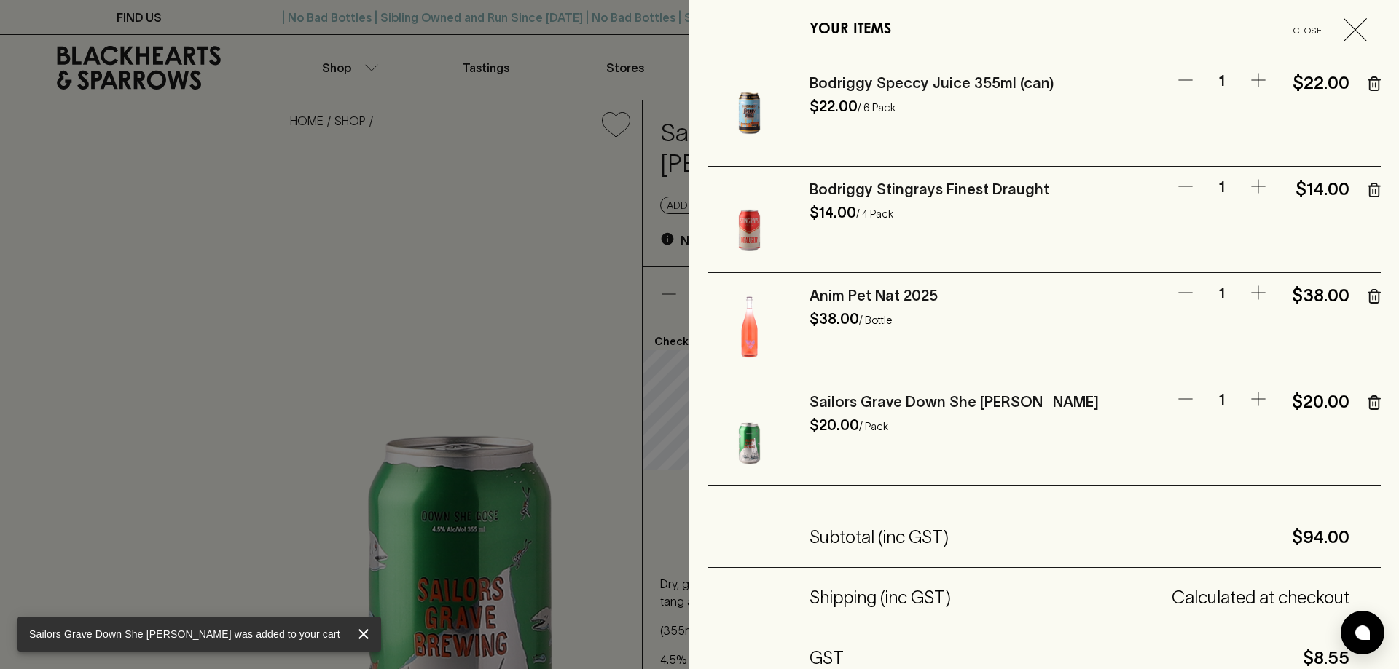
click at [1367, 82] on icon "button" at bounding box center [1373, 83] width 13 height 15
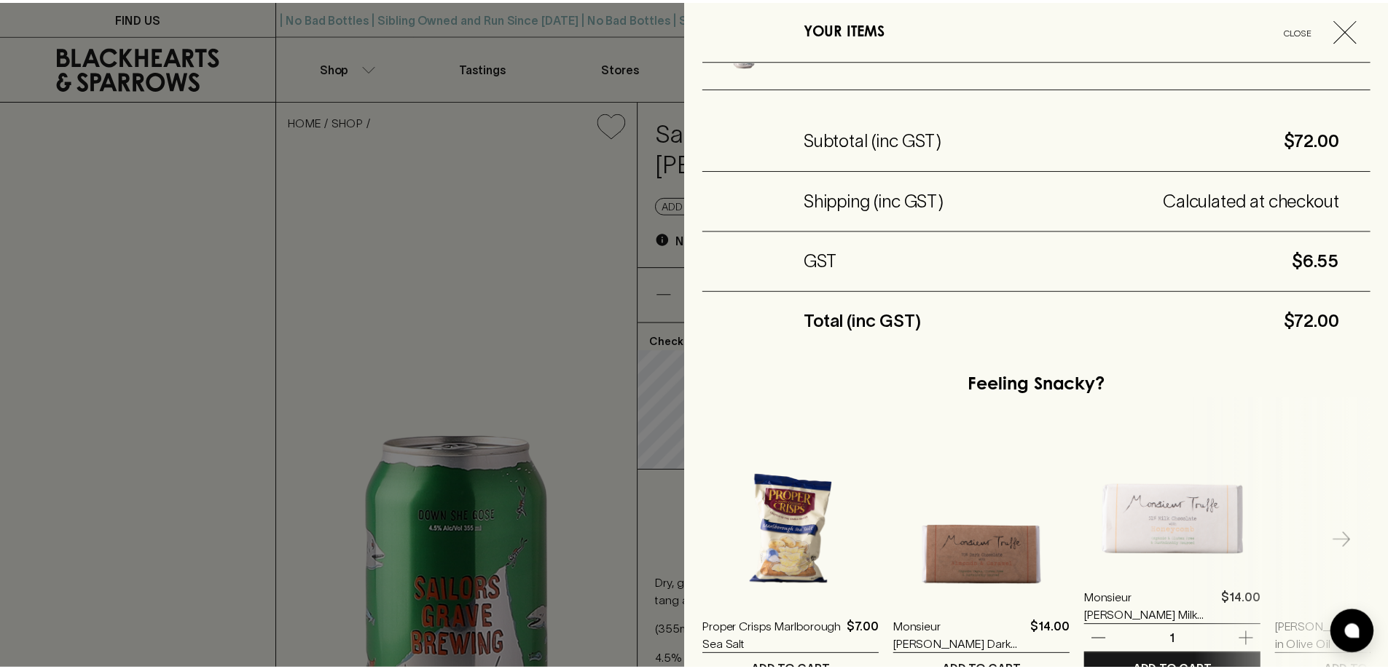
scroll to position [426, 0]
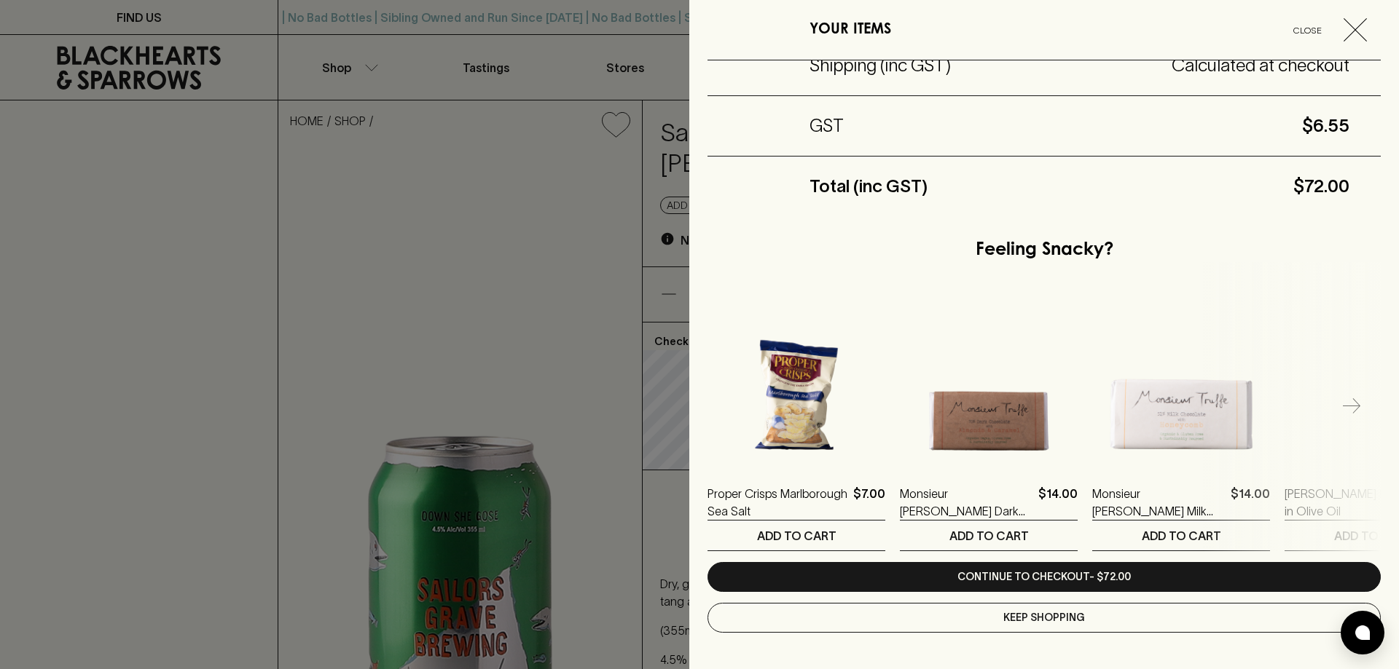
click at [230, 178] on div at bounding box center [699, 334] width 1399 height 669
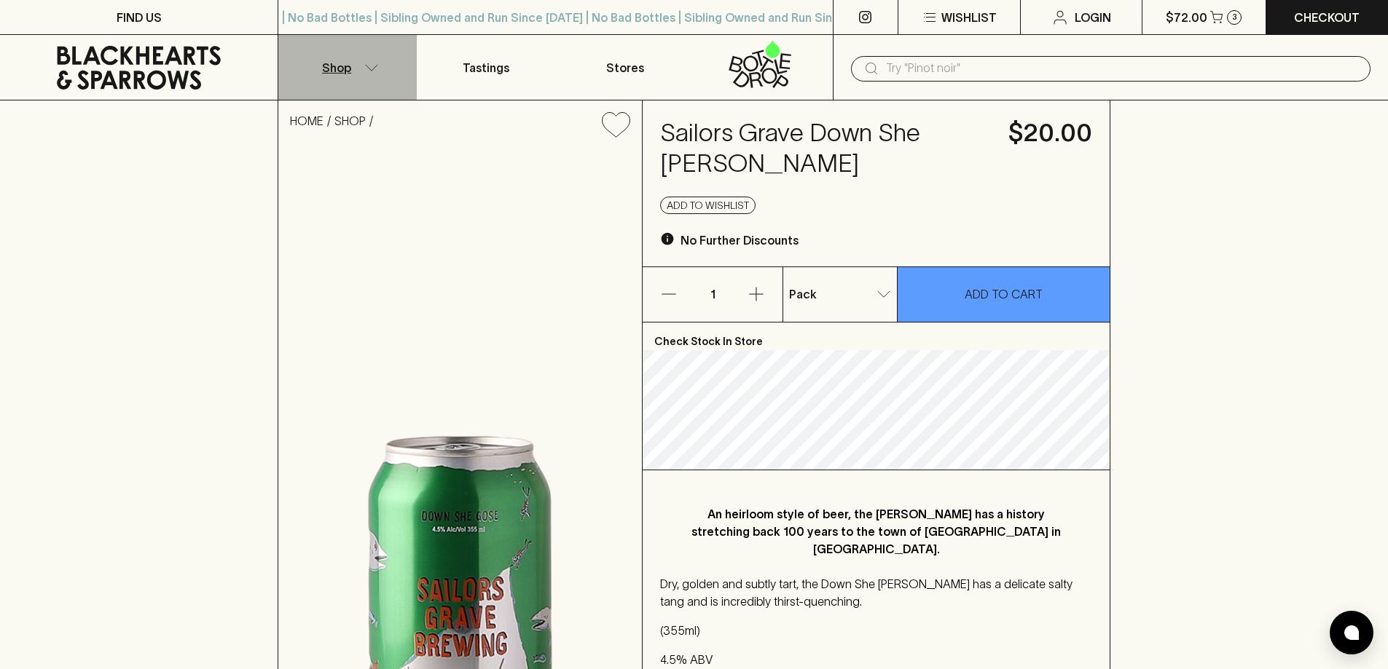
click at [357, 64] on button "Shop" at bounding box center [347, 67] width 138 height 65
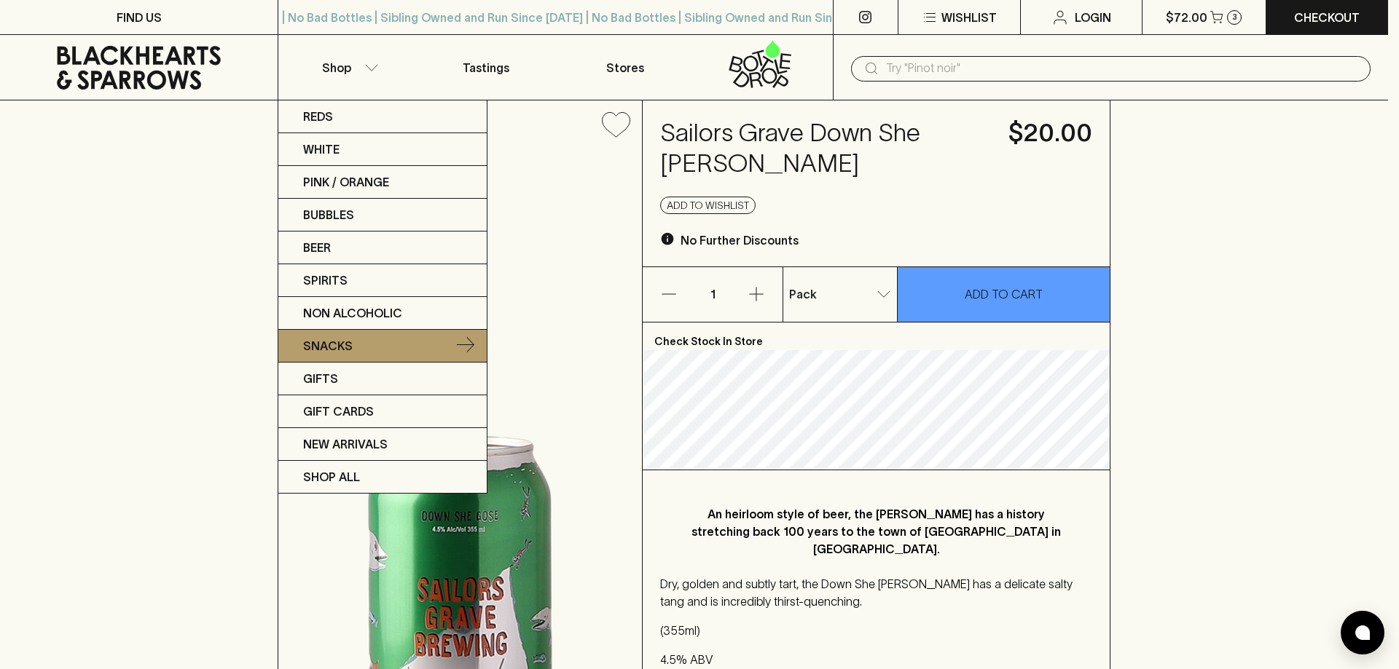
click at [339, 355] on link "Snacks" at bounding box center [382, 346] width 208 height 33
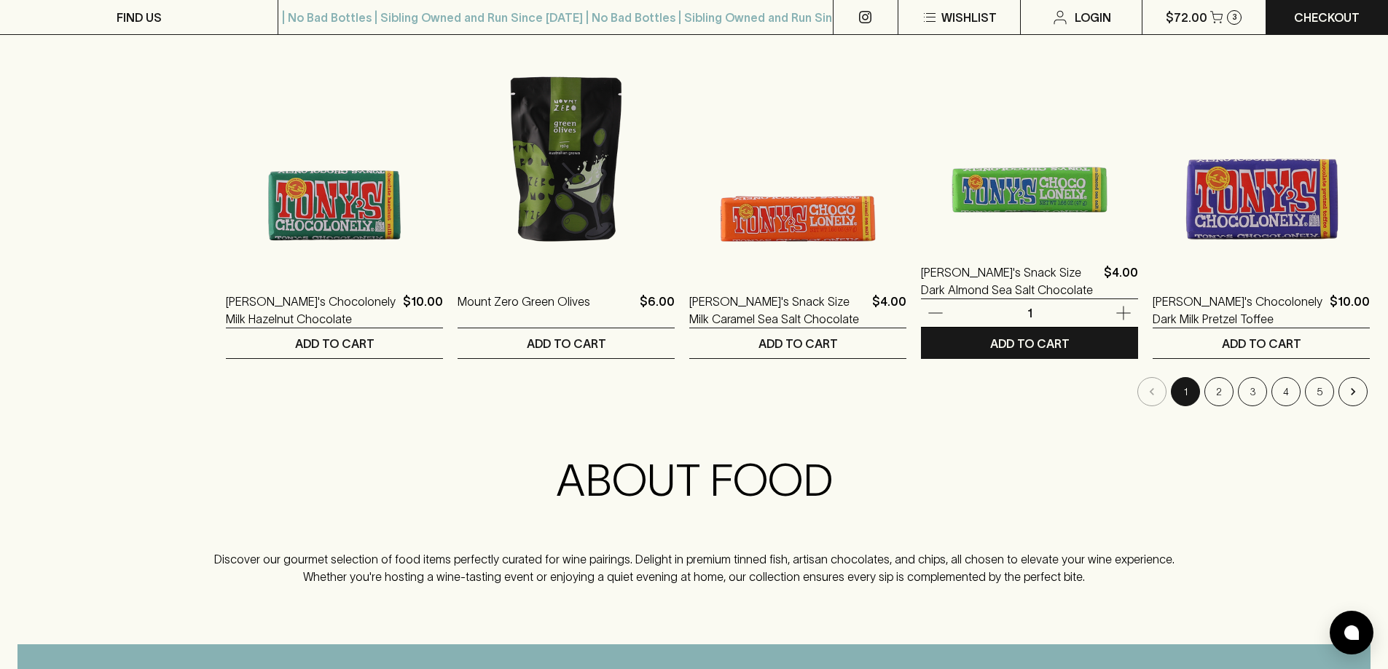
scroll to position [1457, 0]
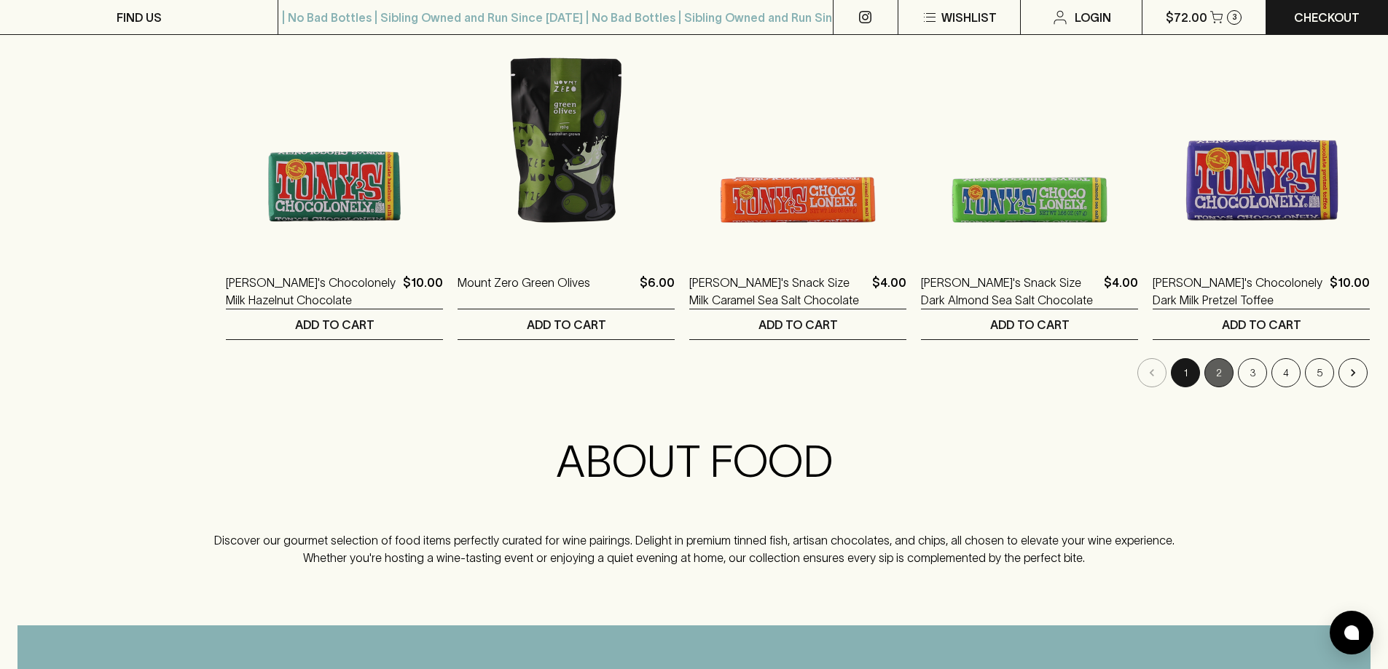
click at [1222, 361] on button "2" at bounding box center [1218, 372] width 29 height 29
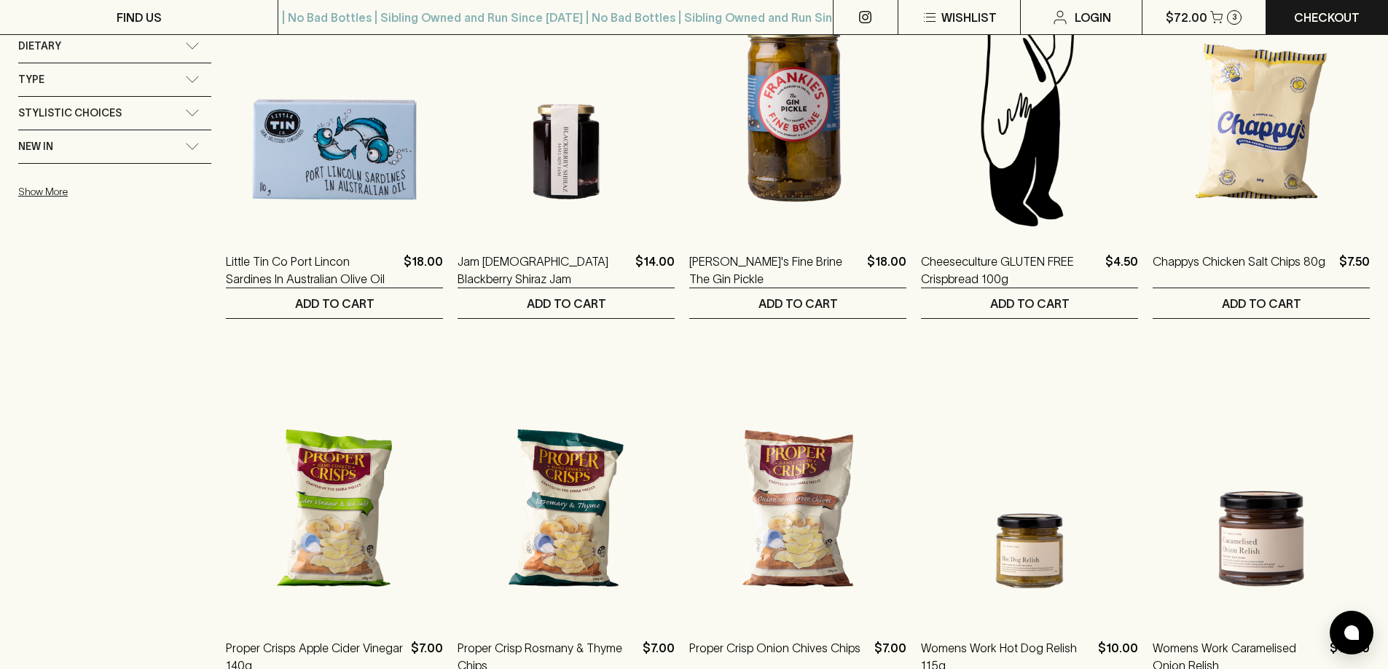
scroll to position [1093, 0]
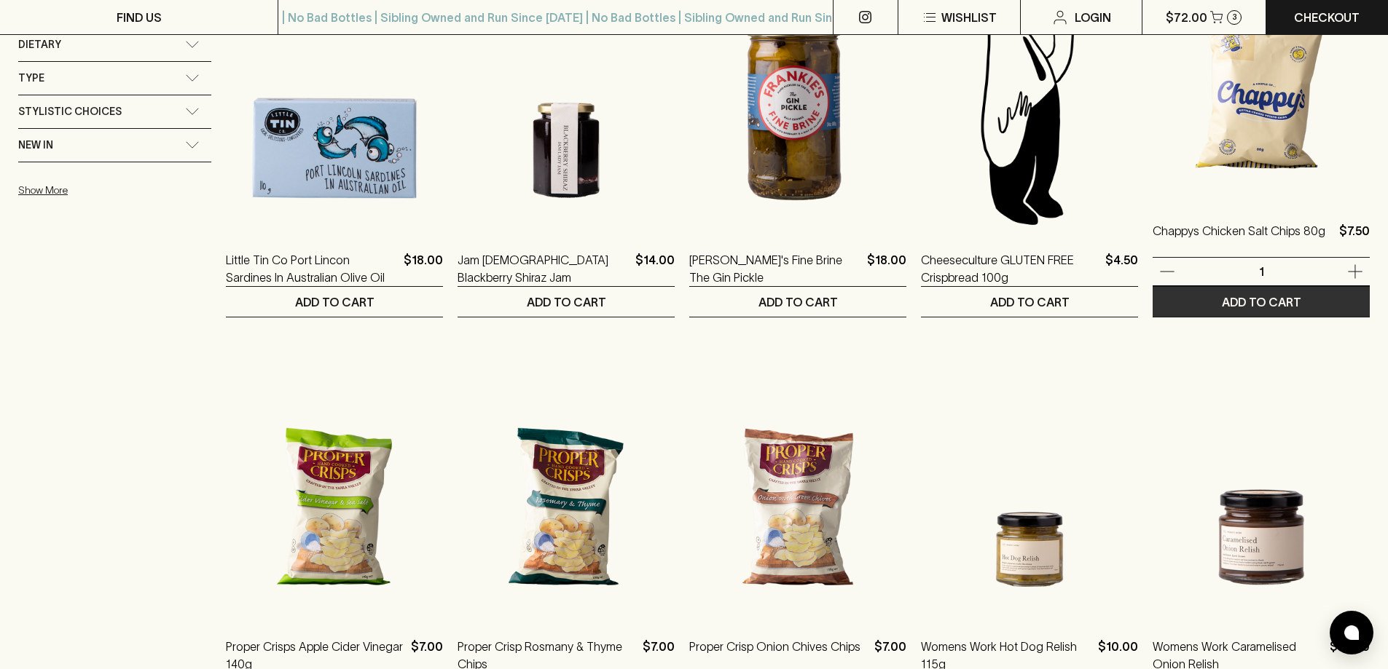
click at [1286, 303] on p "ADD TO CART" at bounding box center [1261, 302] width 79 height 17
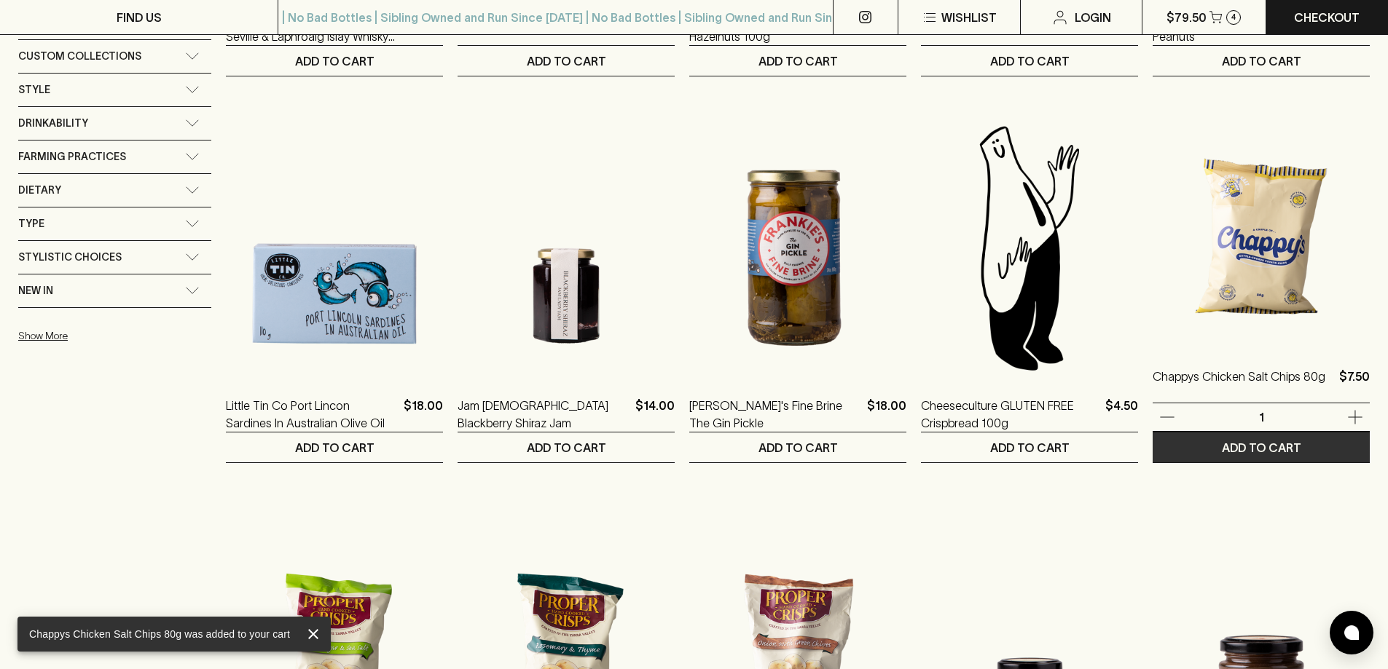
scroll to position [510, 0]
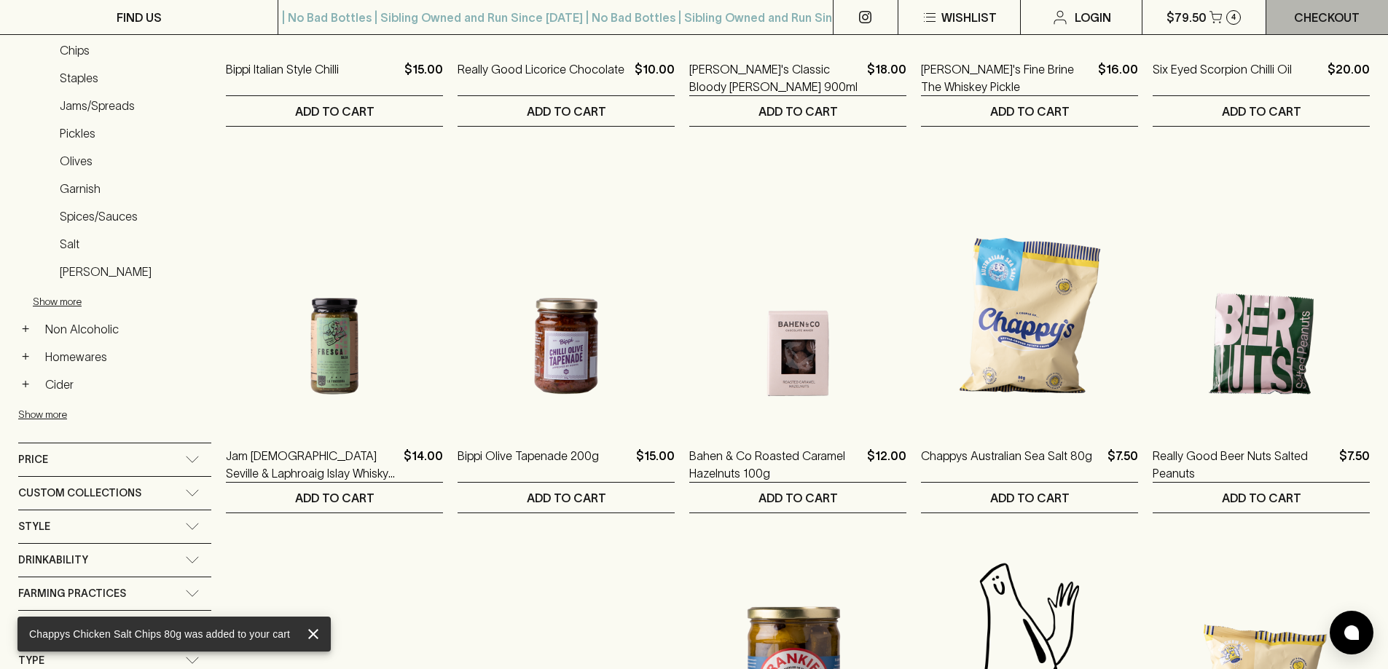
click at [1308, 16] on p "Checkout" at bounding box center [1327, 17] width 66 height 17
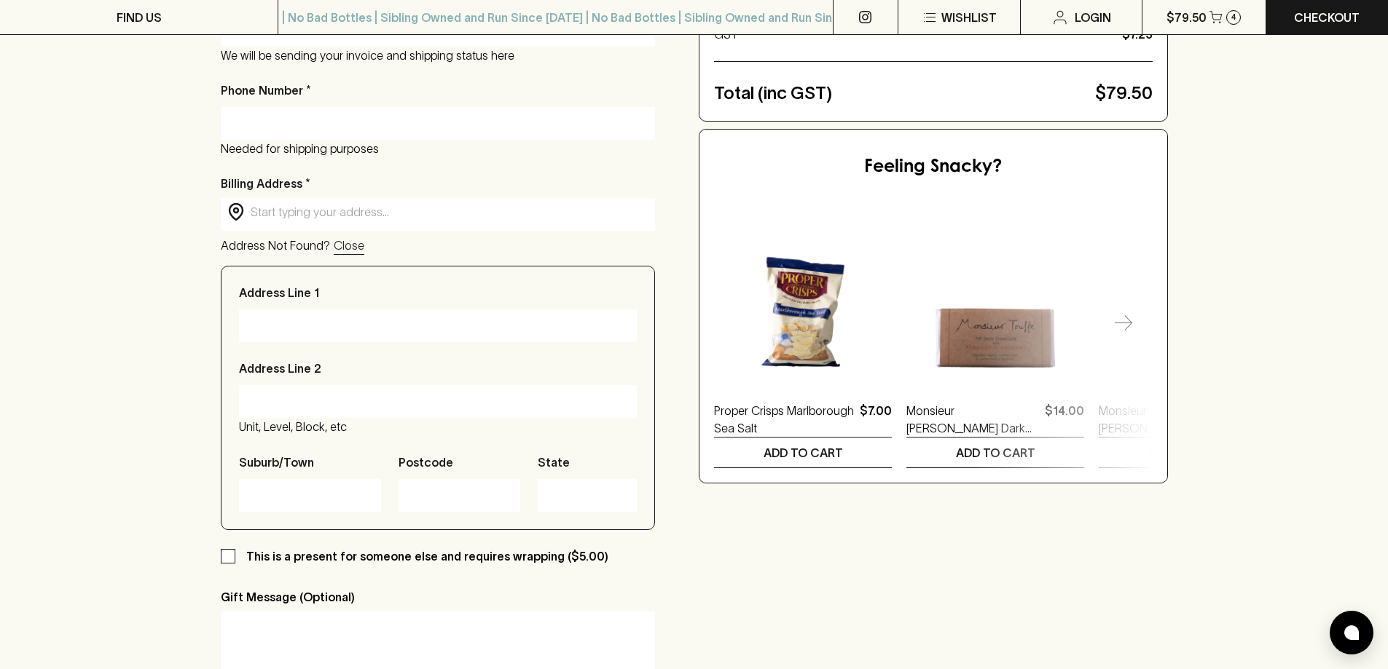
scroll to position [146, 0]
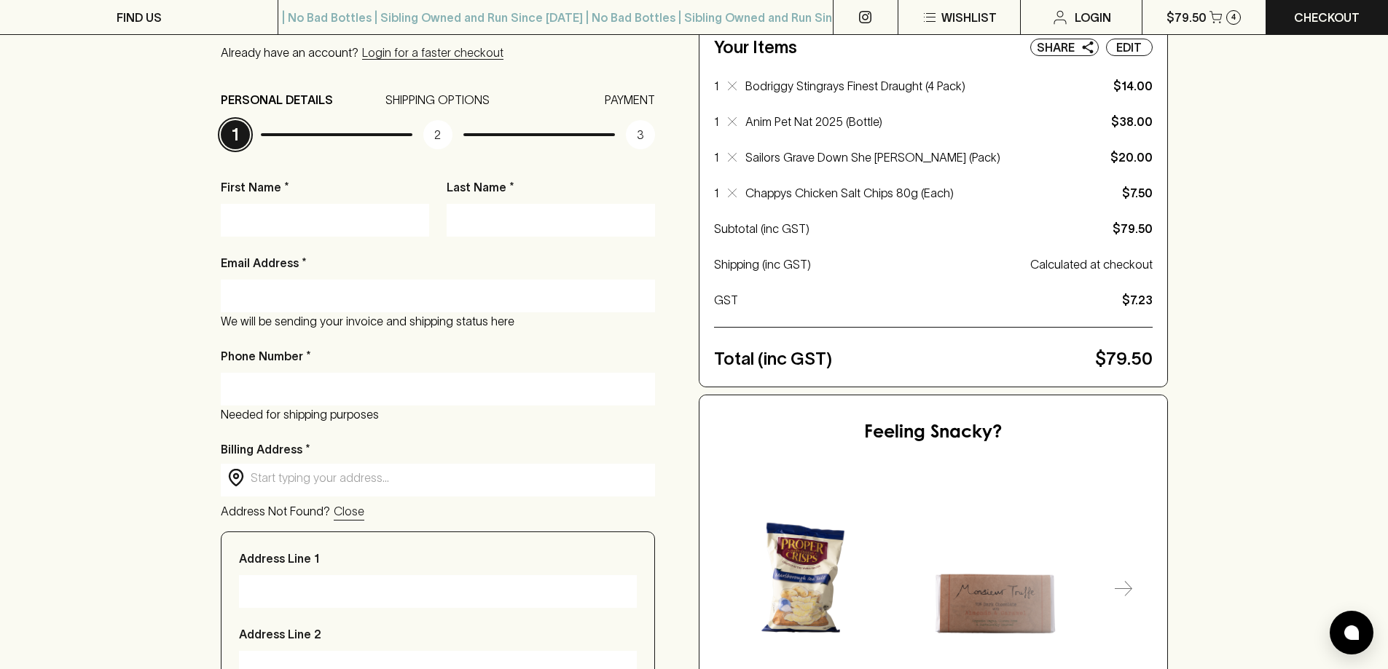
click at [328, 213] on input "First Name *" at bounding box center [325, 219] width 186 height 23
type input "Elise"
type input "Northover"
click at [318, 312] on p "We will be sending your invoice and shipping status here" at bounding box center [438, 320] width 435 height 17
click at [334, 294] on input "elise.n" at bounding box center [438, 295] width 413 height 23
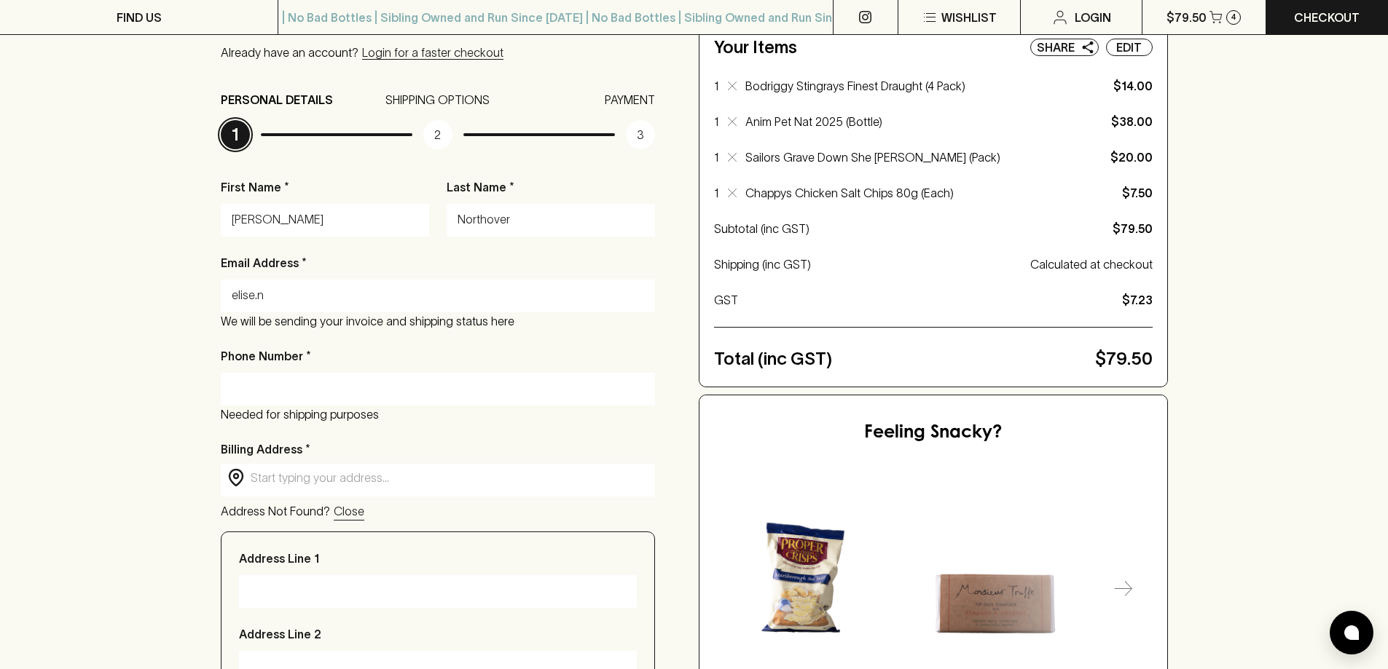
type input "elise.n@mala.net.au"
click at [307, 390] on input "Phone Number *" at bounding box center [438, 388] width 413 height 23
type input "0437254064"
type input "U4/20 Charnwood Road"
type input "St Kilda"
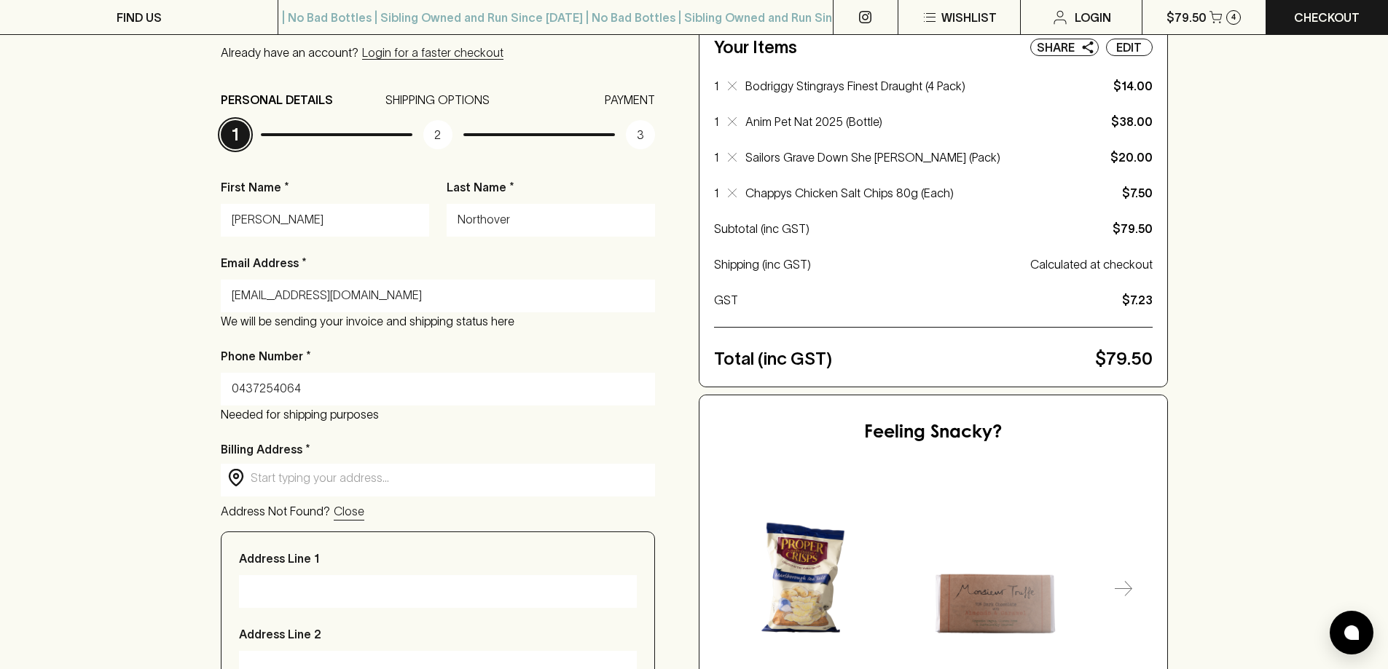
type input "3182"
type input "VIC"
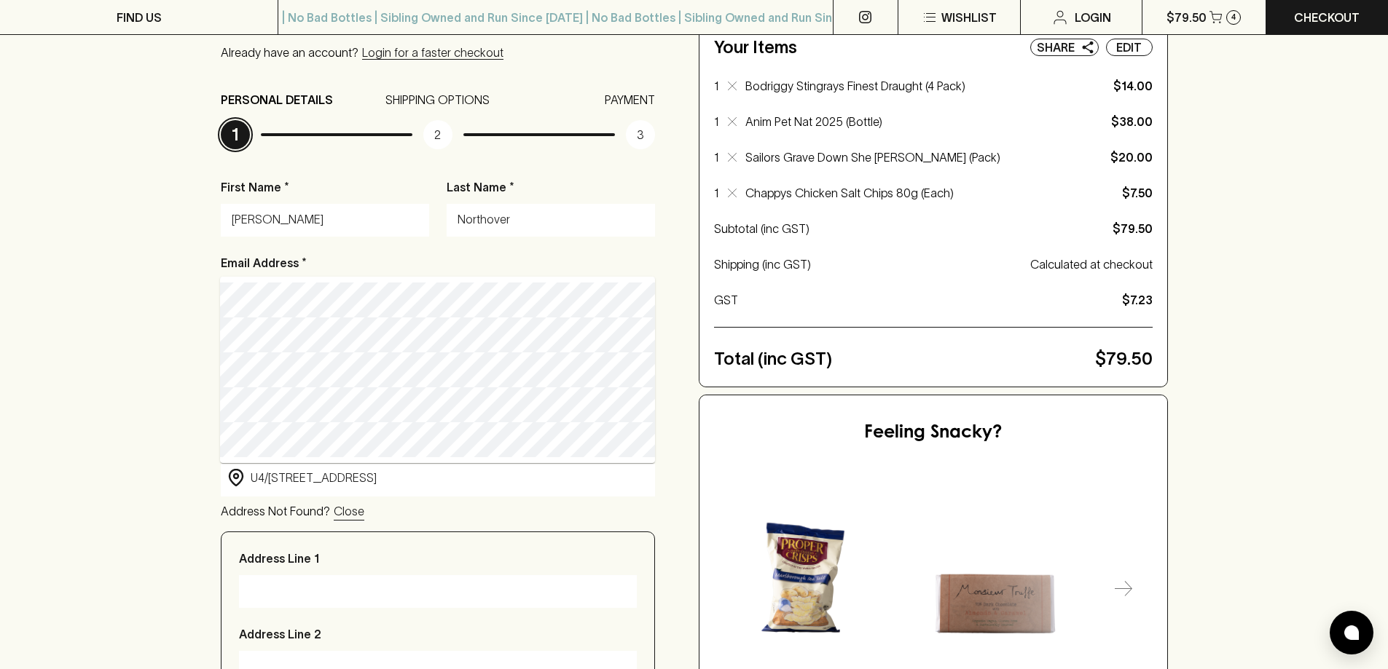
drag, startPoint x: 406, startPoint y: 475, endPoint x: 233, endPoint y: 477, distance: 172.7
click at [233, 477] on div "​ U4/20 Charnwood Road ​" at bounding box center [438, 478] width 435 height 29
type input "1/11 Amsterdam Street, Richmond VIC, Australia"
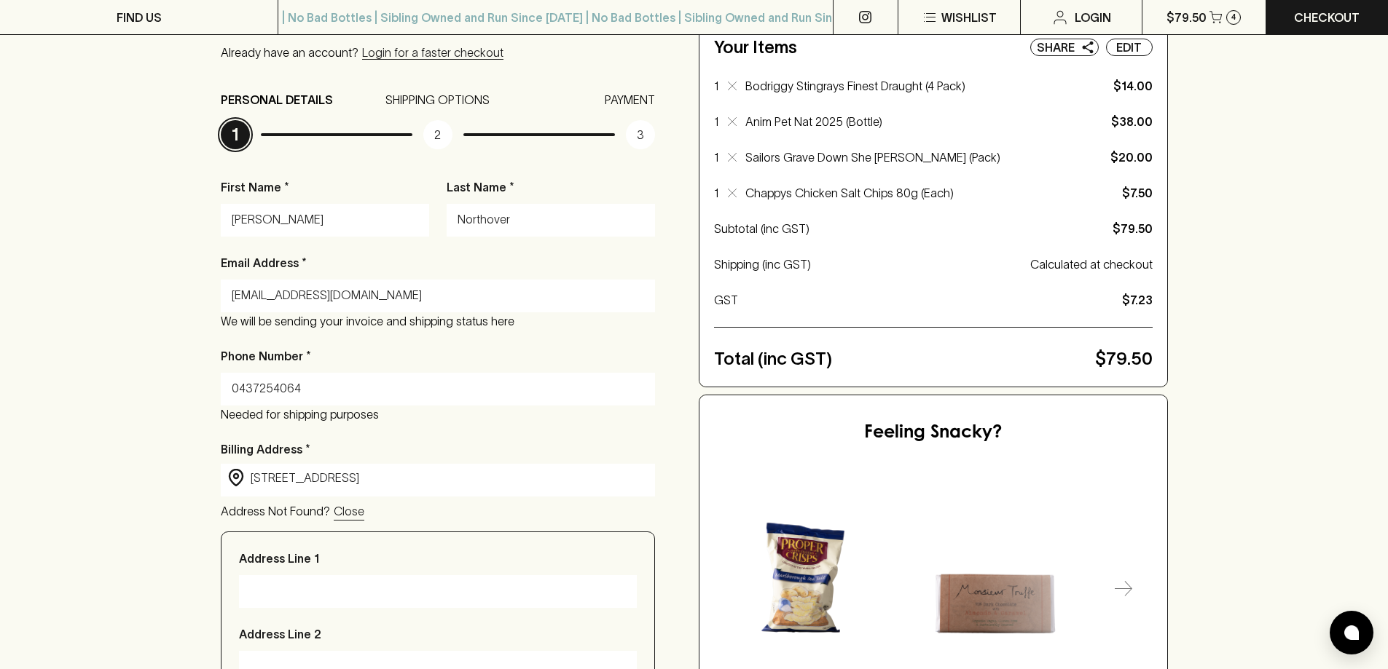
type input "1/11 Amsterdam Street"
type input "[GEOGRAPHIC_DATA]"
type input "3121"
type input "Victoria"
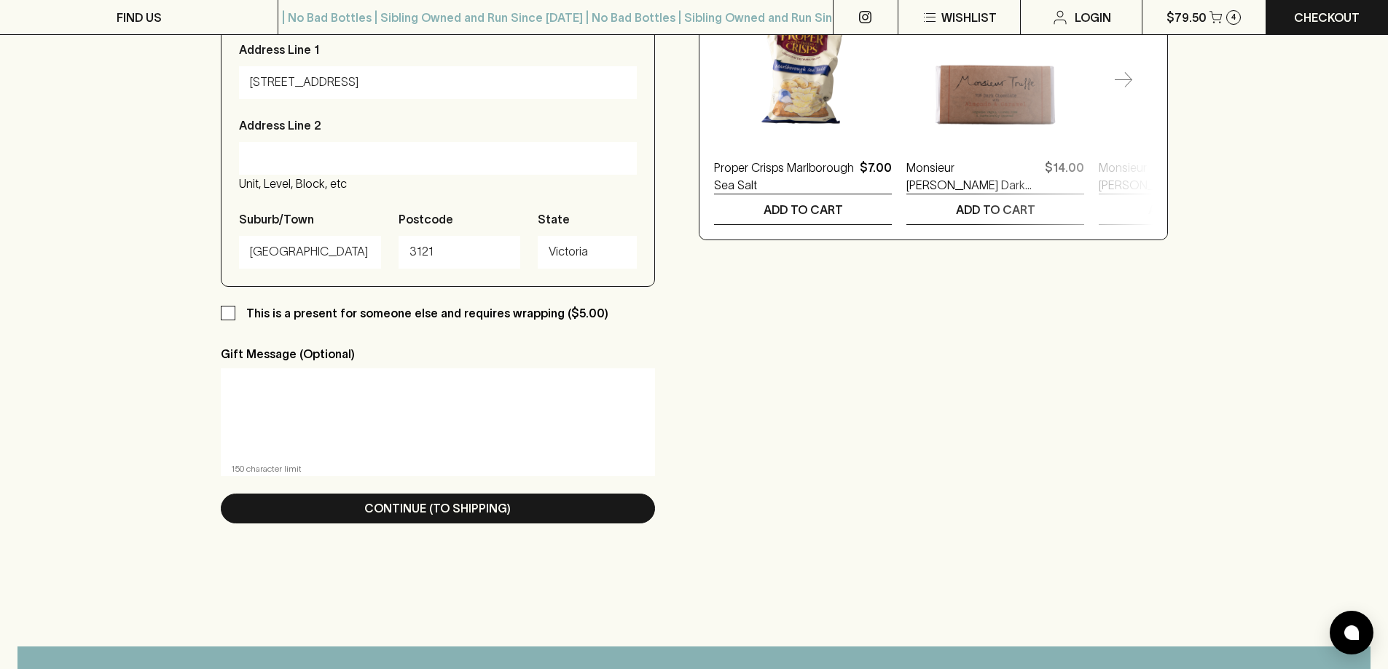
scroll to position [656, 0]
type input "1/11 Amsterdam Street, Richmond VIC, Australia"
click at [309, 429] on textarea at bounding box center [438, 413] width 414 height 67
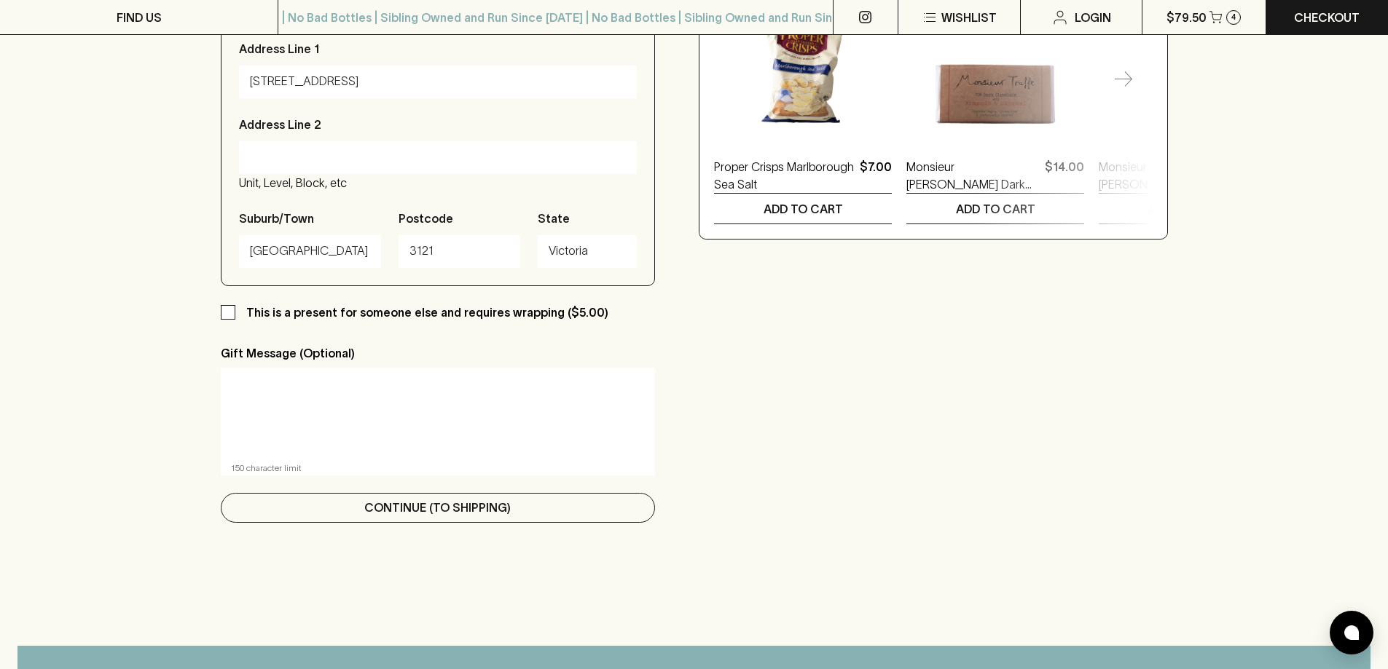
click at [438, 513] on p "Continue (To Shipping)" at bounding box center [437, 507] width 146 height 17
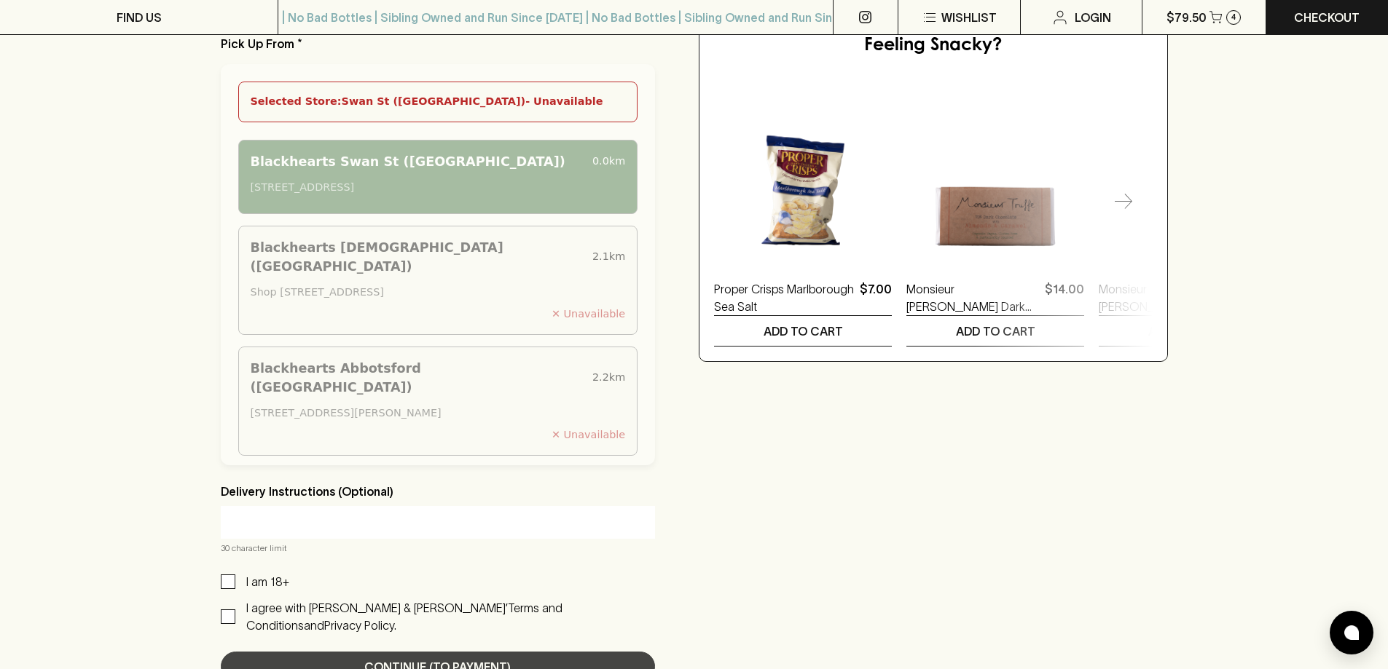
scroll to position [801, 0]
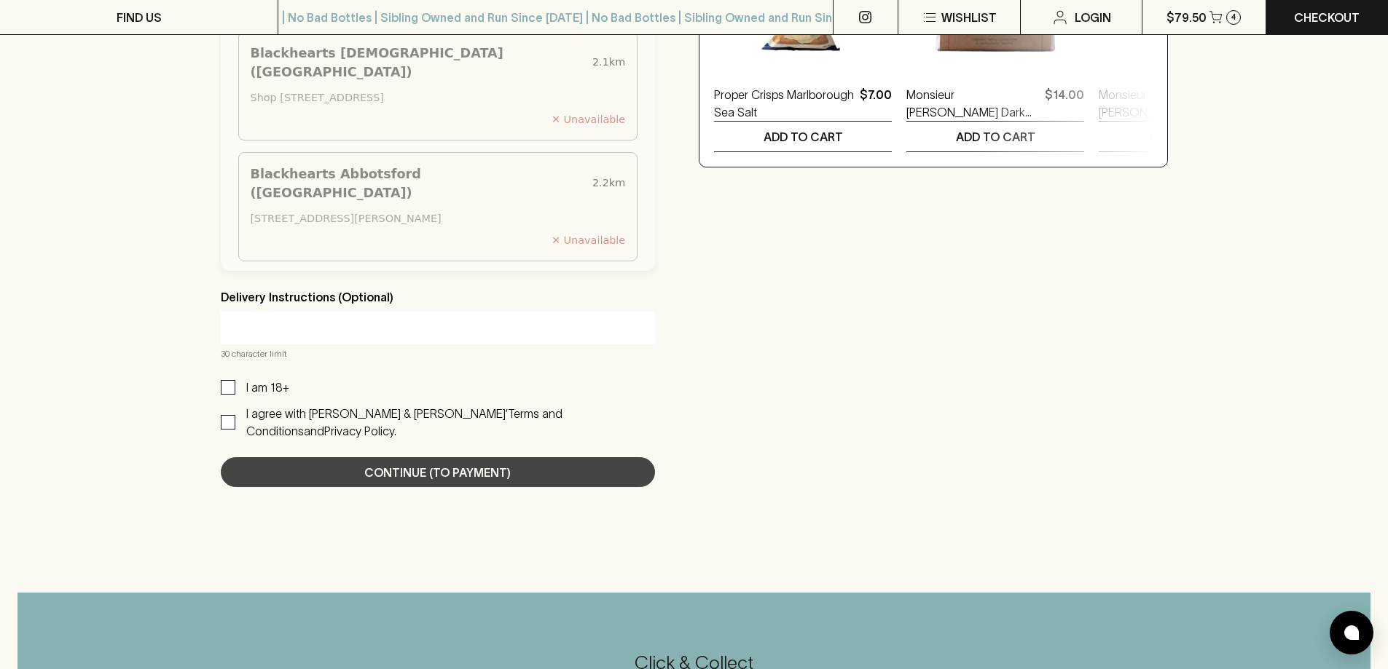
click at [248, 396] on p "I am 18+" at bounding box center [267, 387] width 43 height 17
click at [235, 395] on input "I am 18+" at bounding box center [228, 387] width 15 height 15
checkbox input "true"
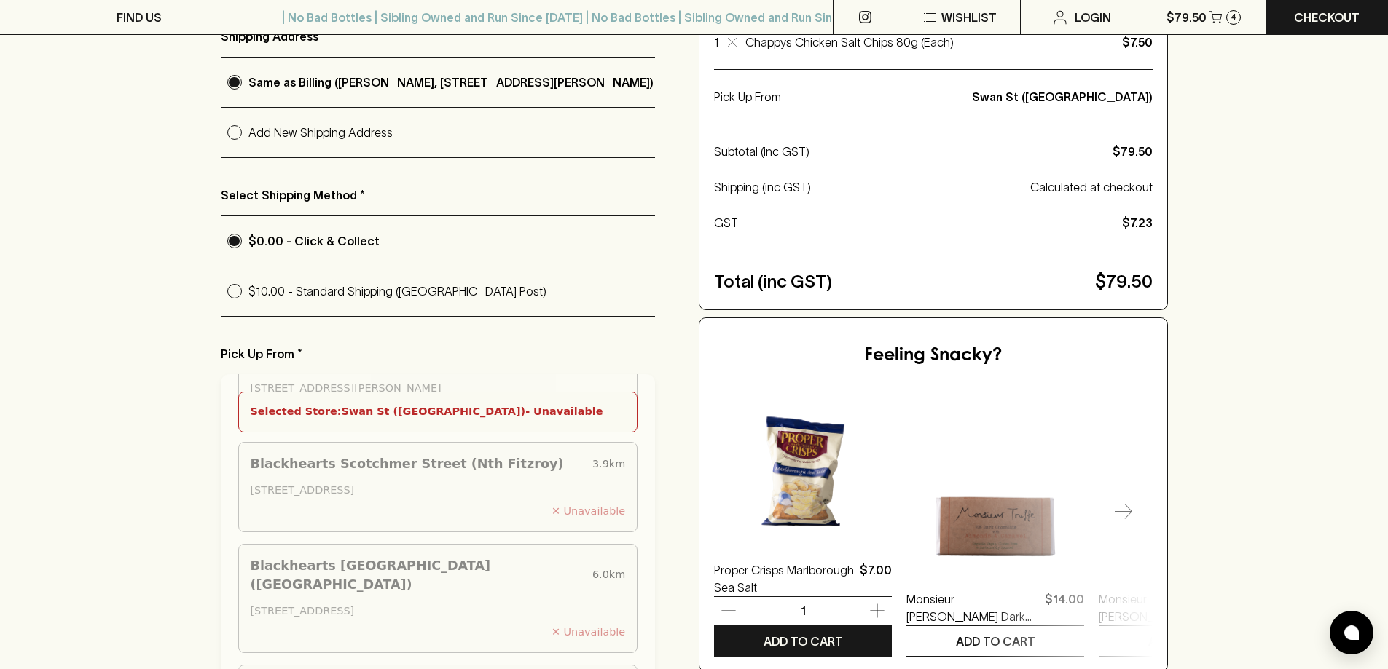
scroll to position [728, 0]
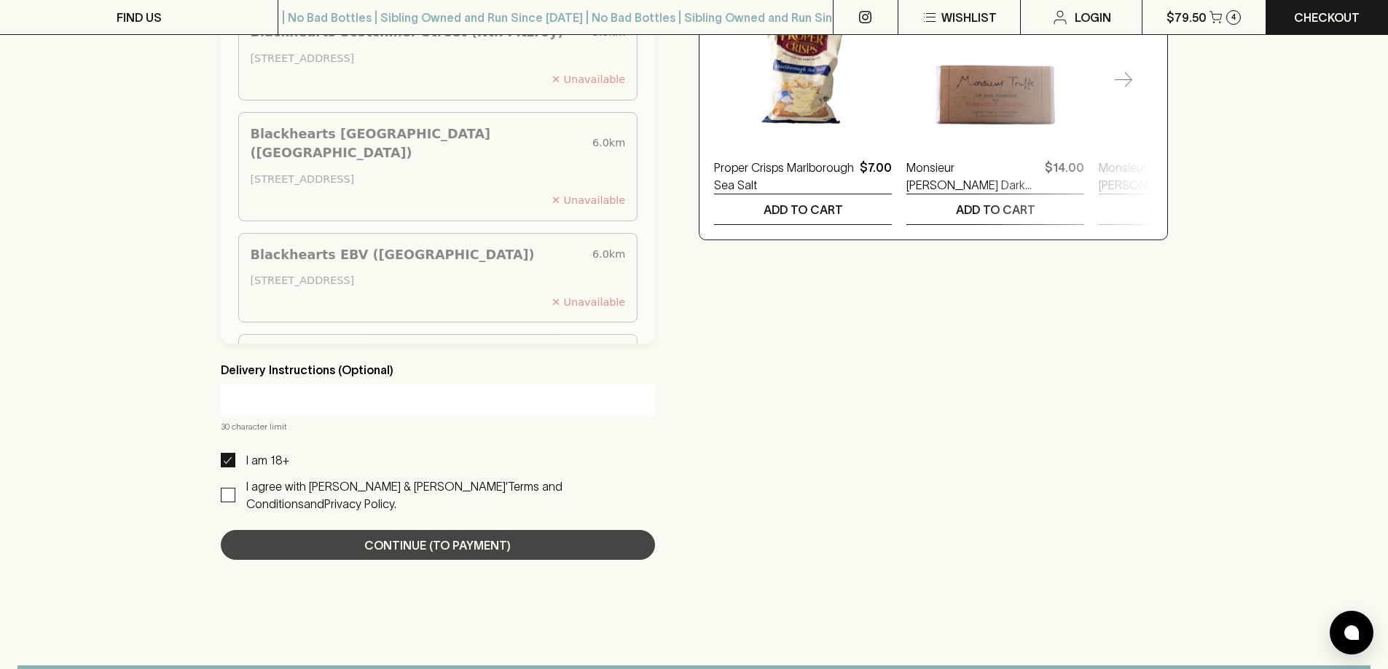
click at [483, 534] on div "Cart: 4 items / $79.50 View Continue (To Payment)" at bounding box center [438, 545] width 435 height 30
click at [342, 493] on p "I agree with Blackhearts & Sparrows’" at bounding box center [377, 486] width 262 height 13
click at [235, 495] on input "I agree with Blackhearts & Sparrows’ Terms and Conditions and Privacy Policy." at bounding box center [228, 495] width 15 height 15
checkbox input "true"
drag, startPoint x: 343, startPoint y: 532, endPoint x: 667, endPoint y: 568, distance: 325.5
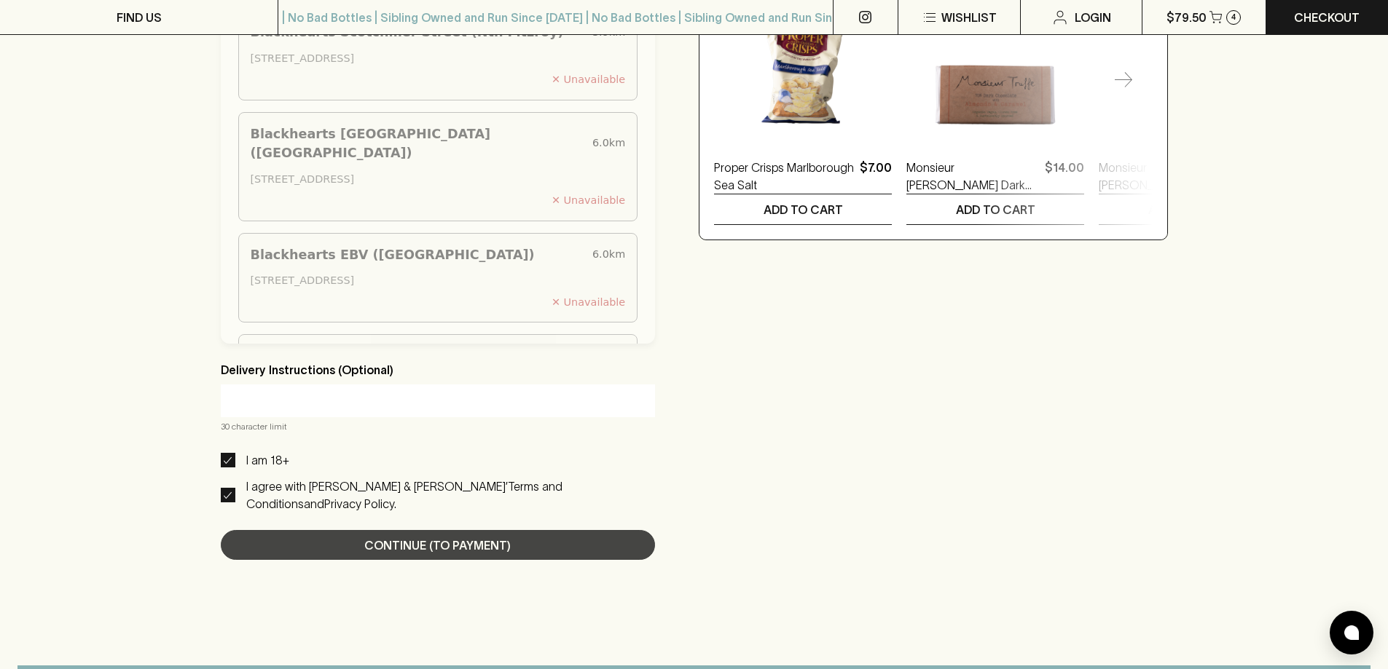
click at [344, 532] on div "Cart: 4 items / $79.50 View Continue (To Payment)" at bounding box center [438, 545] width 435 height 30
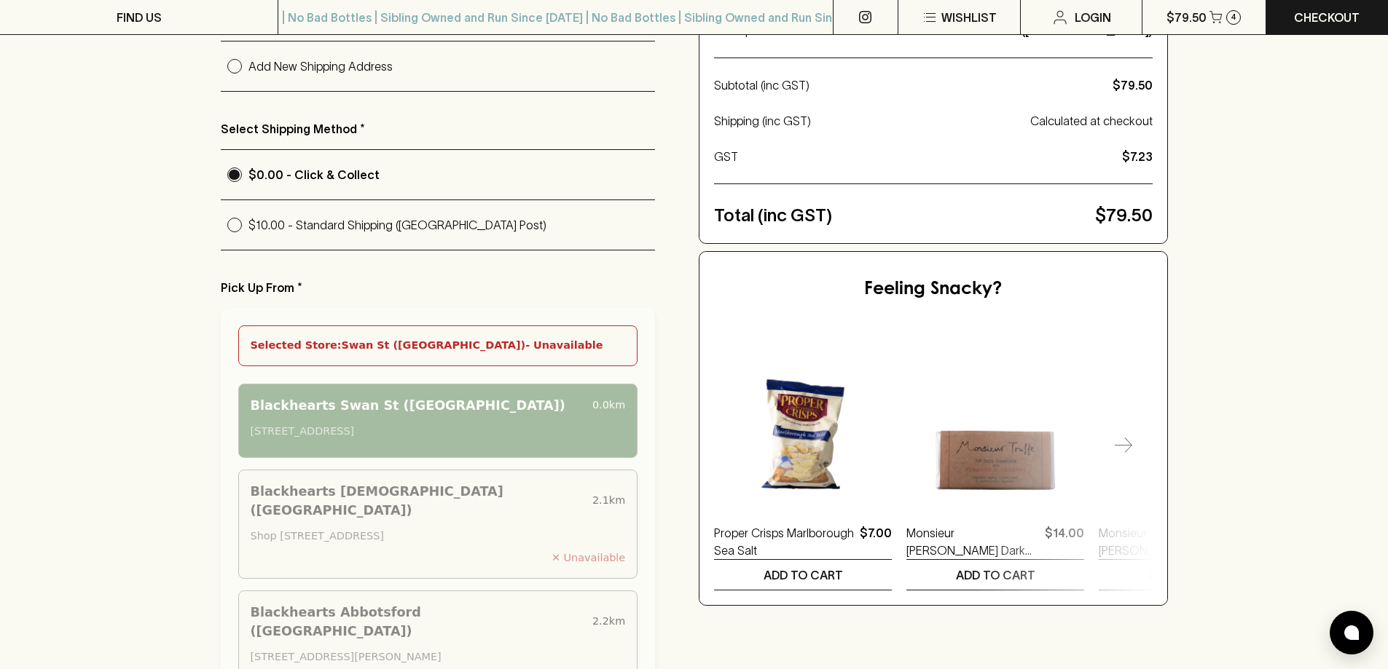
scroll to position [364, 0]
click at [304, 223] on p "$10.00 - Standard Shipping (Australia Post)" at bounding box center [451, 223] width 407 height 17
click at [248, 223] on input "$10.00 - Standard Shipping (Australia Post)" at bounding box center [235, 224] width 28 height 28
radio input "true"
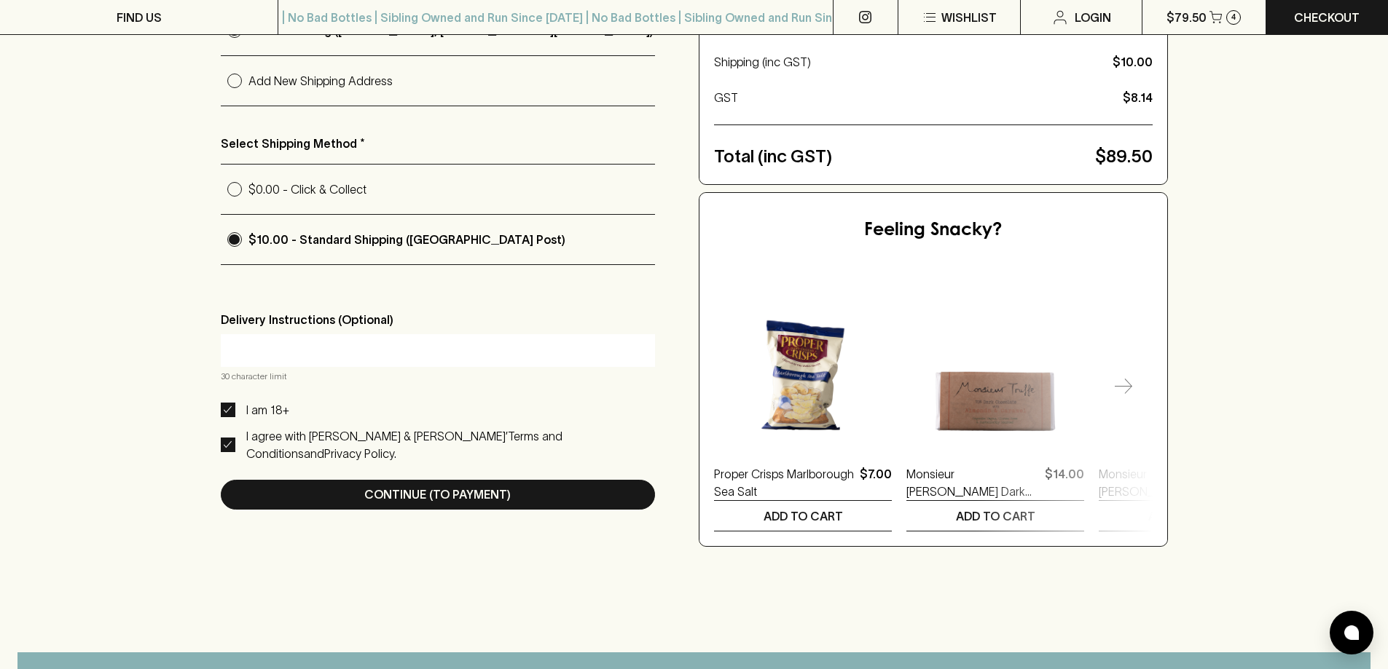
scroll to position [510, 0]
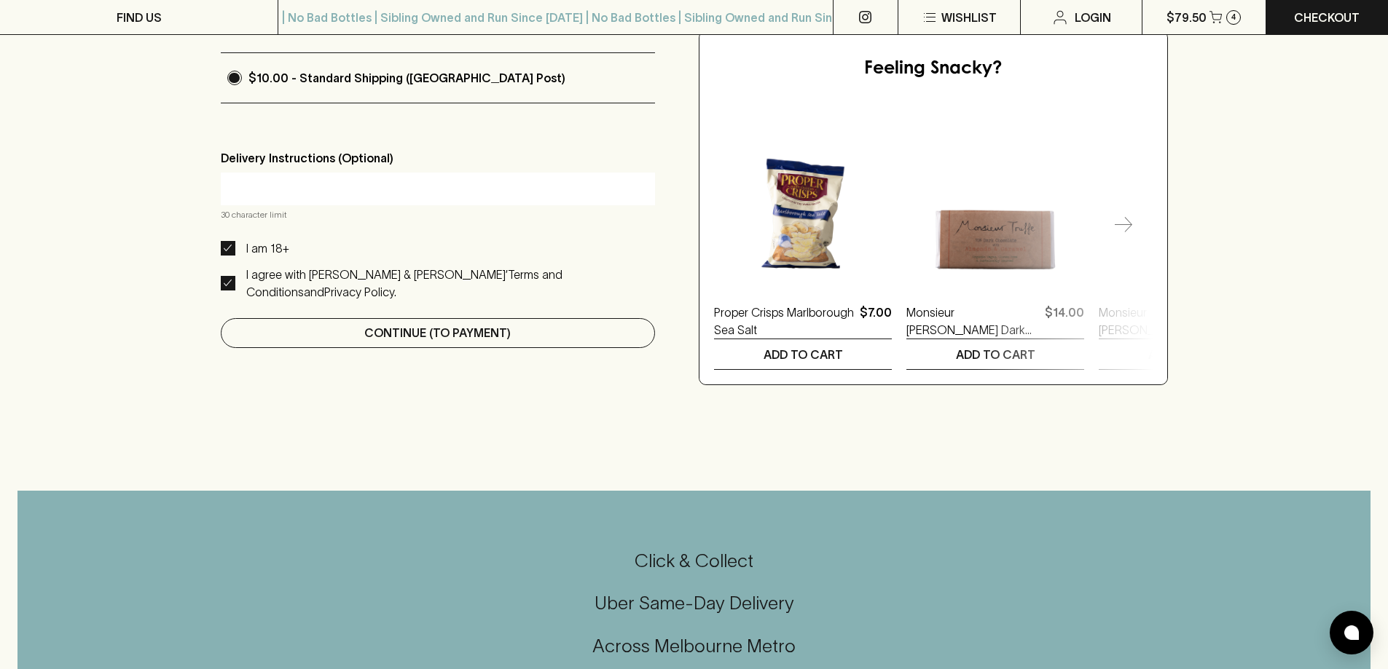
click at [431, 327] on p "Continue (To Payment)" at bounding box center [437, 332] width 146 height 17
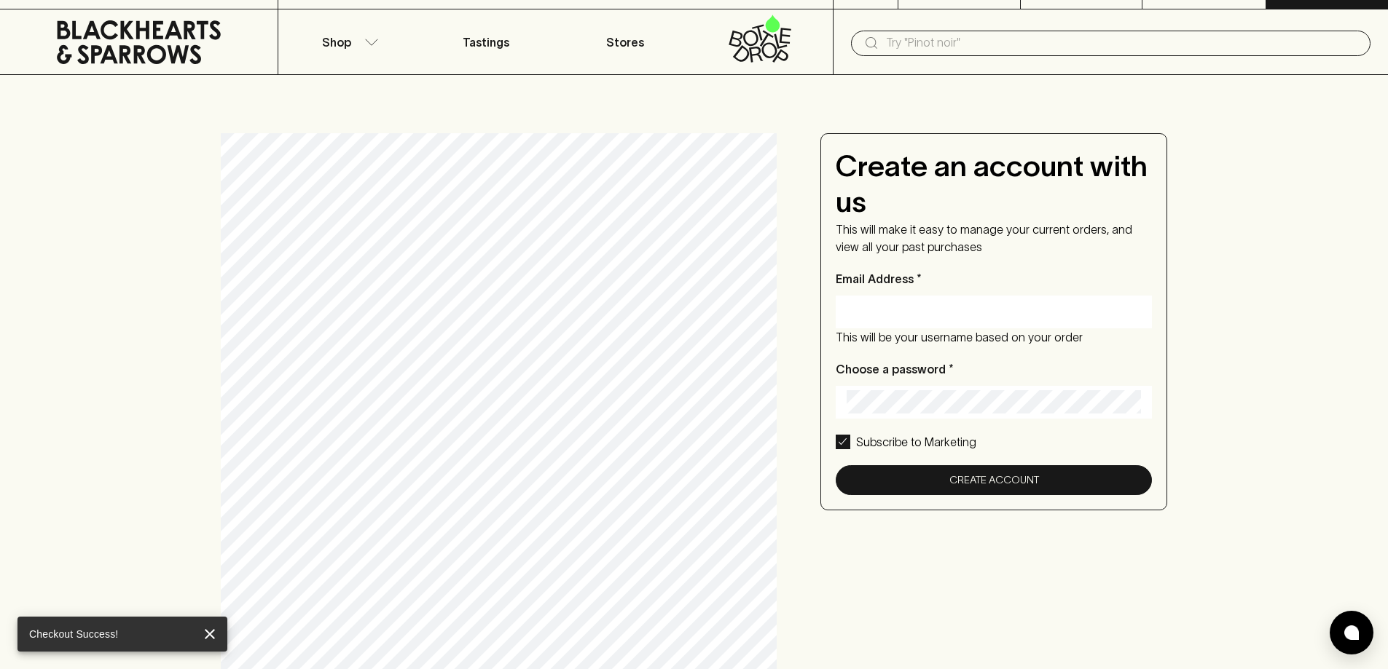
scroll to position [0, 0]
